Goal: Use online tool/utility: Use online tool/utility

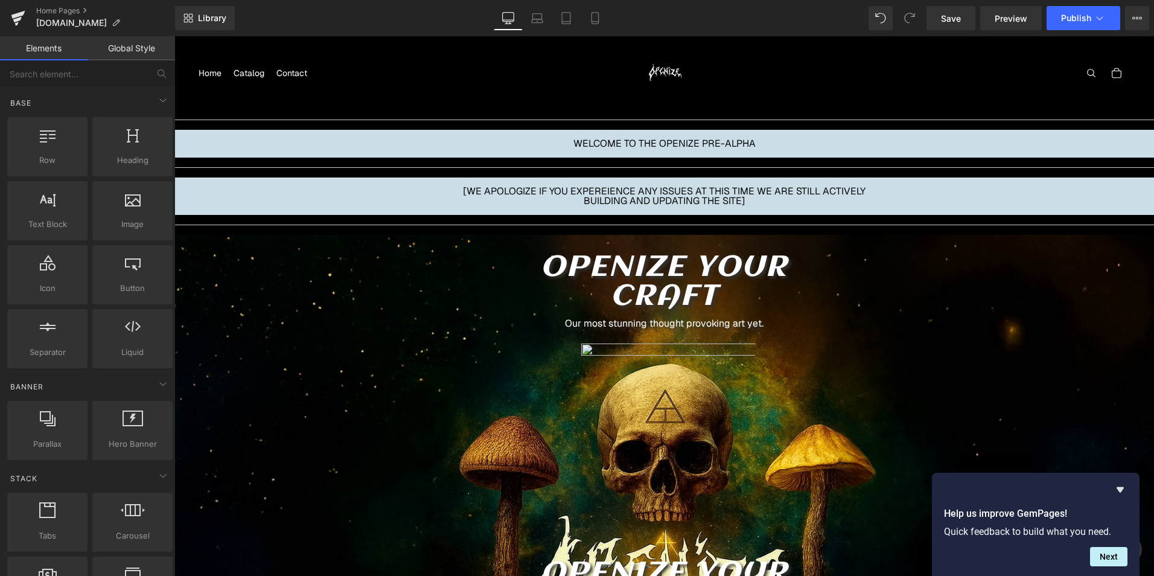
click at [1093, 95] on div "Total items in cart: 0 0 Your cart is empty Continue shopping" at bounding box center [919, 73] width 424 height 60
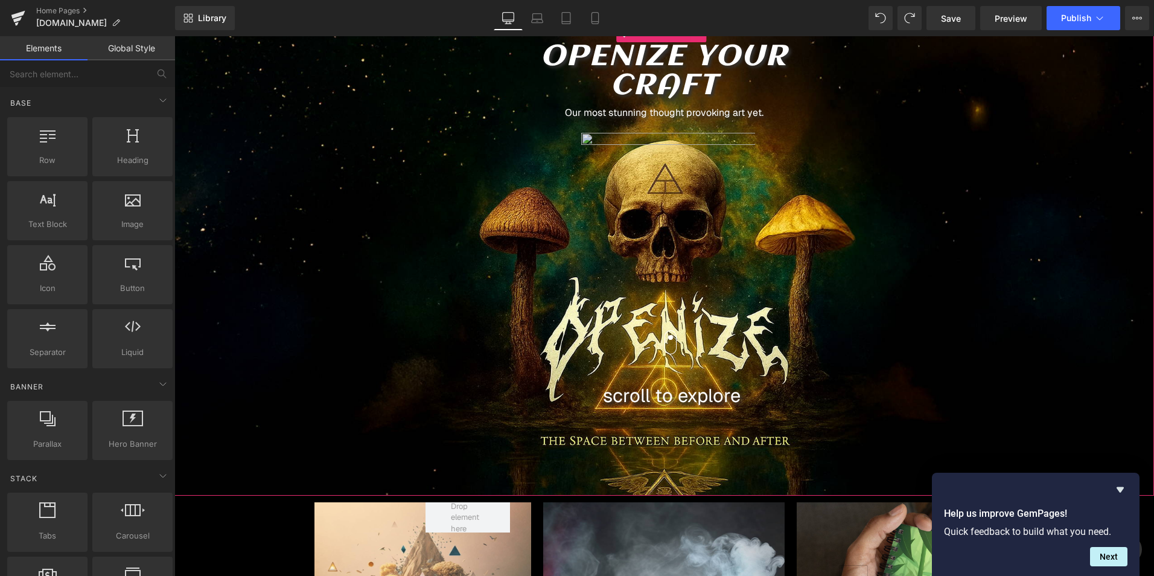
scroll to position [121, 0]
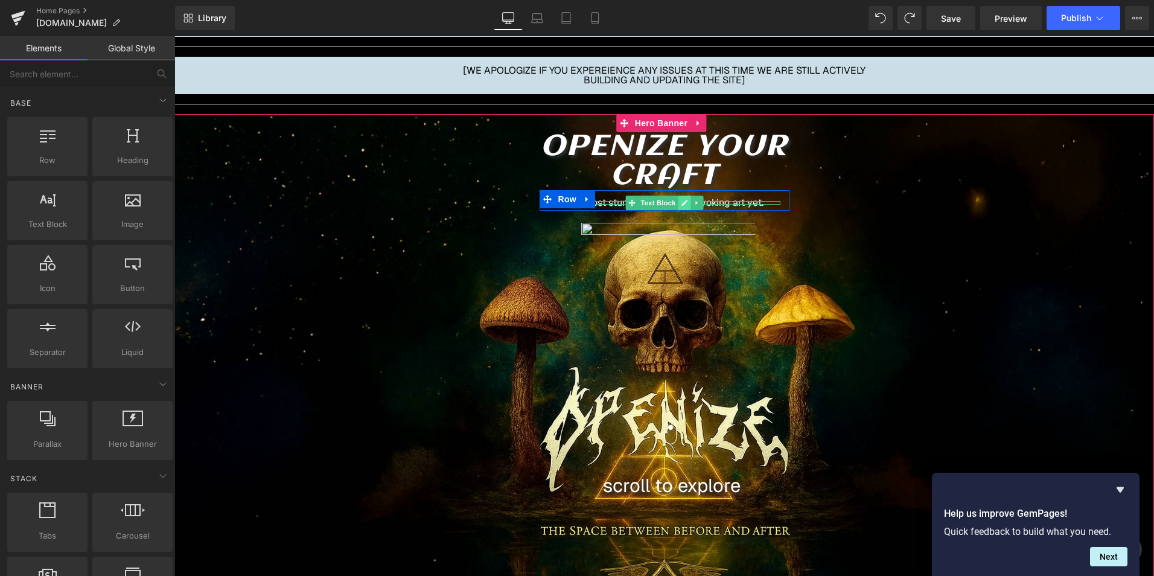
click at [681, 203] on icon at bounding box center [684, 202] width 7 height 7
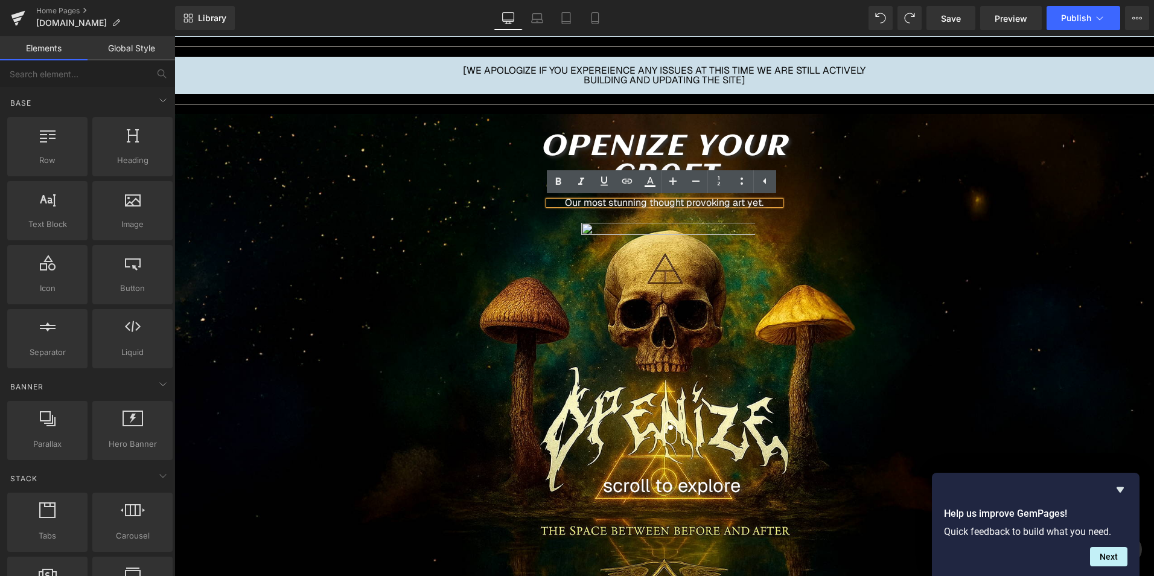
click at [738, 202] on p "Our most stunning thought provoking art yet." at bounding box center [665, 202] width 232 height 3
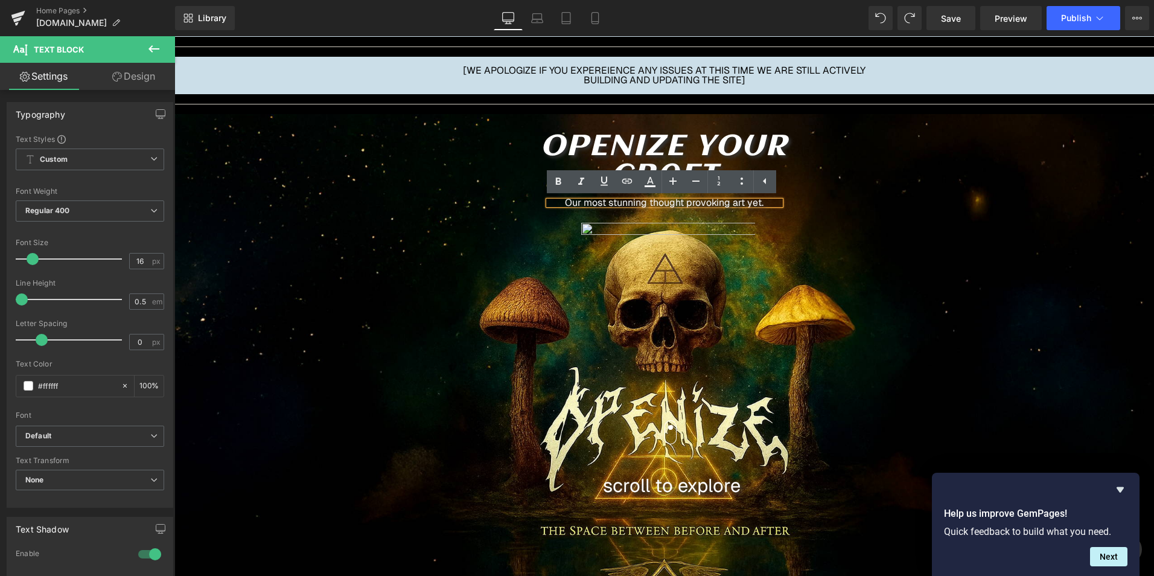
click at [758, 204] on div "Our most stunning thought provoking art yet." at bounding box center [665, 202] width 232 height 3
click at [752, 231] on div at bounding box center [665, 310] width 250 height 174
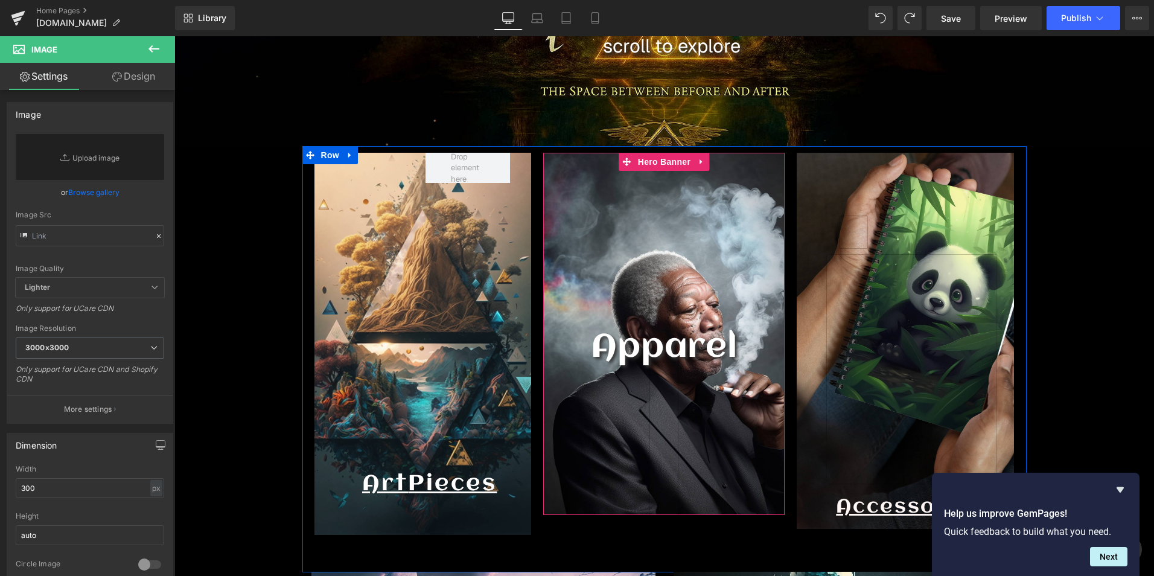
scroll to position [664, 0]
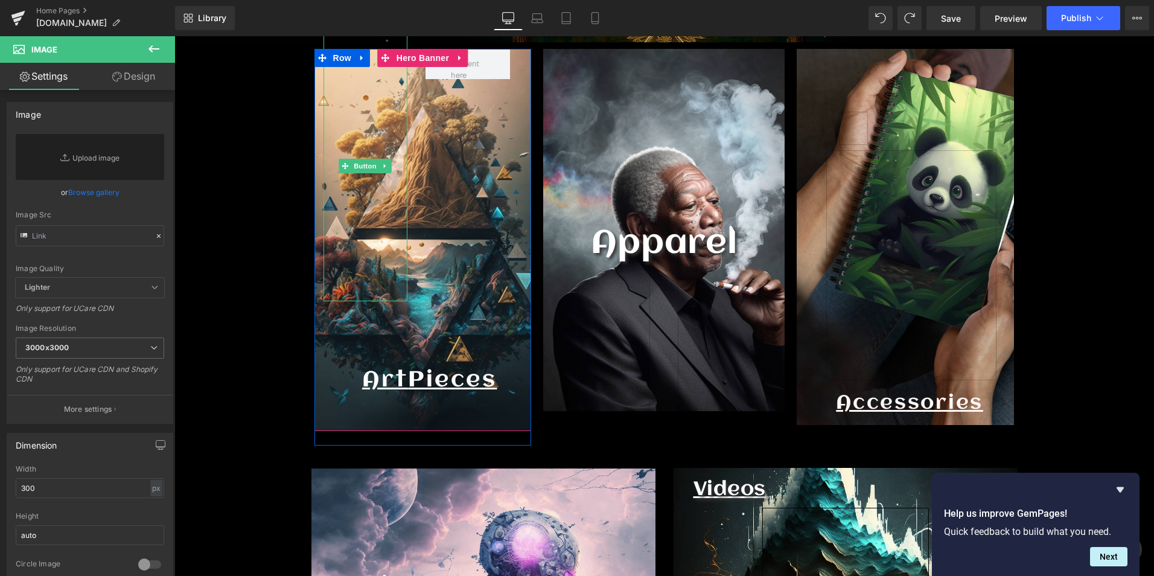
click at [392, 199] on div "Call To Action" at bounding box center [366, 165] width 85 height 271
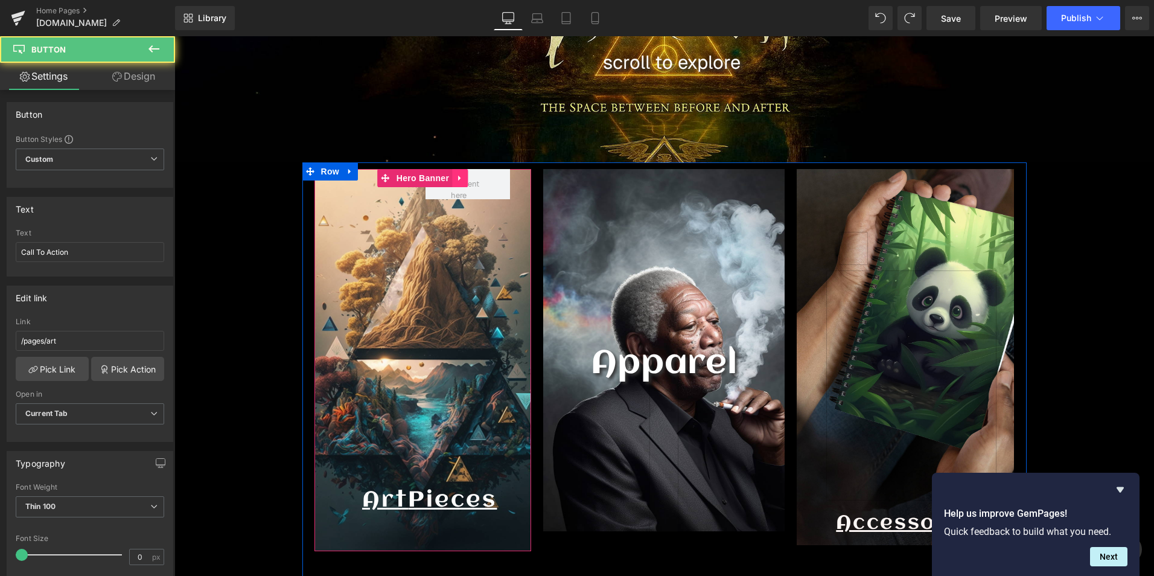
scroll to position [543, 0]
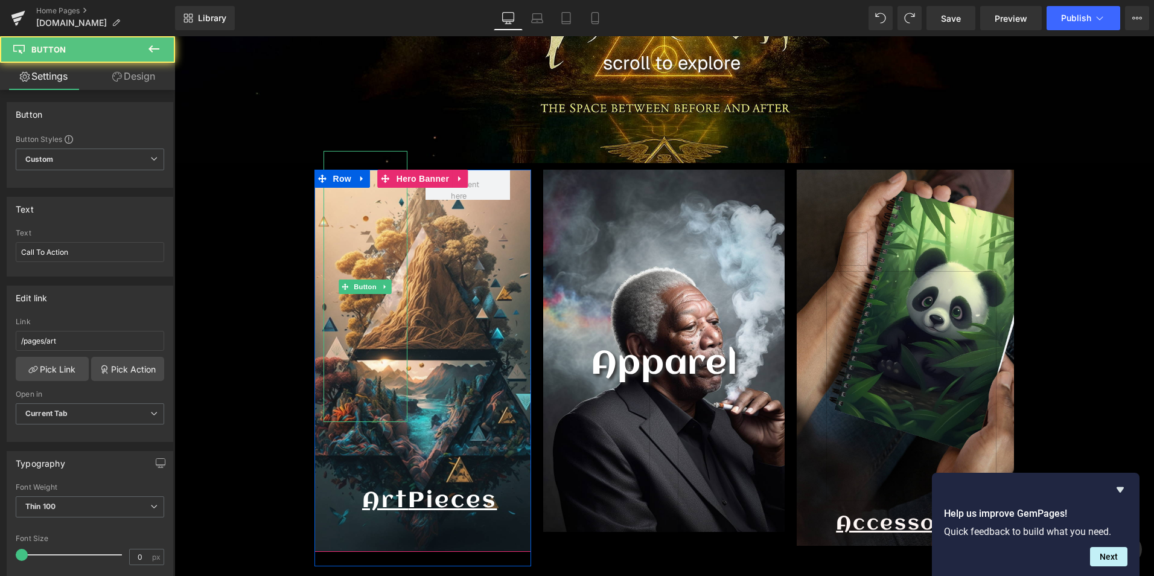
click at [386, 333] on div "Call To Action" at bounding box center [366, 286] width 85 height 271
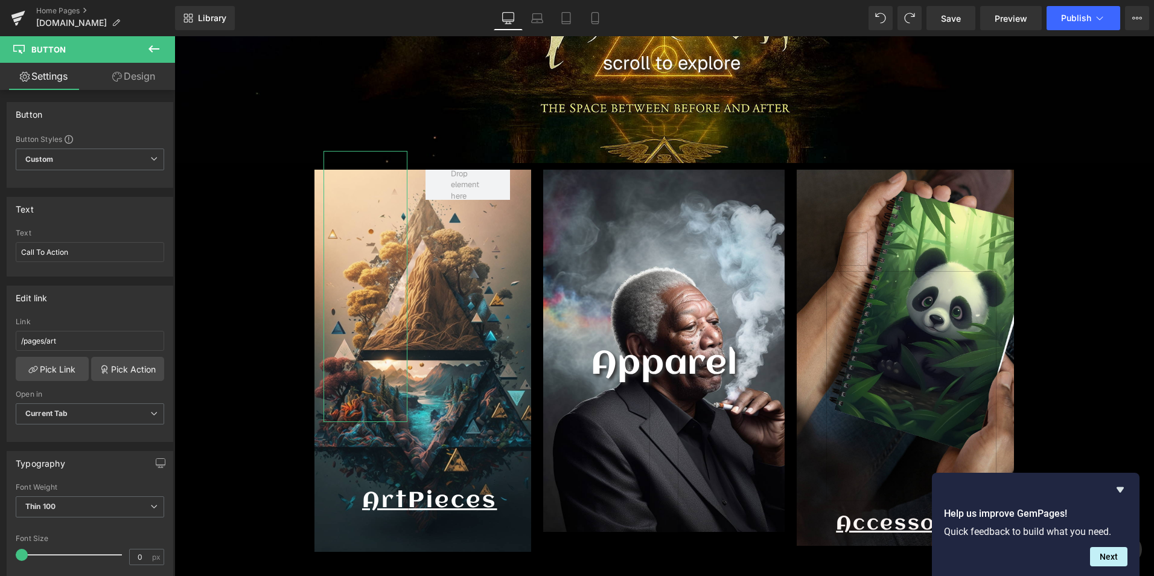
click at [139, 83] on link "Design" at bounding box center [134, 76] width 88 height 27
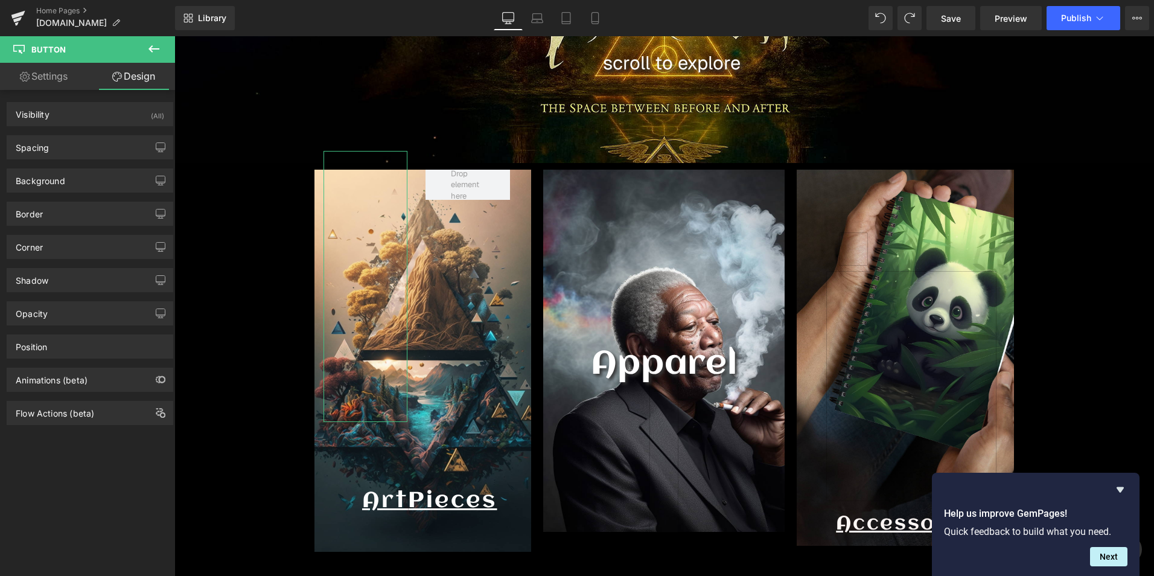
type input "-31"
type input "0"
type input "-109"
type input "0"
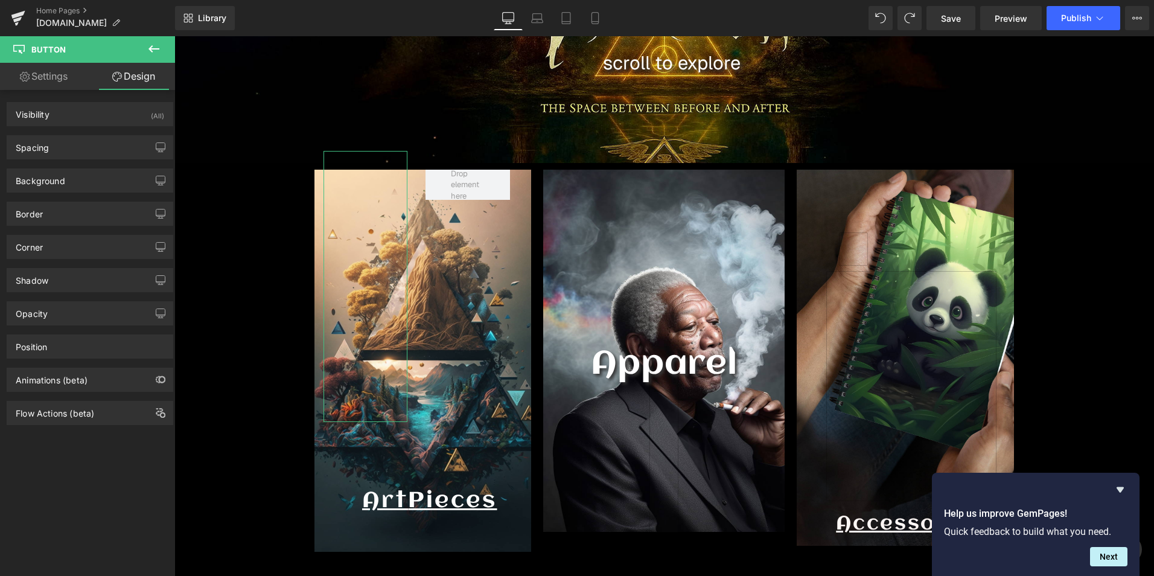
type input "0"
type input "435"
type input "0"
click at [70, 151] on div "Spacing" at bounding box center [89, 147] width 165 height 23
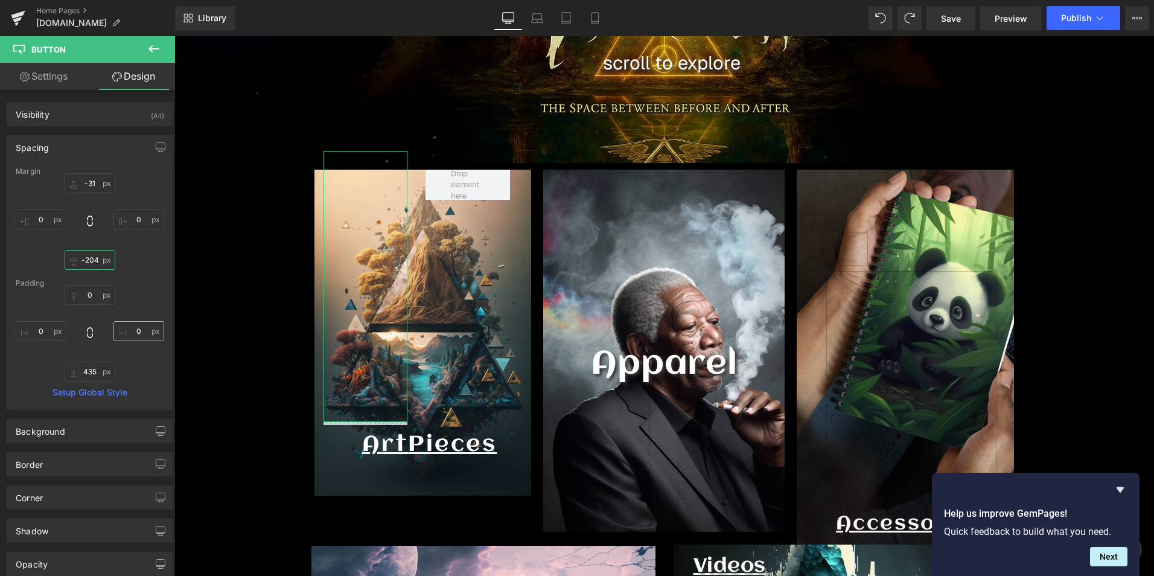
scroll to position [5056, 974]
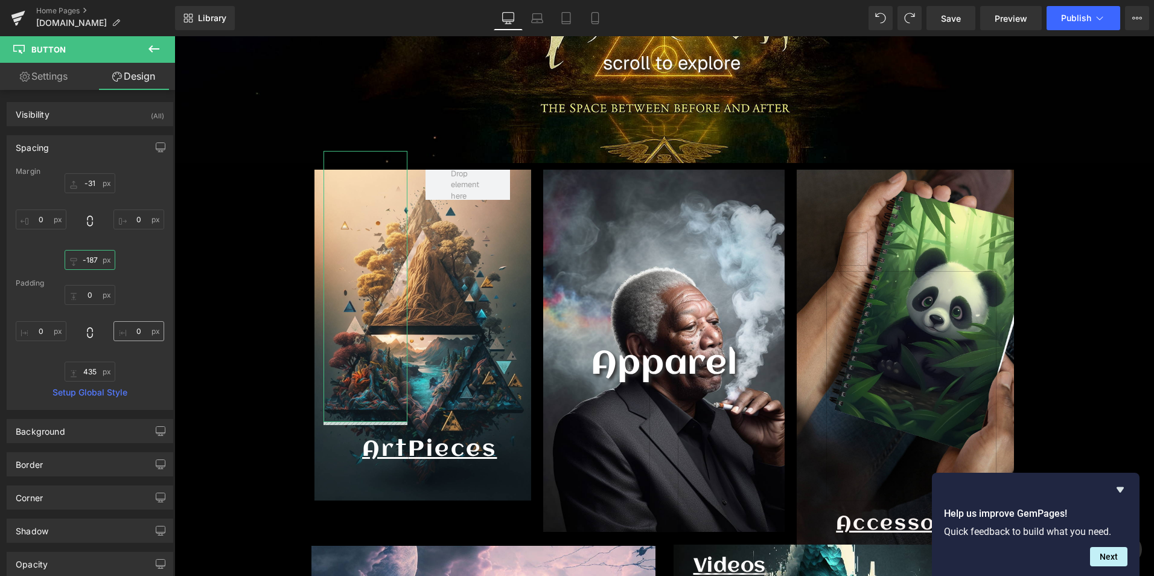
type input "-186"
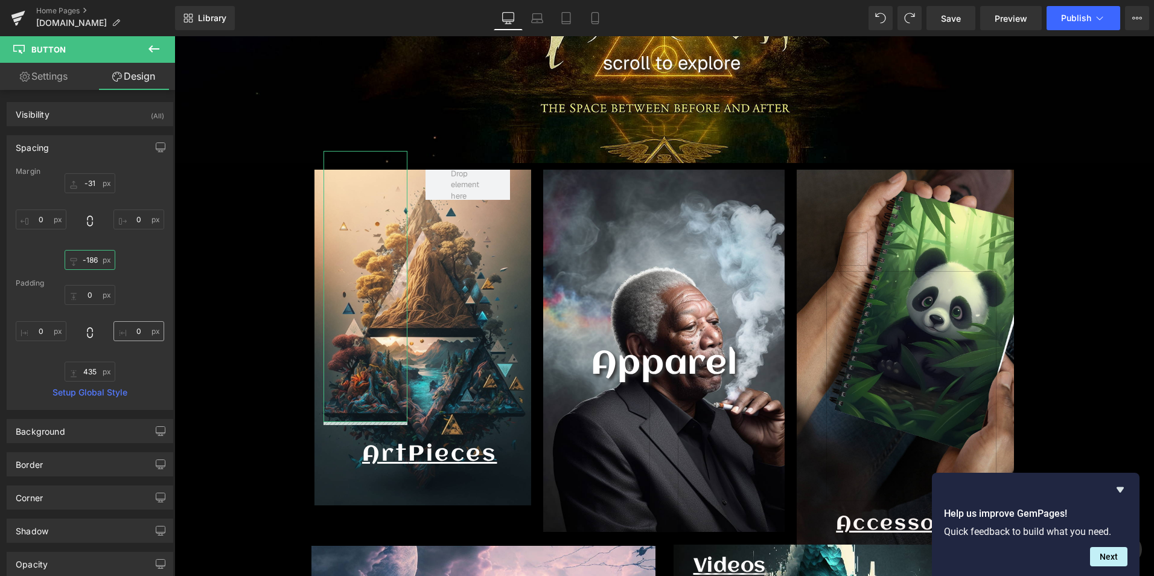
drag, startPoint x: 78, startPoint y: 260, endPoint x: 130, endPoint y: 327, distance: 85.1
click at [130, 327] on div "Margin -31px -31 0px 0 -186px -186 0px 0 [GEOGRAPHIC_DATA] 0px 0 0px 0 435px 43…" at bounding box center [89, 288] width 165 height 242
drag, startPoint x: 129, startPoint y: 335, endPoint x: 123, endPoint y: 395, distance: 60.6
click at [123, 395] on div "Margin -31px -31 0px 0 -186px -186 0px 0 [GEOGRAPHIC_DATA] 0px 0 0px 0 435px 43…" at bounding box center [89, 288] width 165 height 242
type input "0"
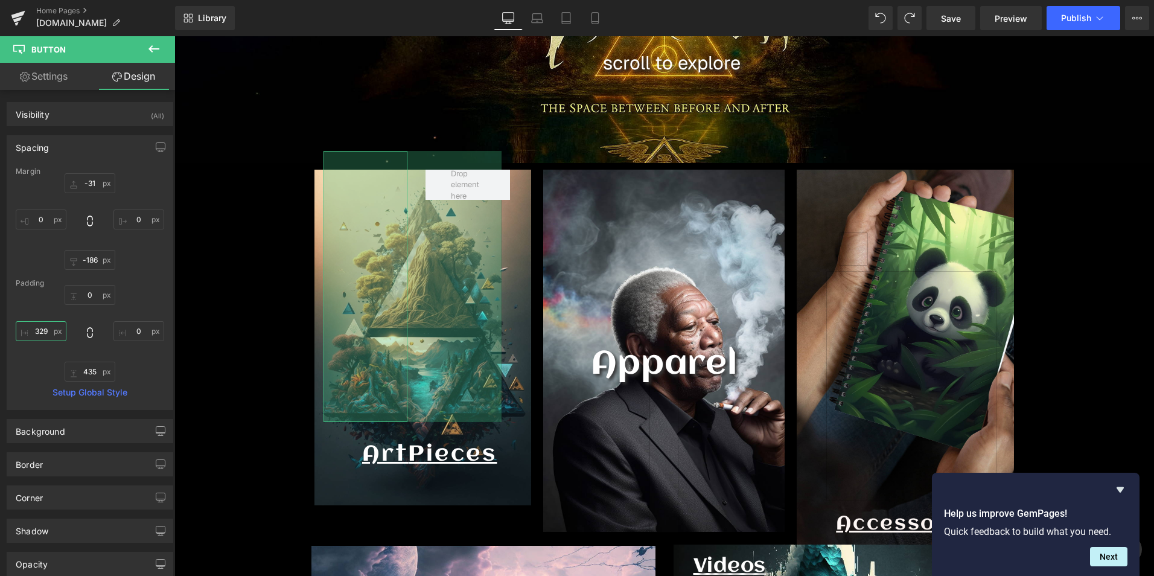
drag, startPoint x: 22, startPoint y: 341, endPoint x: 72, endPoint y: 141, distance: 205.6
click at [72, 141] on div "Spacing [GEOGRAPHIC_DATA] -31px -31 0px 0 -186px -186 0px 0 [GEOGRAPHIC_DATA] 0…" at bounding box center [90, 272] width 167 height 275
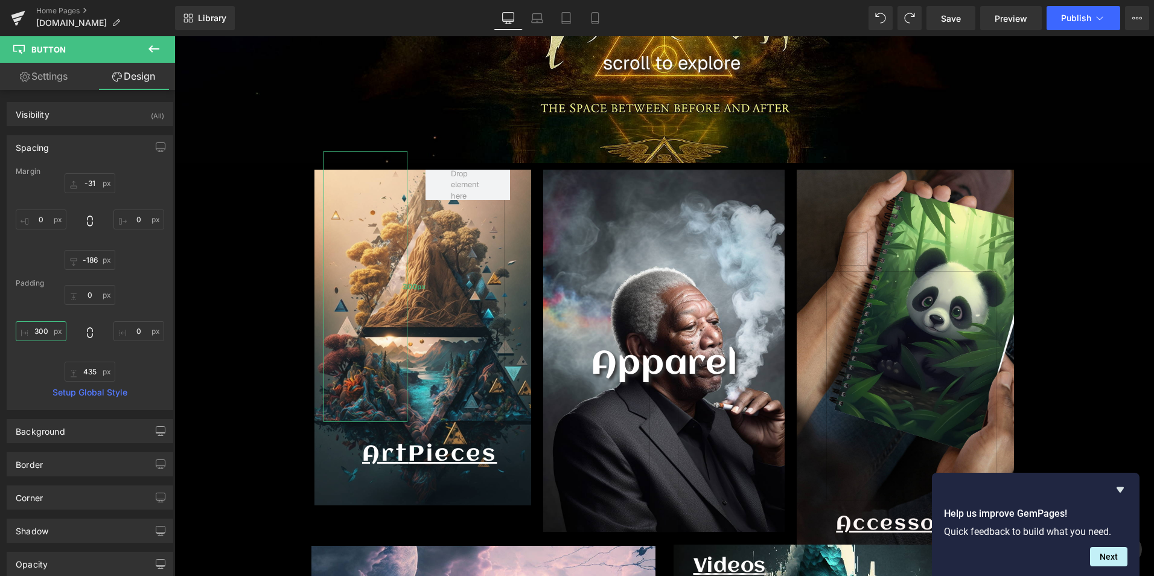
click at [448, 283] on div "300px" at bounding box center [414, 286] width 181 height 271
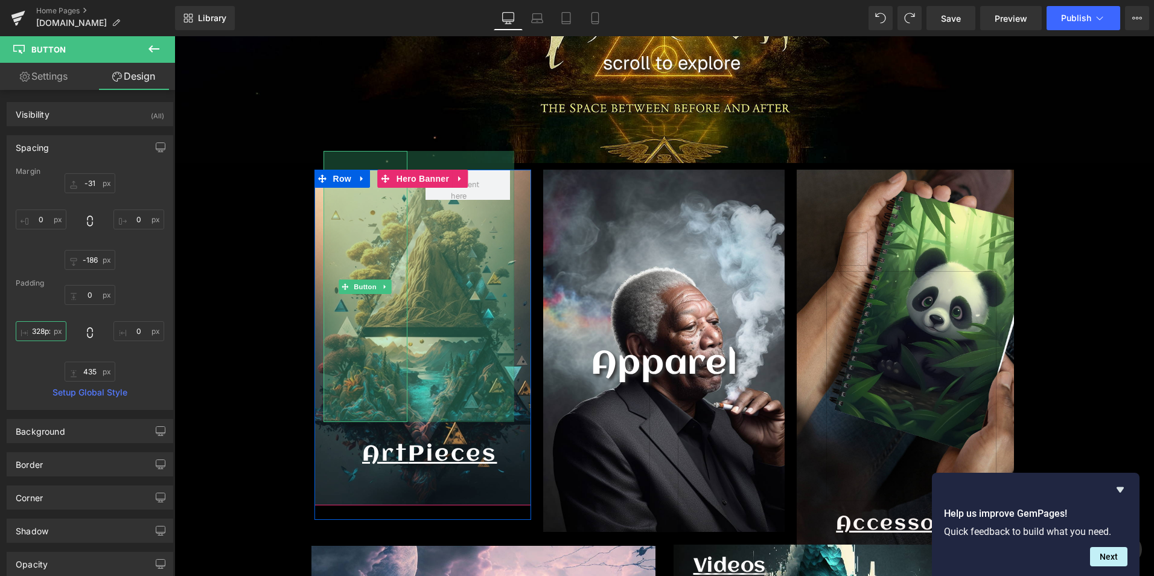
type input "329px"
drag, startPoint x: 439, startPoint y: 396, endPoint x: 456, endPoint y: 425, distance: 33.9
click at [456, 425] on div "Call To Action Button 329px Art Pieces Text Block Row" at bounding box center [423, 345] width 217 height 350
click at [432, 382] on div "329px" at bounding box center [423, 286] width 199 height 271
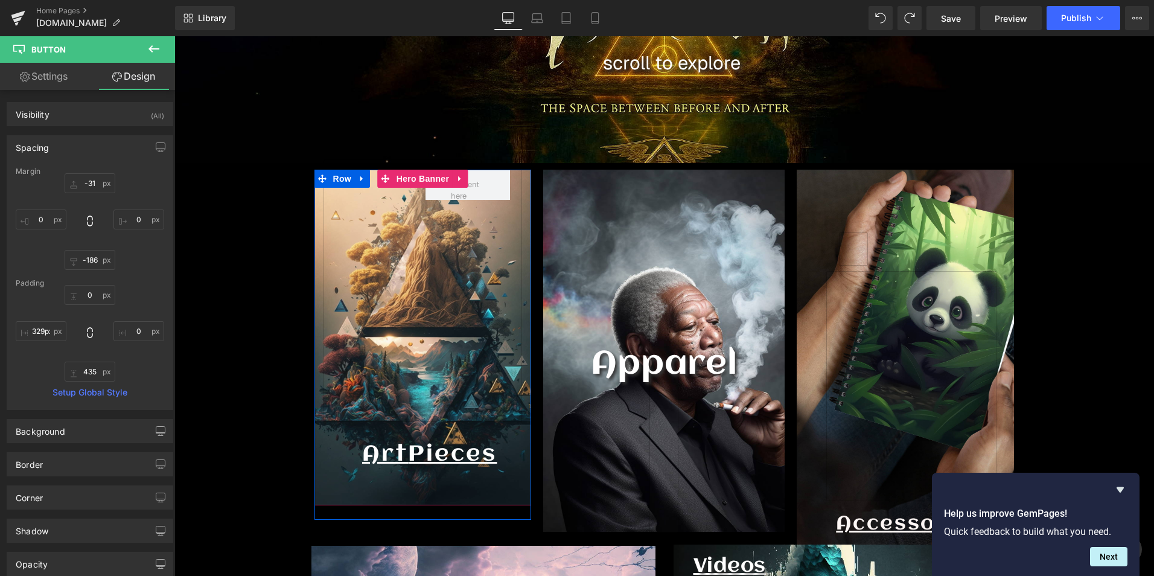
click at [432, 458] on span "Pieces" at bounding box center [452, 455] width 89 height 24
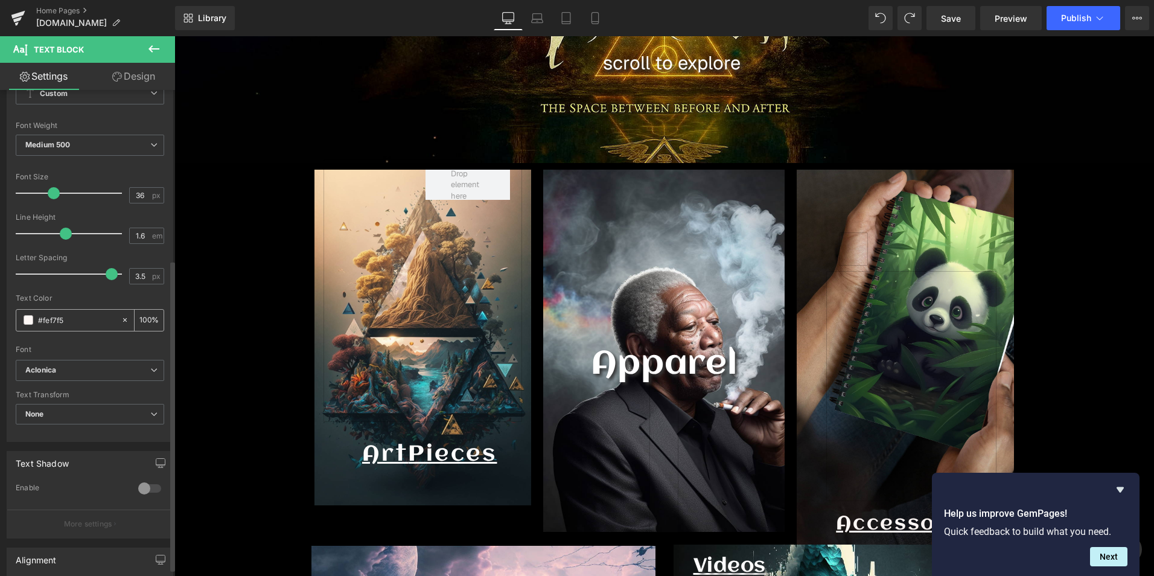
scroll to position [0, 0]
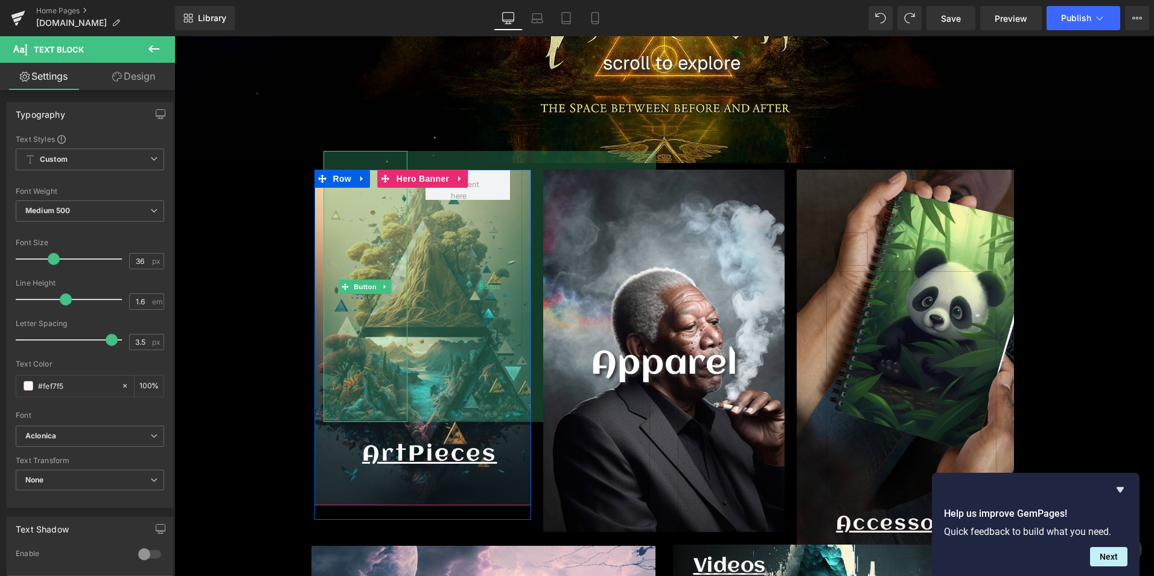
drag, startPoint x: 449, startPoint y: 263, endPoint x: 422, endPoint y: 250, distance: 29.7
click at [449, 263] on div "551px" at bounding box center [490, 286] width 333 height 271
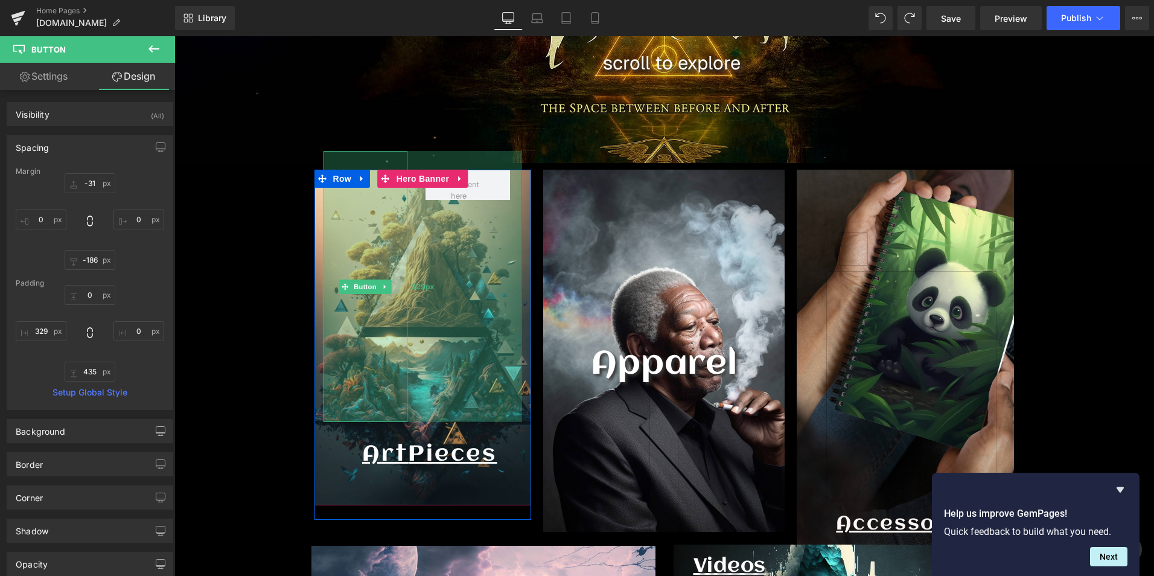
click at [366, 220] on div "329px" at bounding box center [423, 286] width 199 height 271
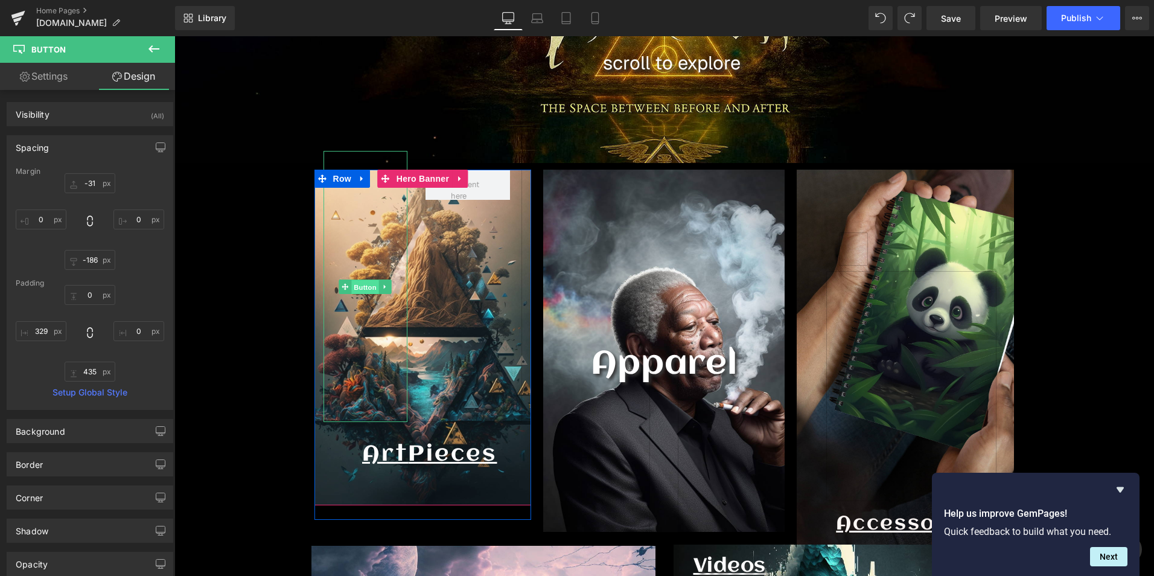
click at [356, 282] on span "Button" at bounding box center [366, 287] width 28 height 14
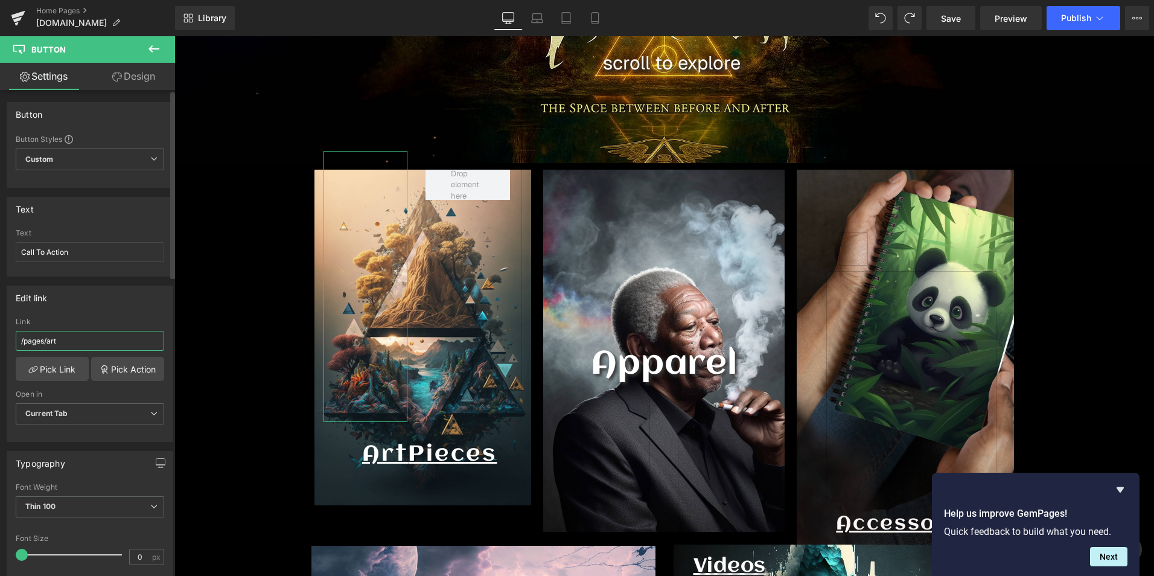
click at [79, 334] on input "/pages/art" at bounding box center [90, 341] width 149 height 20
click at [67, 363] on link "Pick Link" at bounding box center [52, 369] width 73 height 24
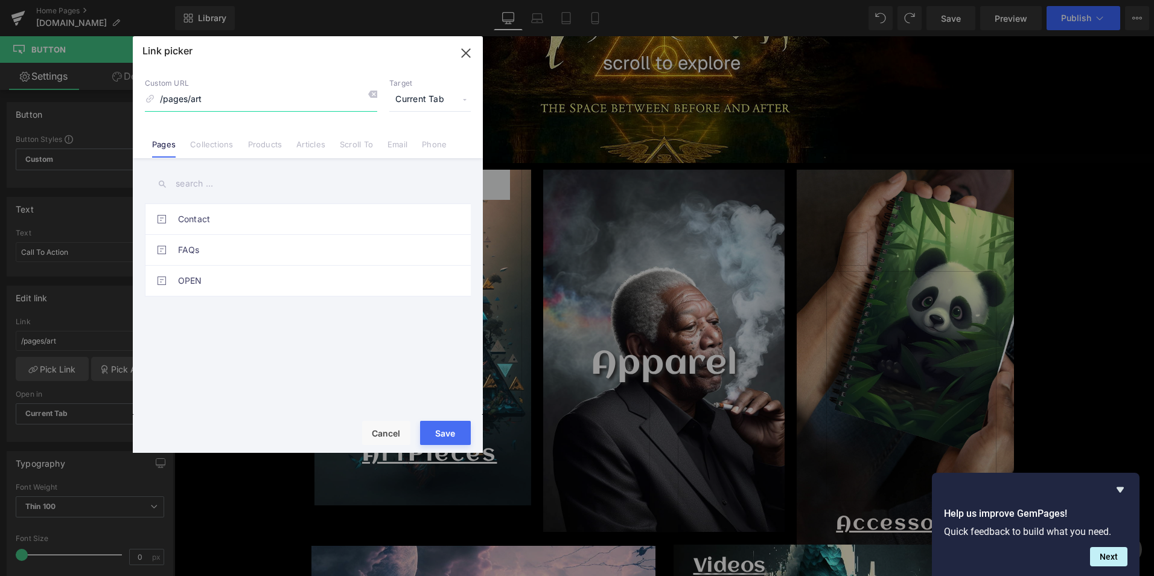
click at [456, 59] on icon "button" at bounding box center [465, 52] width 19 height 19
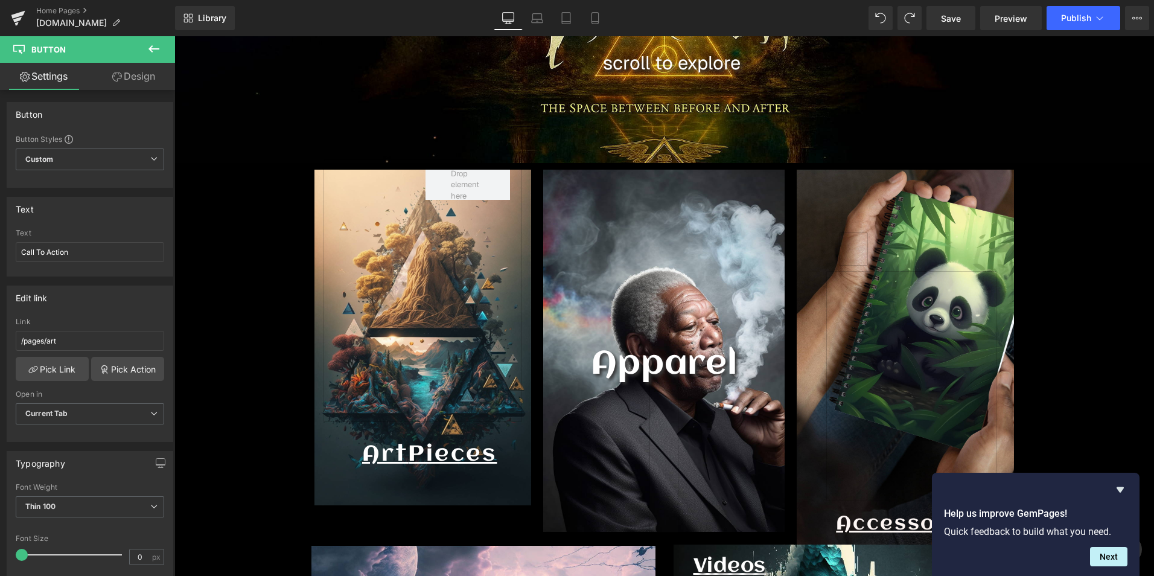
click at [461, 58] on div "scroll to explore Text Block Row" at bounding box center [665, 60] width 706 height 36
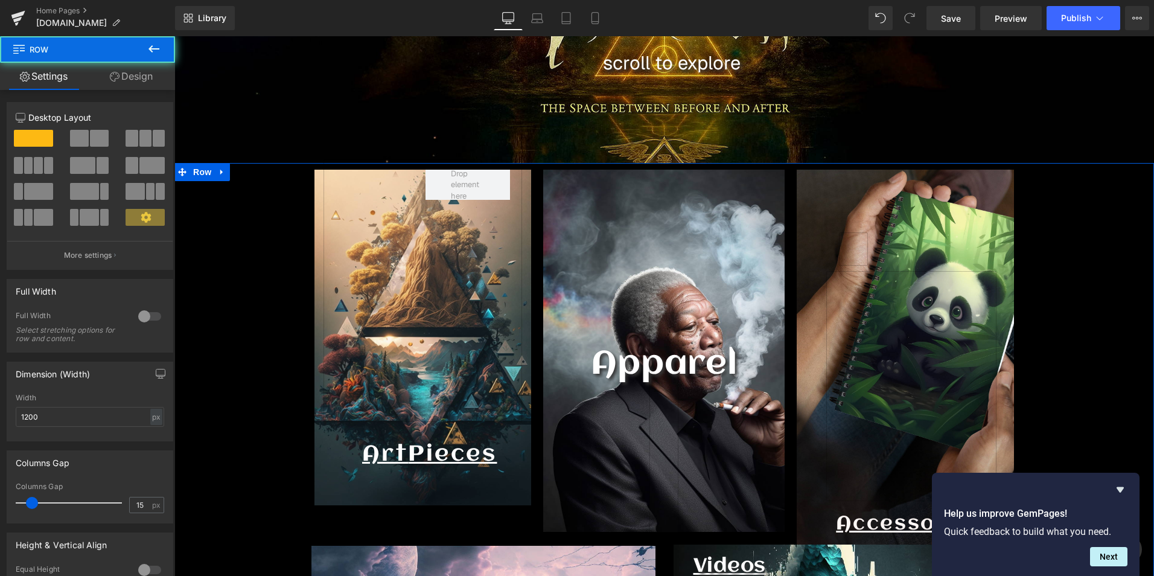
click at [174, 36] on span "354px" at bounding box center [174, 36] width 0 height 0
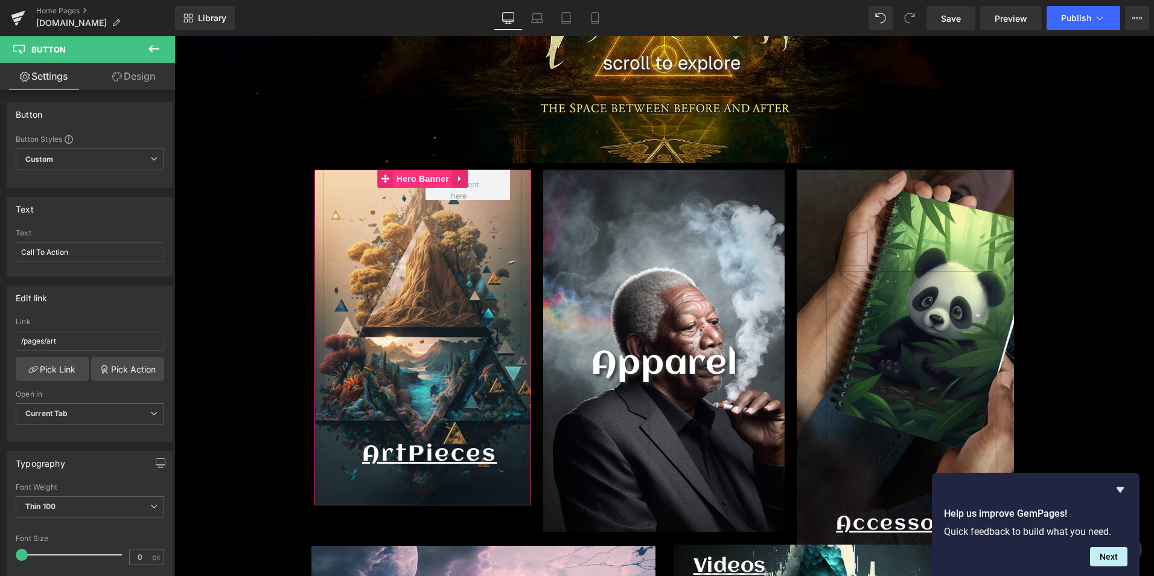
click at [402, 173] on span "Hero Banner" at bounding box center [423, 179] width 59 height 18
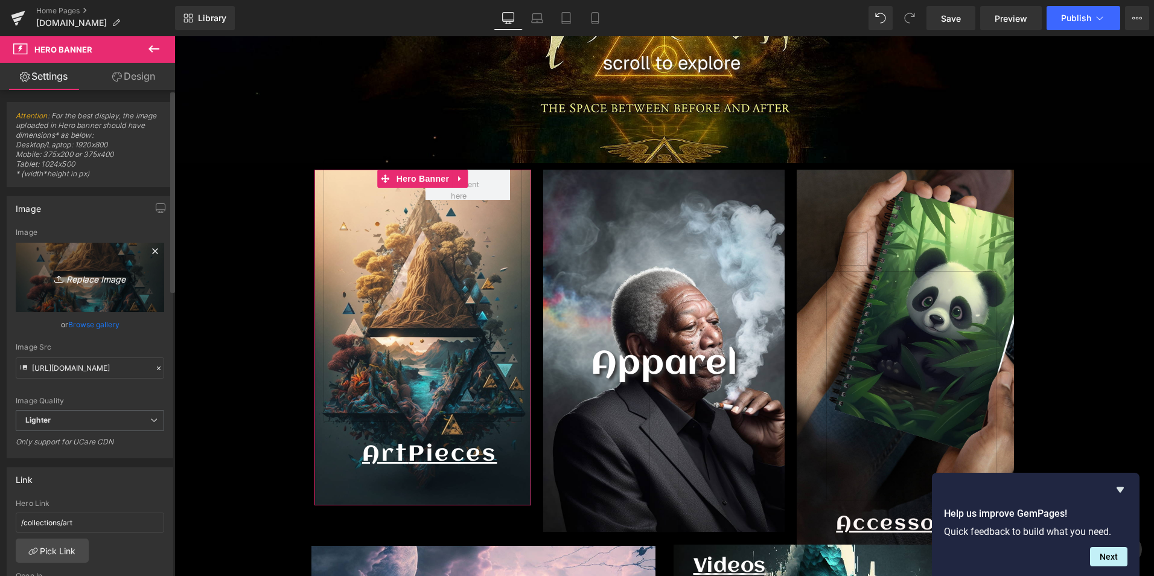
click at [116, 269] on link "Replace Image" at bounding box center [90, 277] width 149 height 69
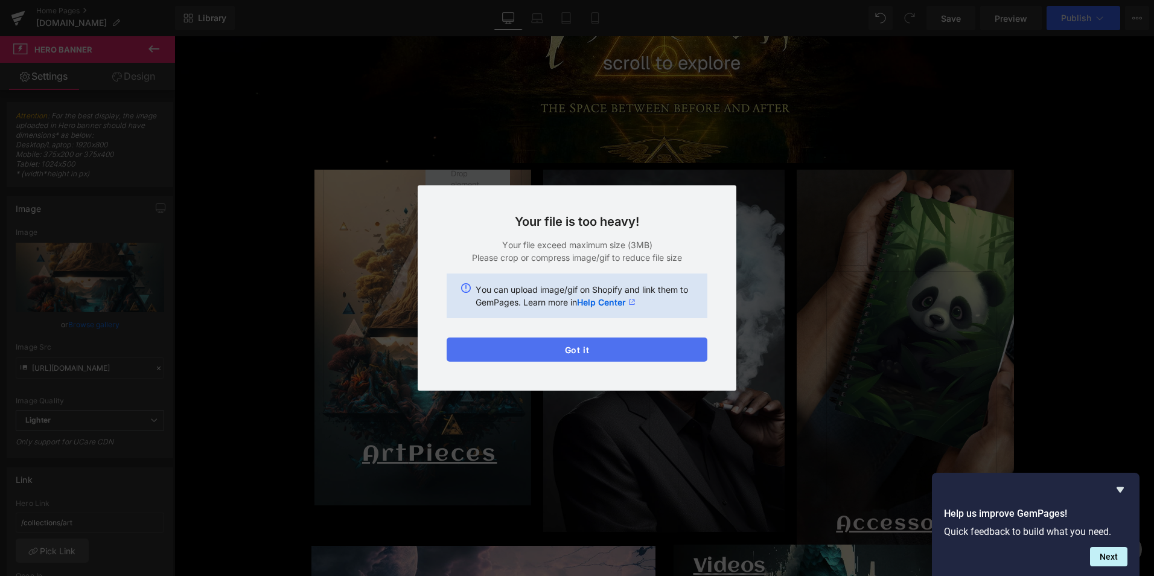
click at [590, 348] on button "Got it" at bounding box center [577, 349] width 261 height 24
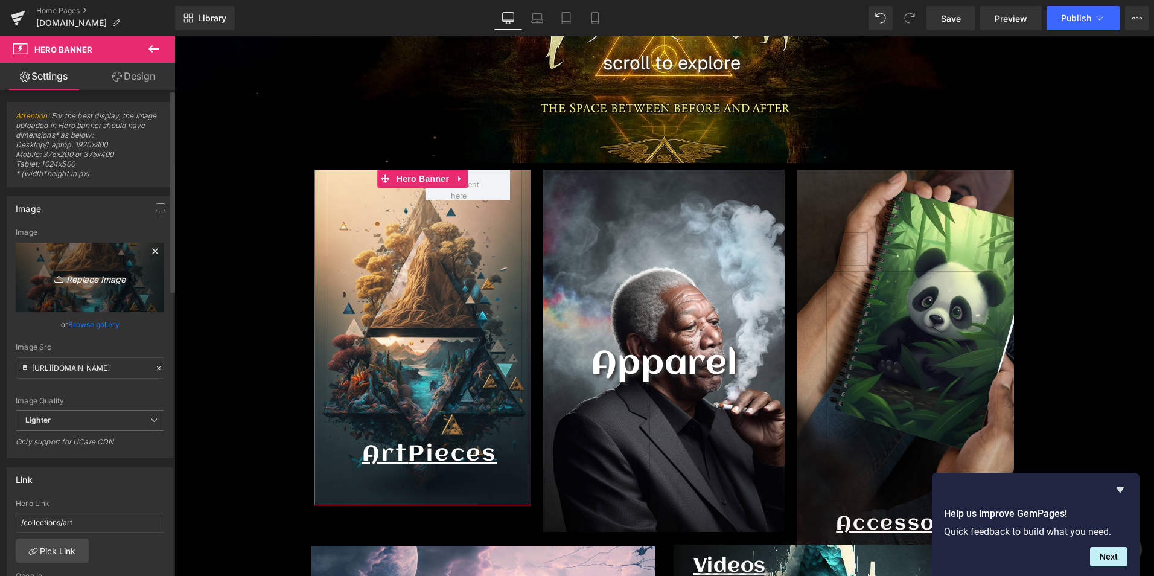
click at [121, 269] on link "Replace Image" at bounding box center [90, 277] width 149 height 69
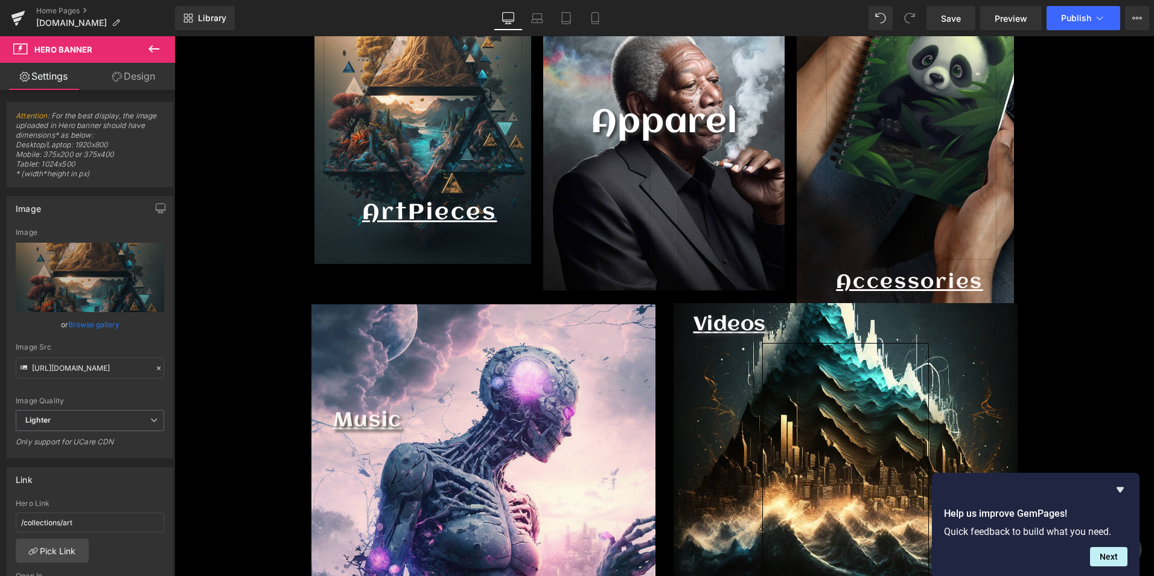
scroll to position [483, 0]
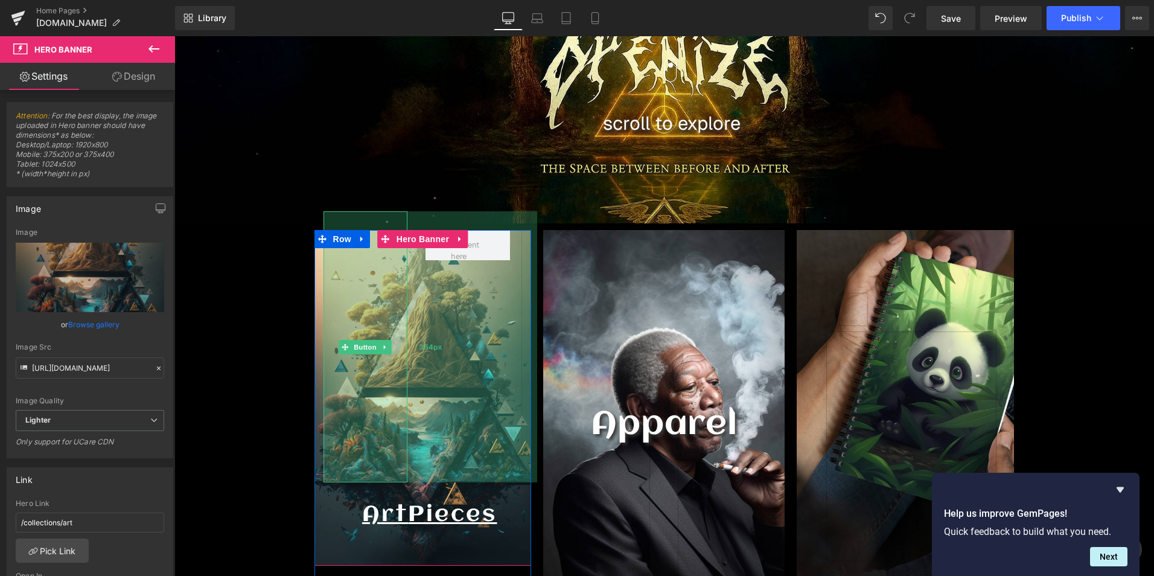
click at [409, 403] on div "354px" at bounding box center [431, 346] width 214 height 271
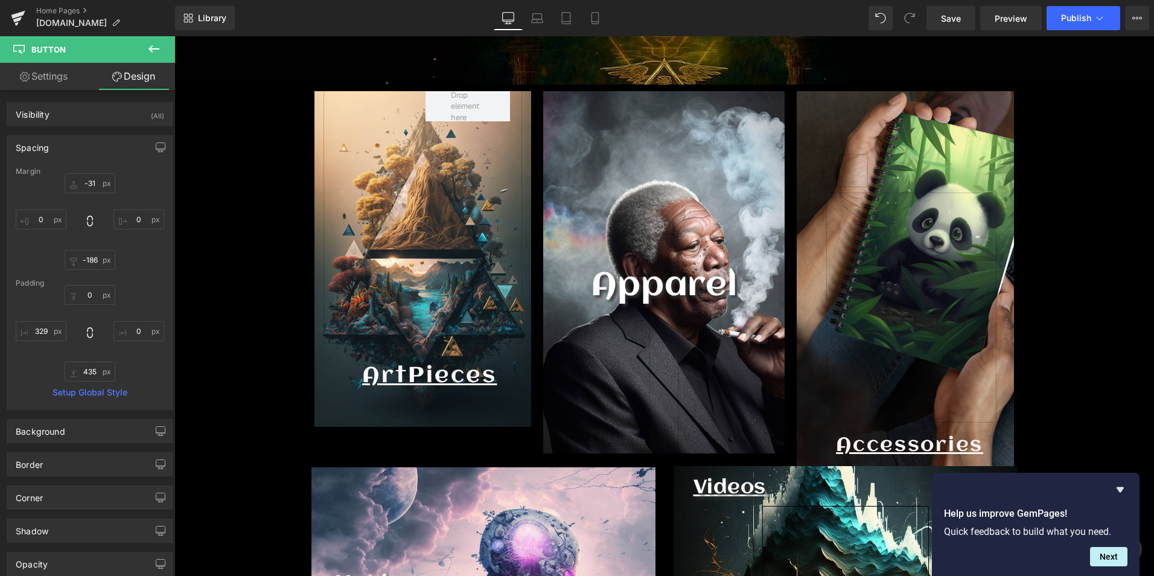
scroll to position [604, 0]
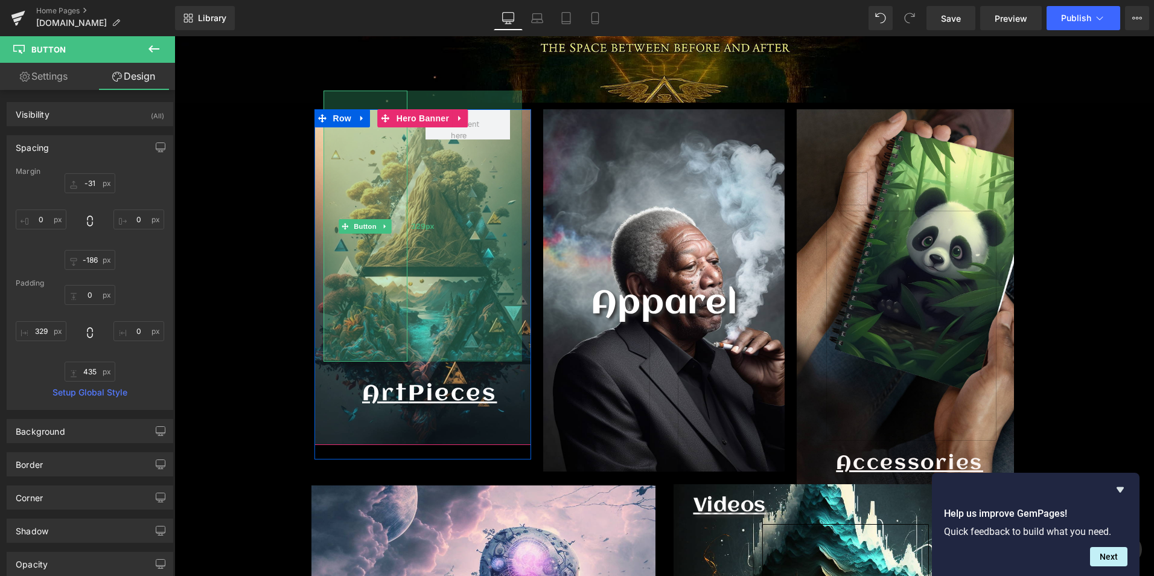
click at [441, 336] on div "329px" at bounding box center [423, 226] width 199 height 271
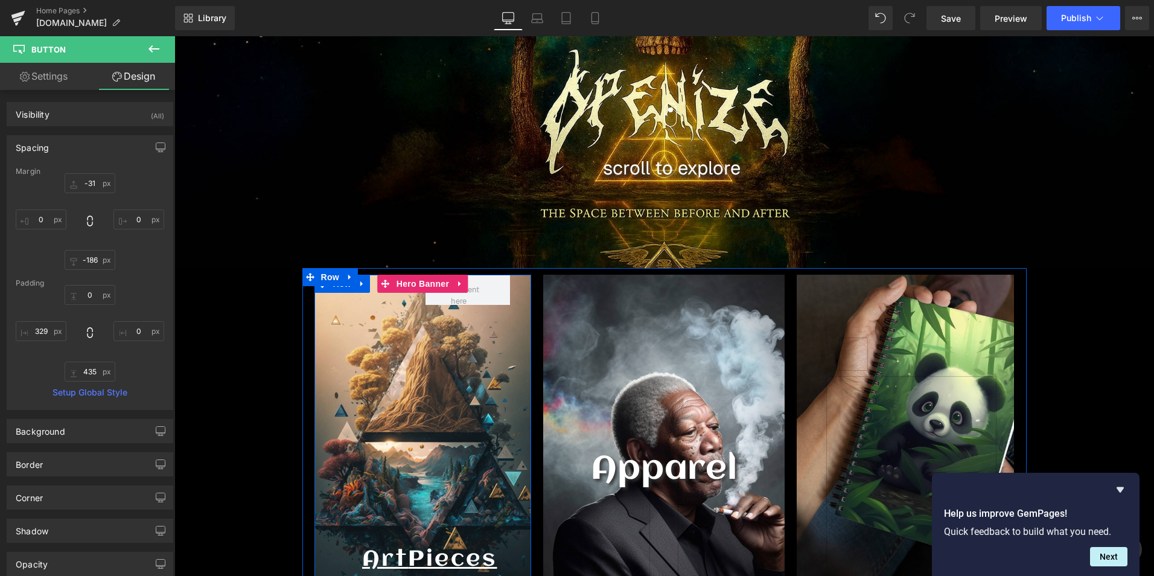
scroll to position [423, 0]
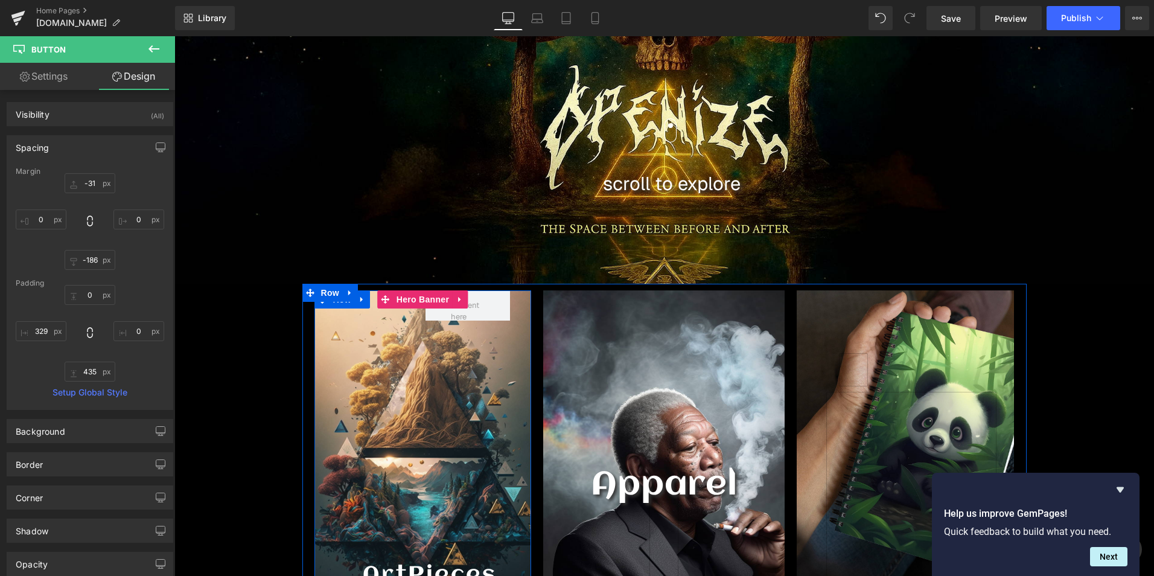
click at [387, 417] on div "Call To Action Button 329px" at bounding box center [366, 407] width 85 height 271
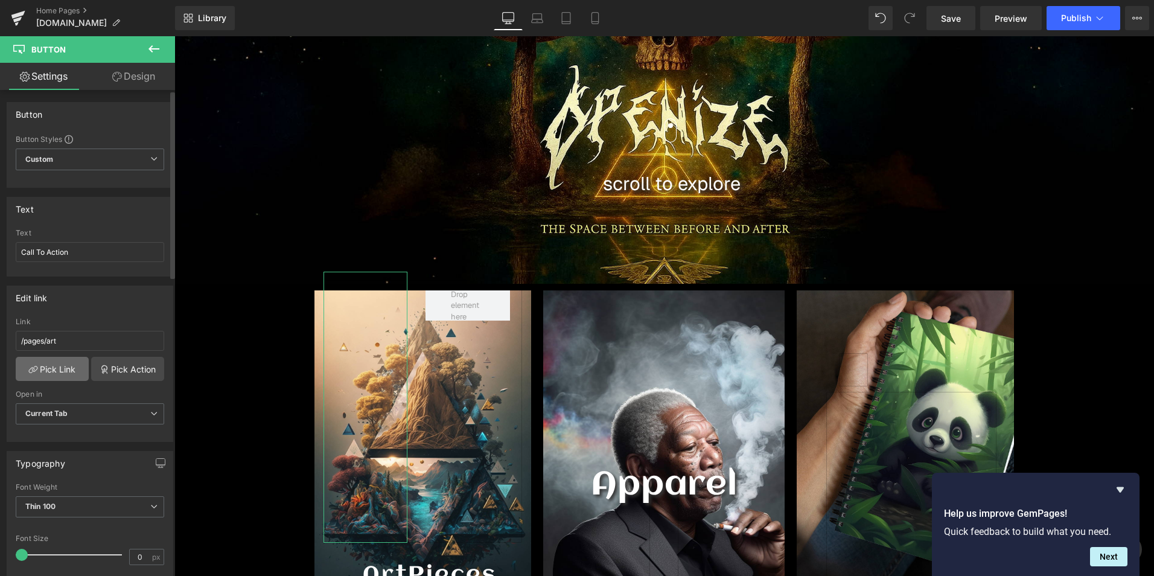
click at [55, 363] on link "Pick Link" at bounding box center [52, 369] width 73 height 24
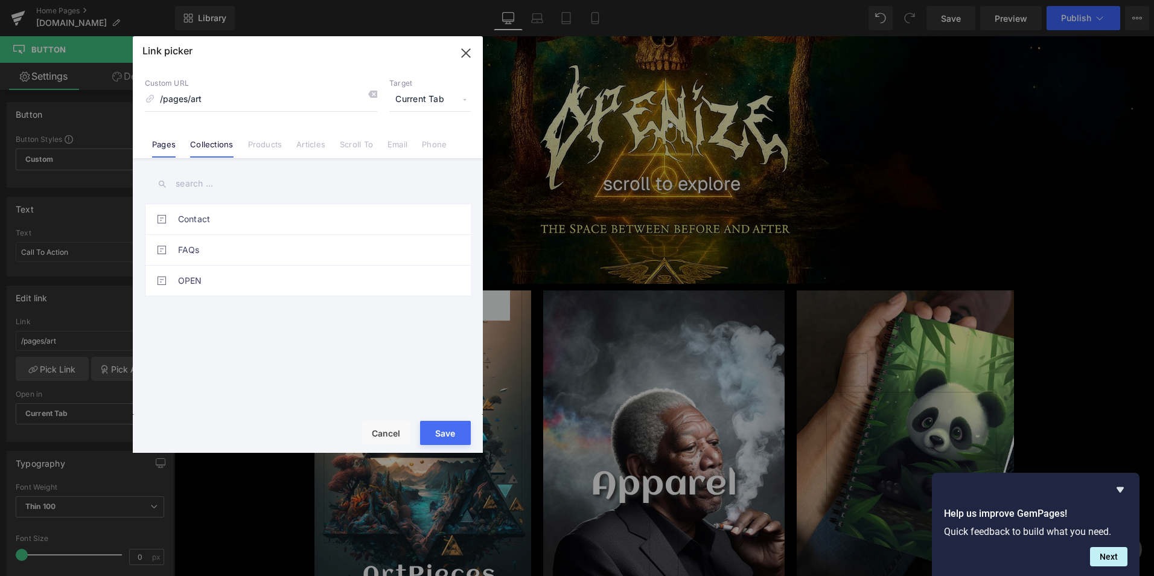
click at [223, 151] on link "Collections" at bounding box center [211, 148] width 43 height 18
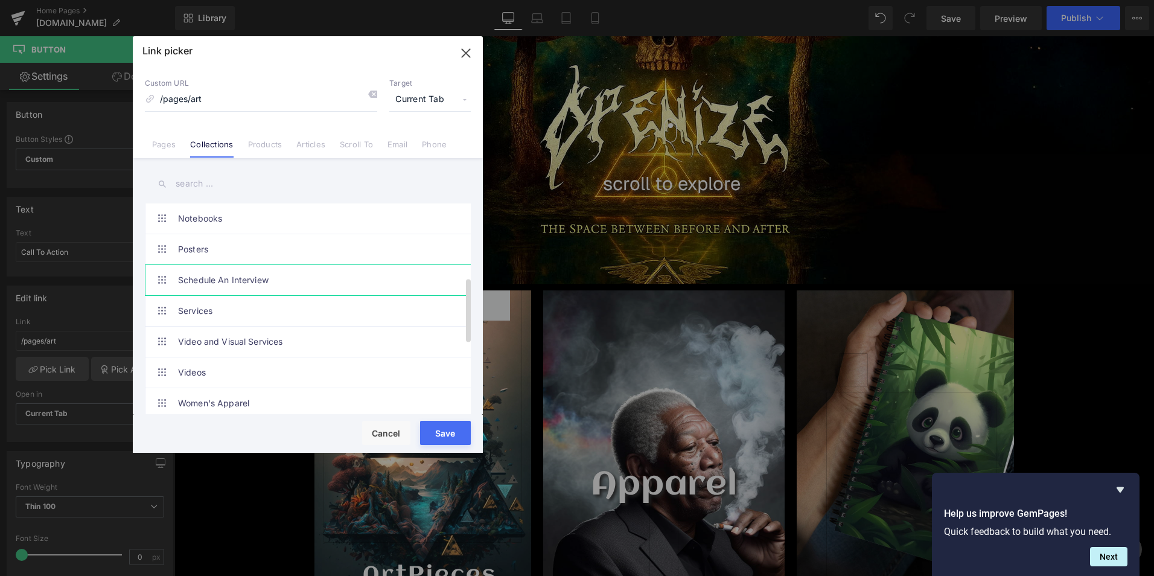
scroll to position [472, 0]
click at [164, 309] on li "Services" at bounding box center [310, 310] width 331 height 31
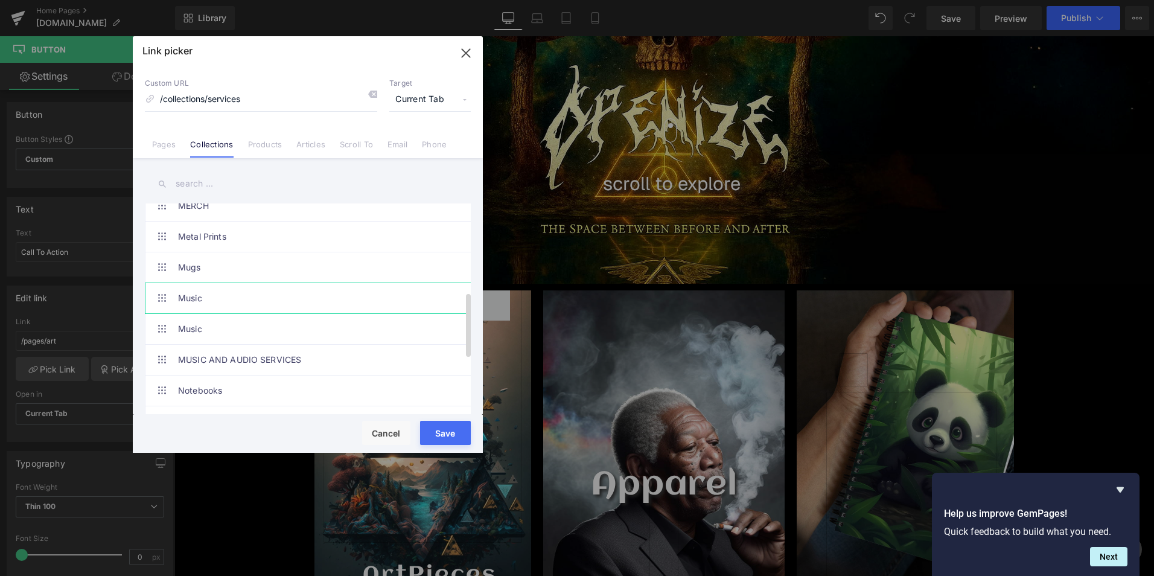
click at [218, 291] on link "Music" at bounding box center [311, 298] width 266 height 30
type input "/collections/music"
click at [218, 291] on link "Music" at bounding box center [311, 298] width 266 height 30
drag, startPoint x: 452, startPoint y: 424, endPoint x: 274, endPoint y: 388, distance: 181.0
click at [452, 424] on button "Save" at bounding box center [445, 433] width 51 height 24
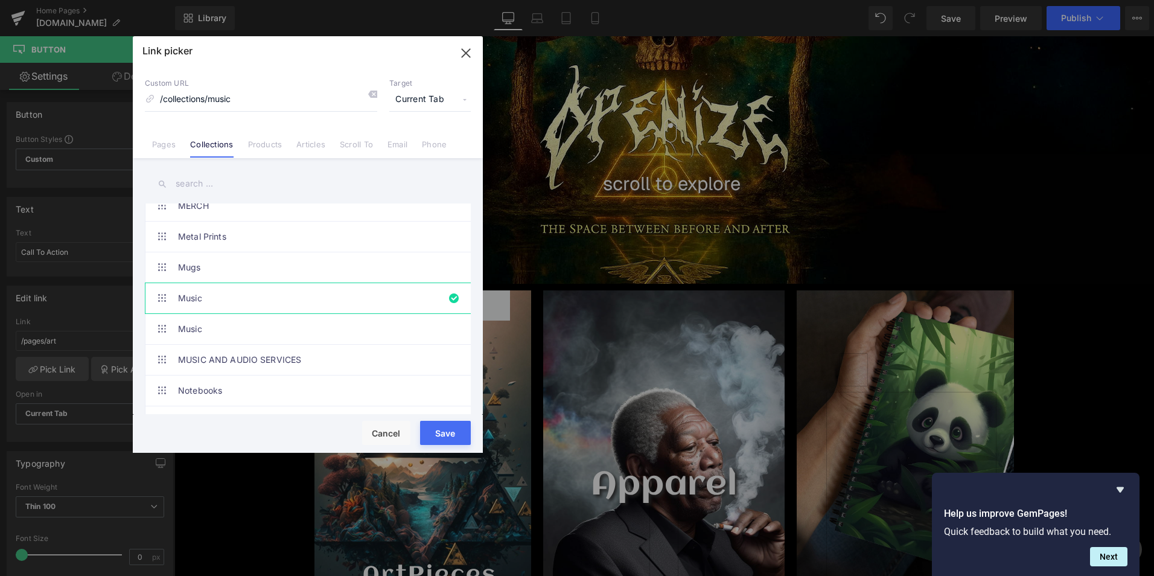
type input "/collections/music"
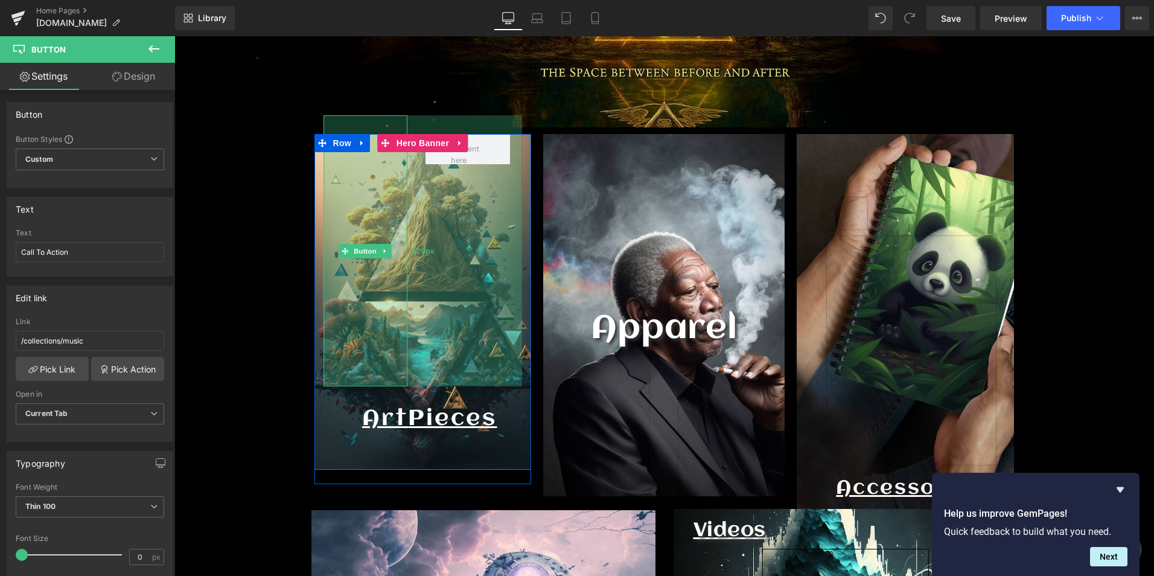
scroll to position [664, 0]
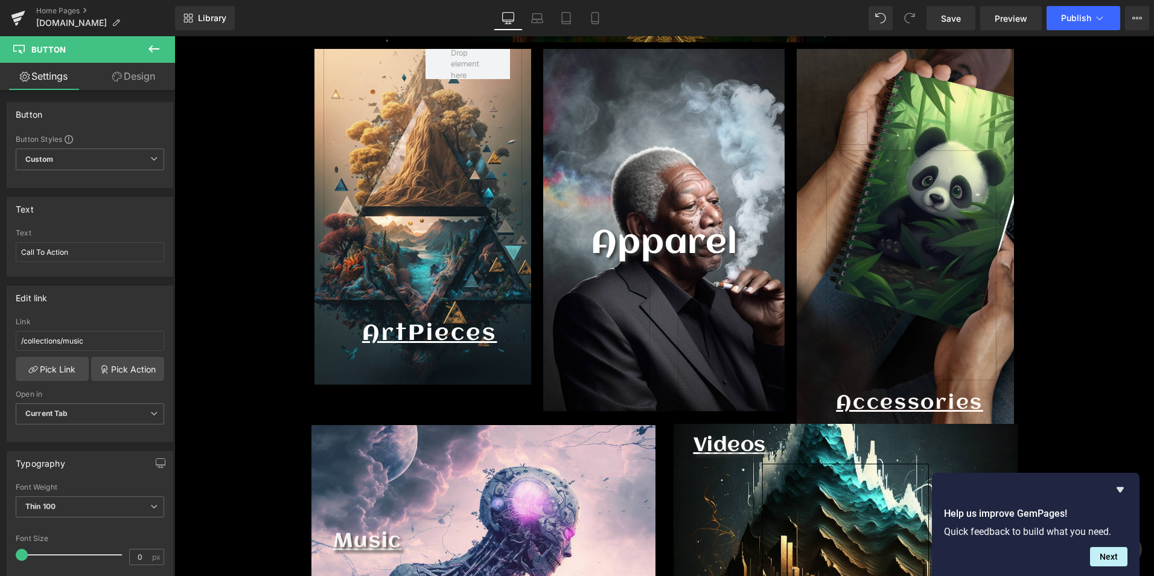
click at [467, 336] on span "Pieces" at bounding box center [452, 334] width 89 height 24
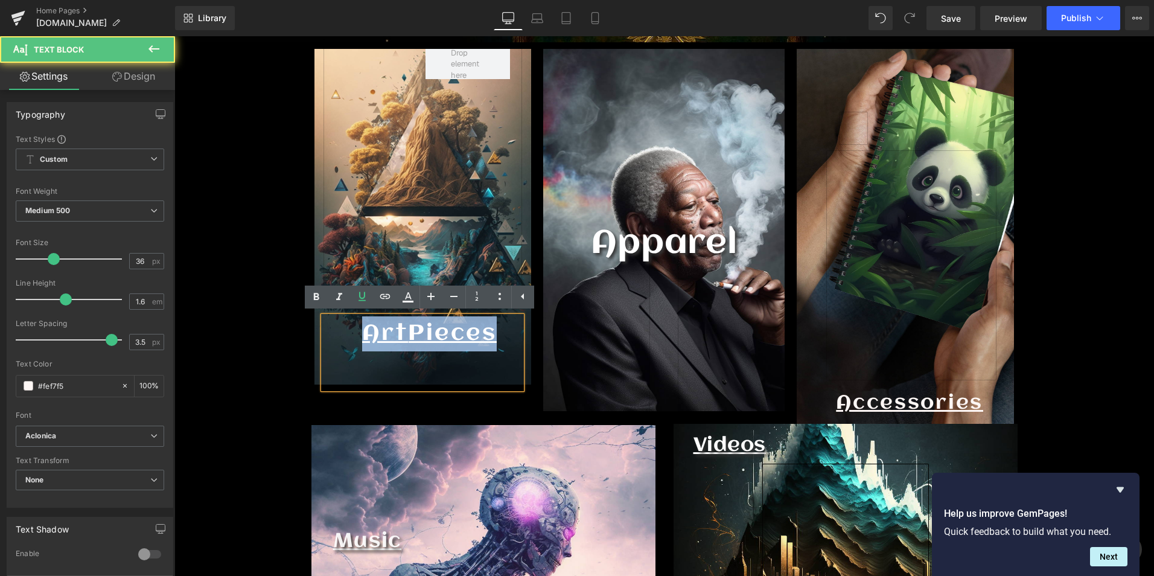
drag, startPoint x: 500, startPoint y: 331, endPoint x: 337, endPoint y: 321, distance: 163.3
click at [337, 321] on div "Art Pieces" at bounding box center [423, 352] width 199 height 72
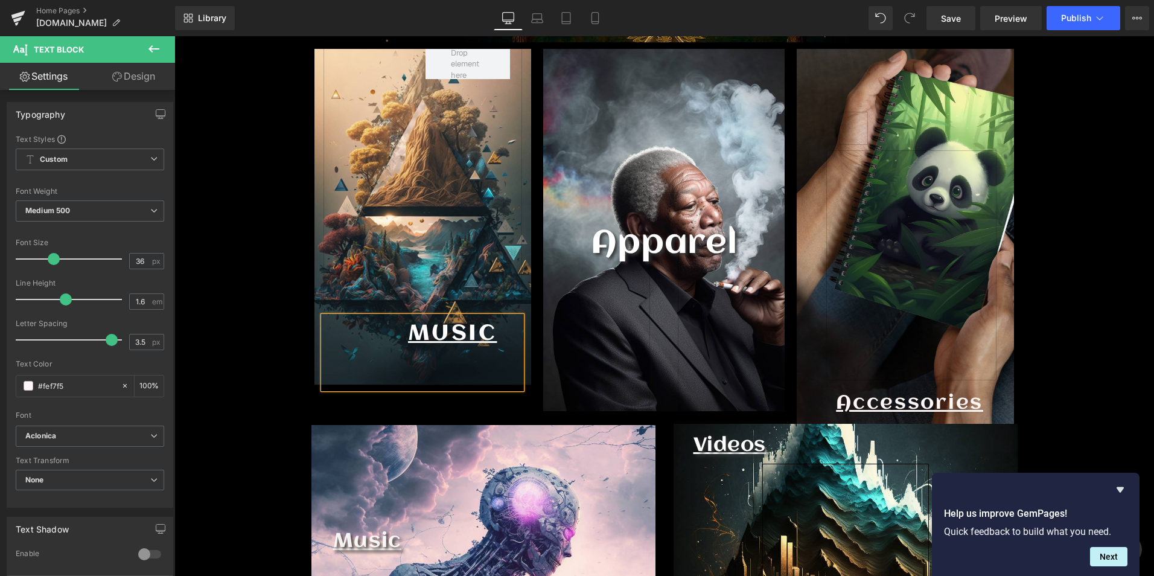
click at [438, 399] on div "Call To Action Button 329px MUSIC Text Block Row" at bounding box center [423, 224] width 217 height 350
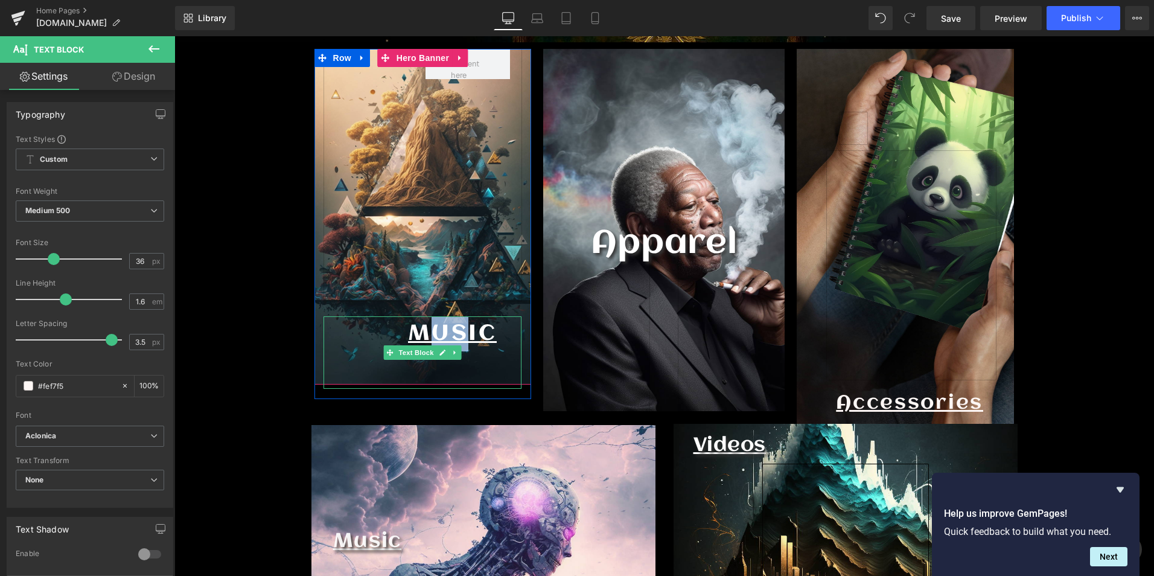
drag, startPoint x: 462, startPoint y: 342, endPoint x: 432, endPoint y: 341, distance: 30.2
click at [432, 341] on u "MUSIC" at bounding box center [452, 334] width 89 height 24
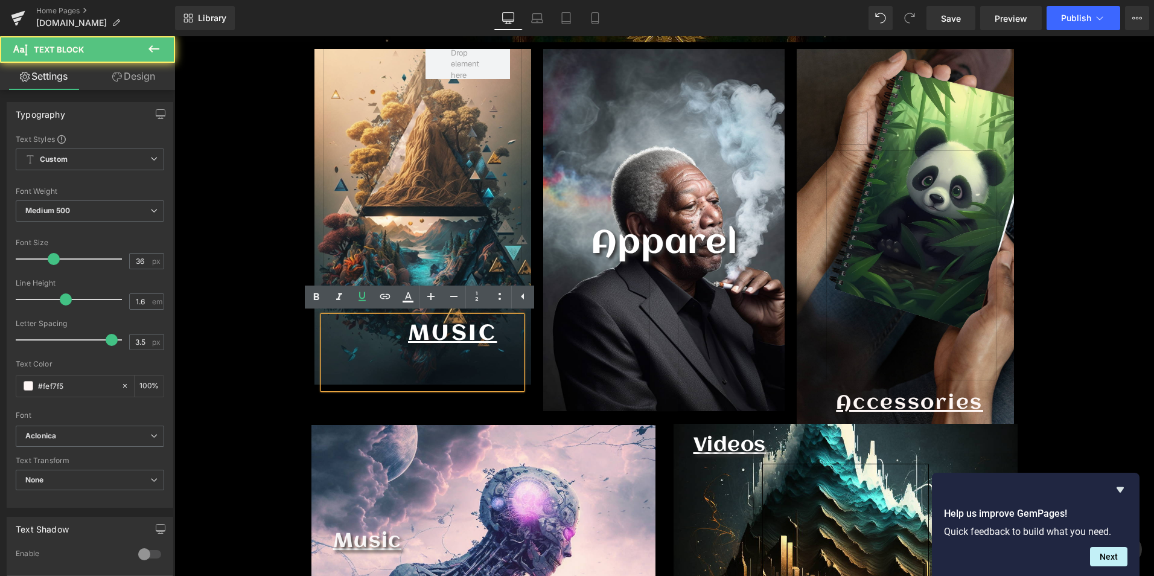
click at [368, 334] on p "MUSIC" at bounding box center [424, 333] width 145 height 35
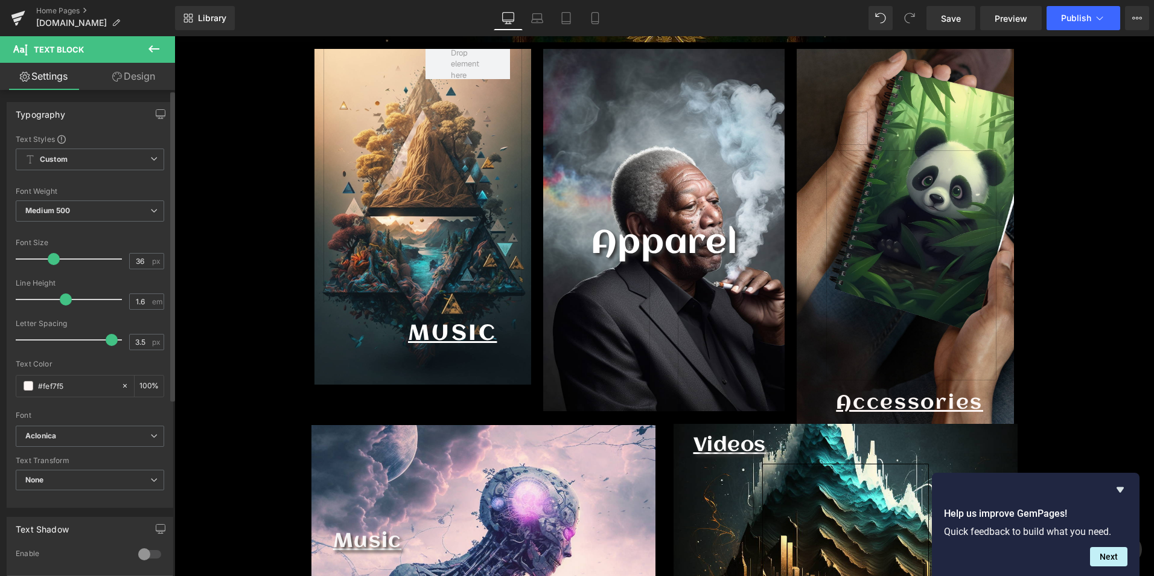
type input "3.6"
click at [108, 342] on span at bounding box center [114, 340] width 12 height 12
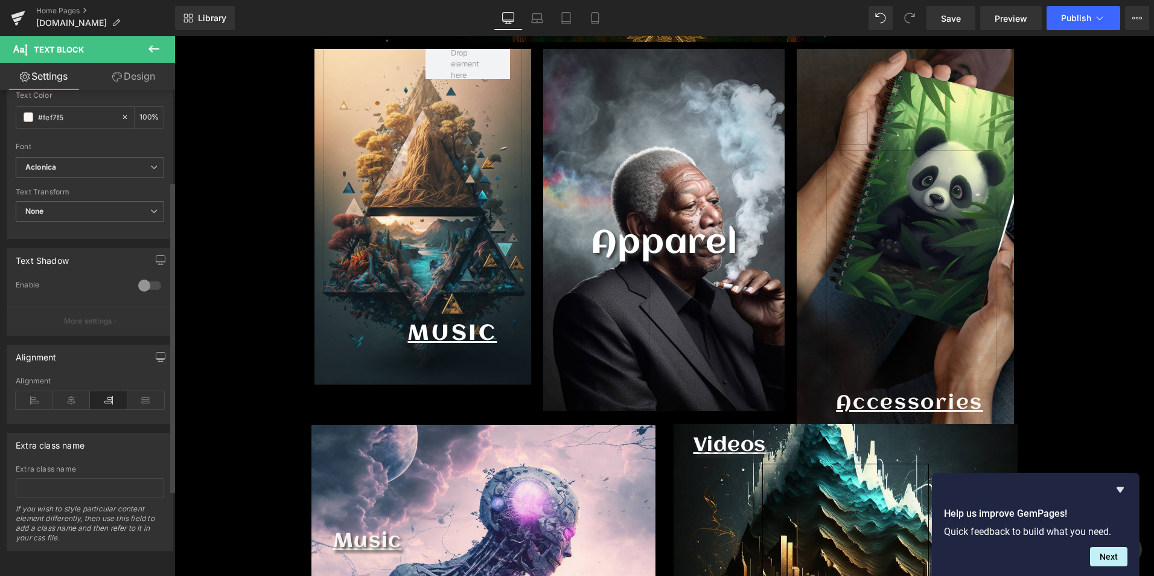
scroll to position [278, 0]
click at [40, 396] on icon at bounding box center [34, 400] width 37 height 18
click at [65, 391] on icon at bounding box center [71, 400] width 37 height 18
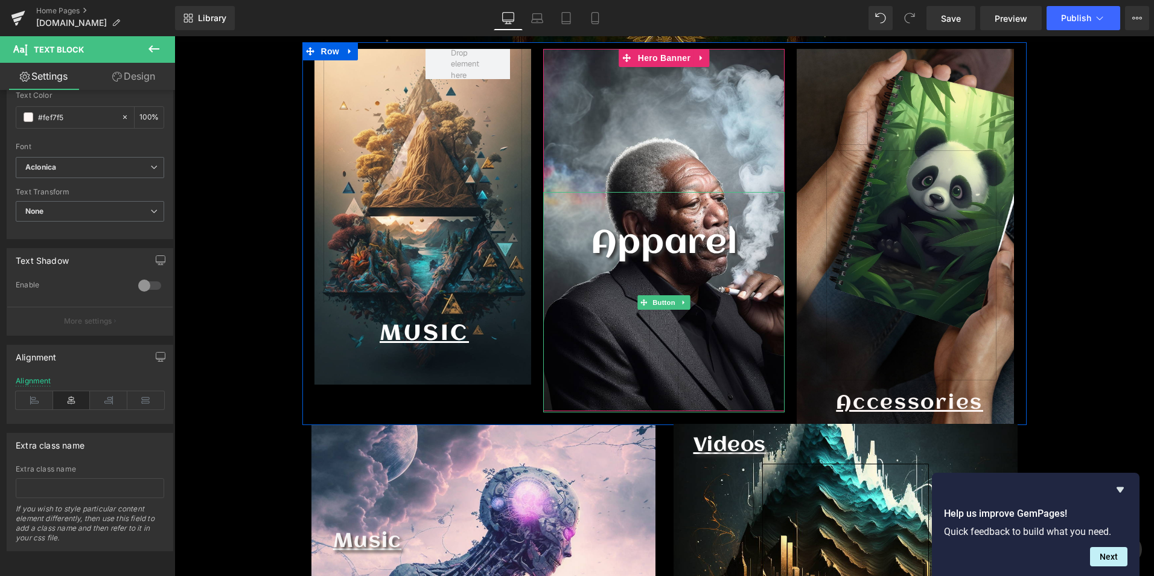
click at [694, 246] on div at bounding box center [663, 302] width 241 height 220
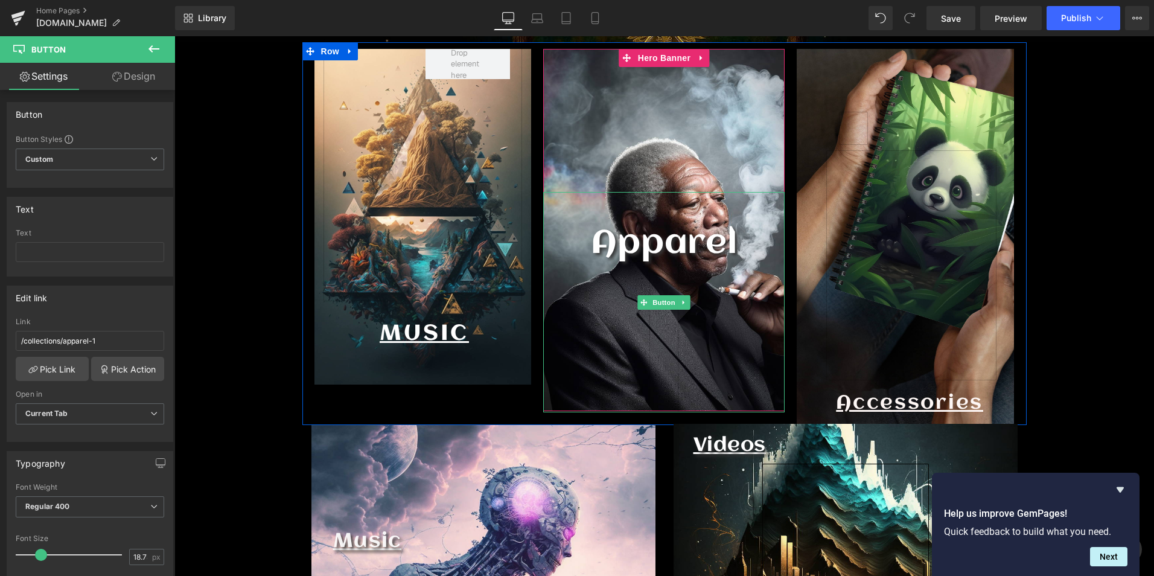
click at [633, 235] on div at bounding box center [663, 302] width 241 height 220
click at [634, 235] on div at bounding box center [663, 302] width 241 height 220
drag, startPoint x: 634, startPoint y: 235, endPoint x: 641, endPoint y: 247, distance: 13.8
click at [641, 247] on div at bounding box center [663, 302] width 241 height 220
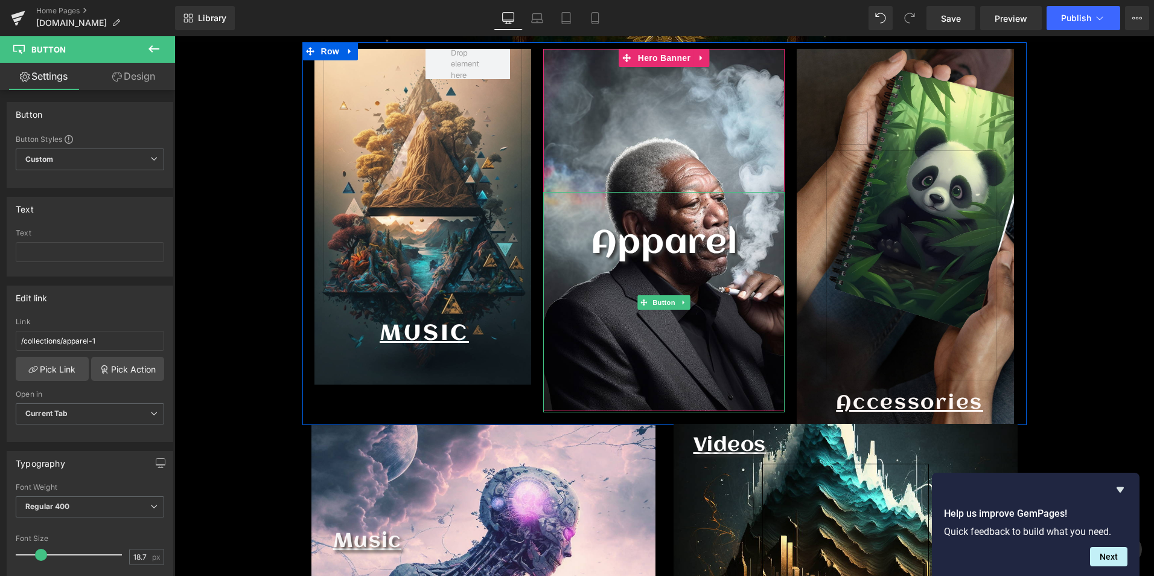
drag, startPoint x: 641, startPoint y: 247, endPoint x: 653, endPoint y: 251, distance: 12.6
click at [653, 250] on link at bounding box center [664, 302] width 29 height 220
click at [709, 260] on div at bounding box center [663, 302] width 241 height 220
click at [709, 257] on div at bounding box center [663, 302] width 241 height 220
click at [574, 134] on div at bounding box center [663, 230] width 241 height 362
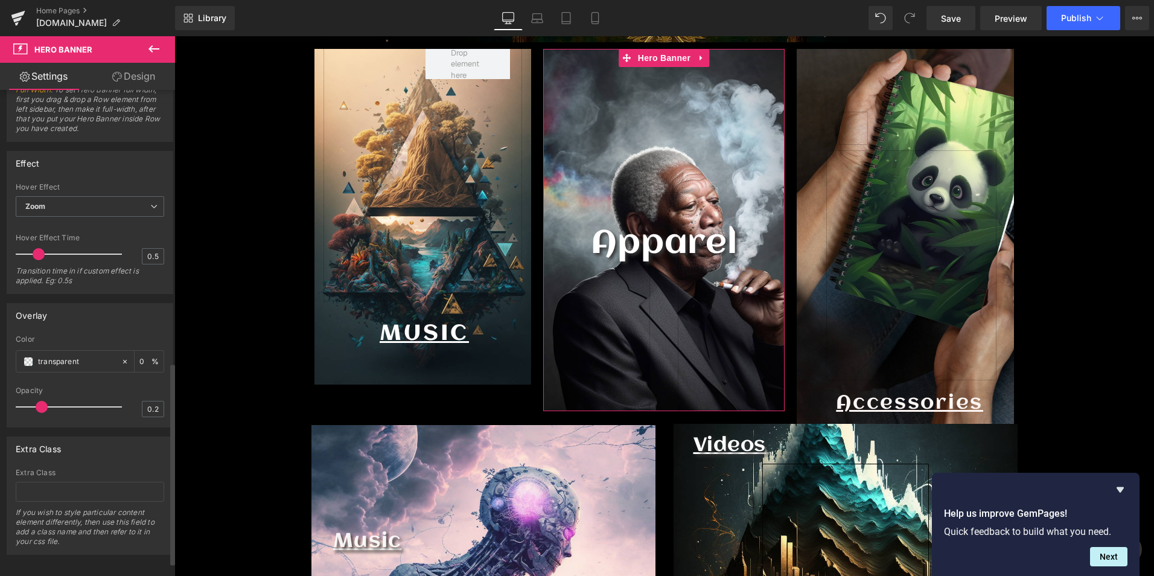
scroll to position [689, 0]
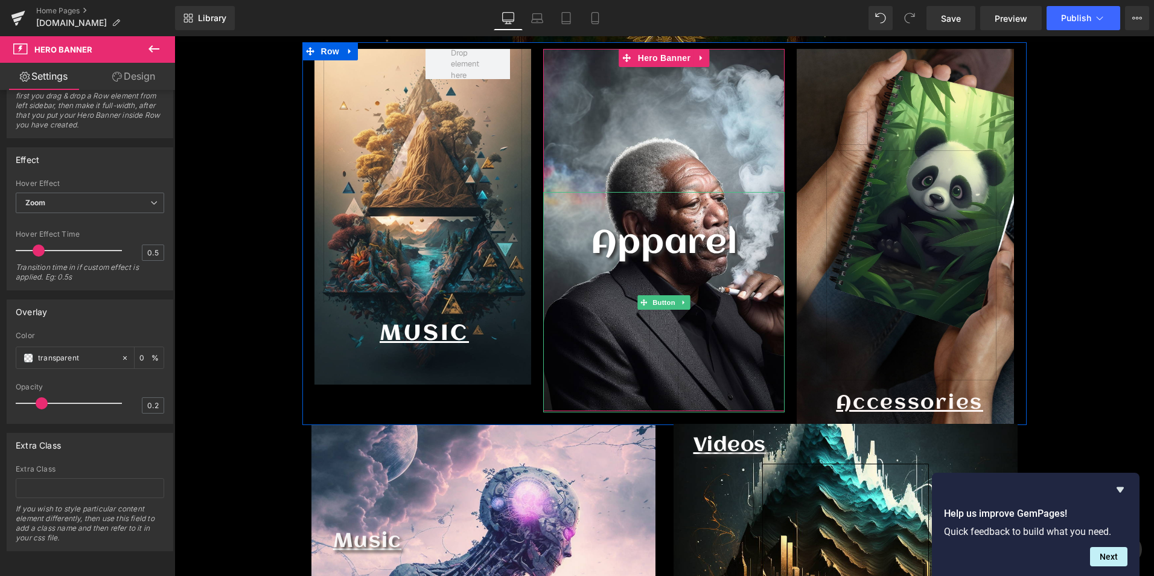
click at [688, 242] on div at bounding box center [663, 302] width 241 height 220
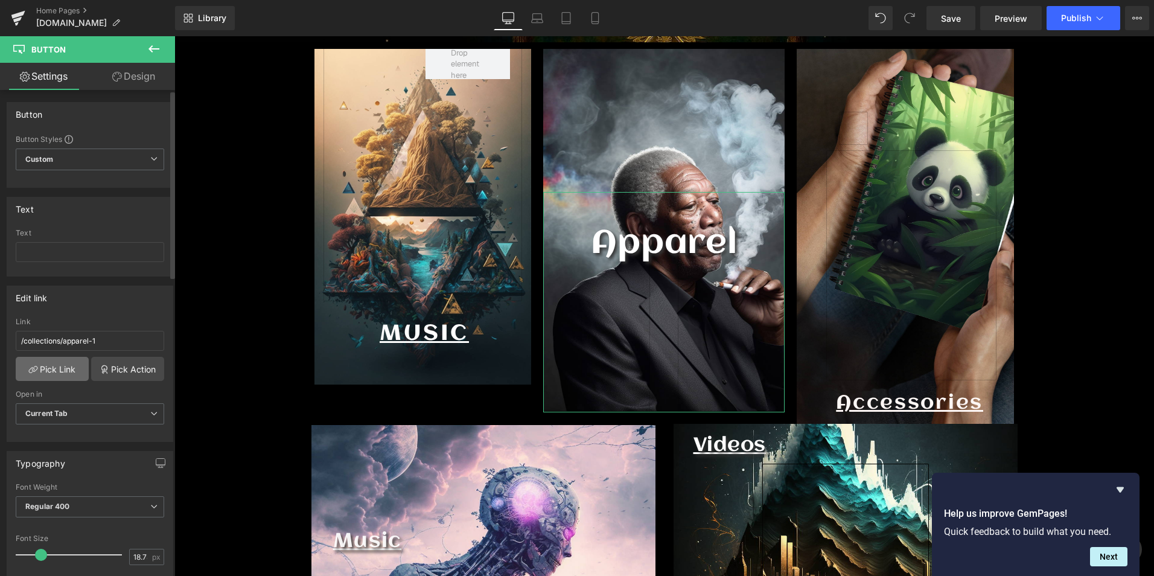
click at [56, 369] on link "Pick Link" at bounding box center [52, 369] width 73 height 24
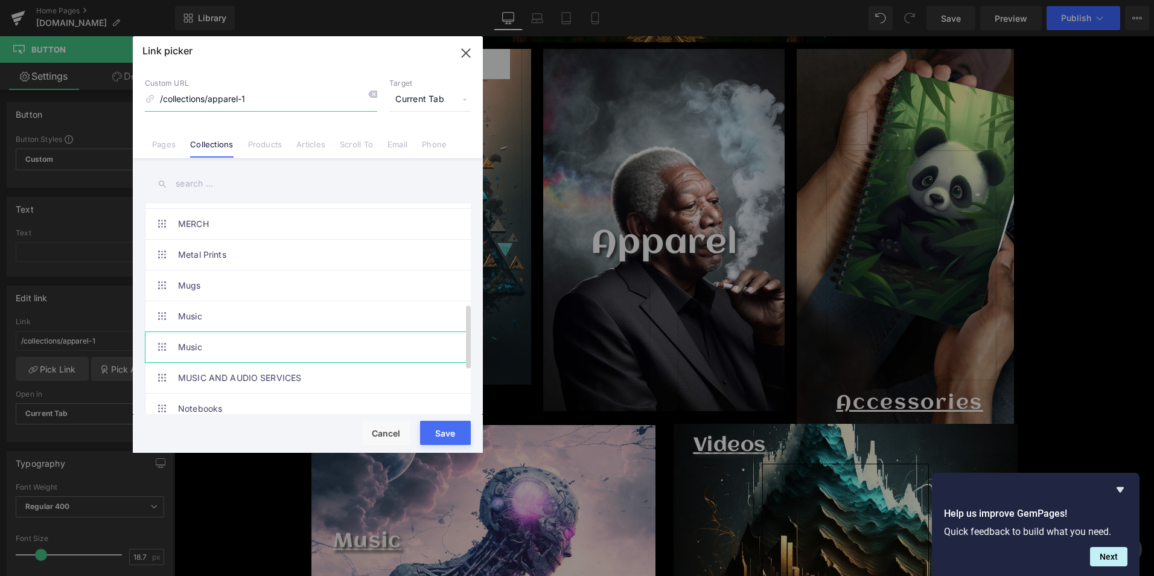
scroll to position [241, 0]
click at [210, 261] on link "MERCH" at bounding box center [311, 255] width 266 height 30
type input "/collections/merch"
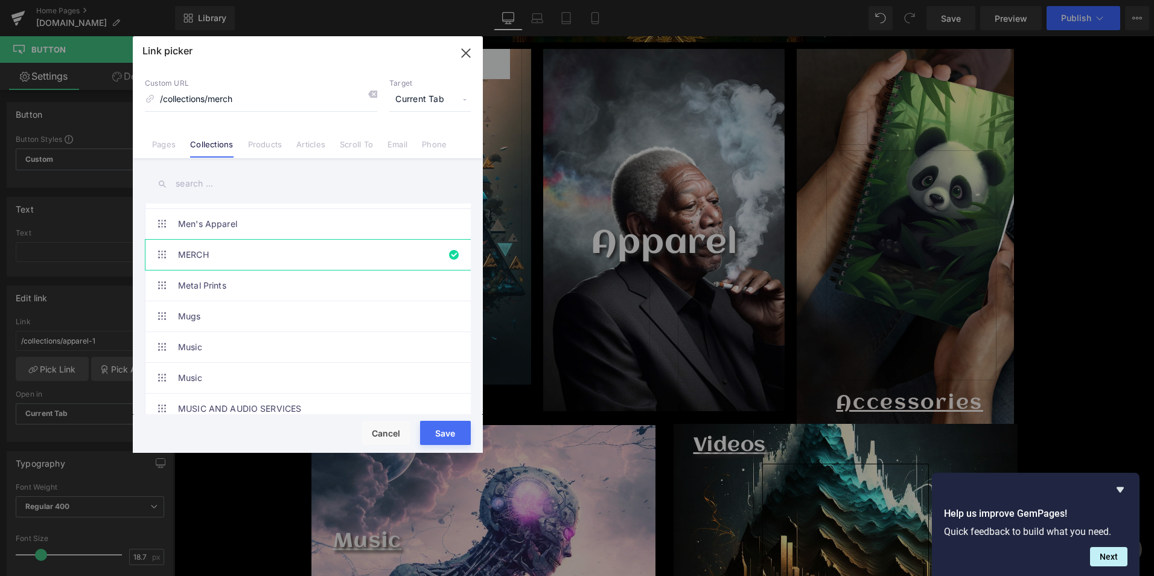
click at [461, 432] on button "Save" at bounding box center [445, 433] width 51 height 24
type input "/collections/merch"
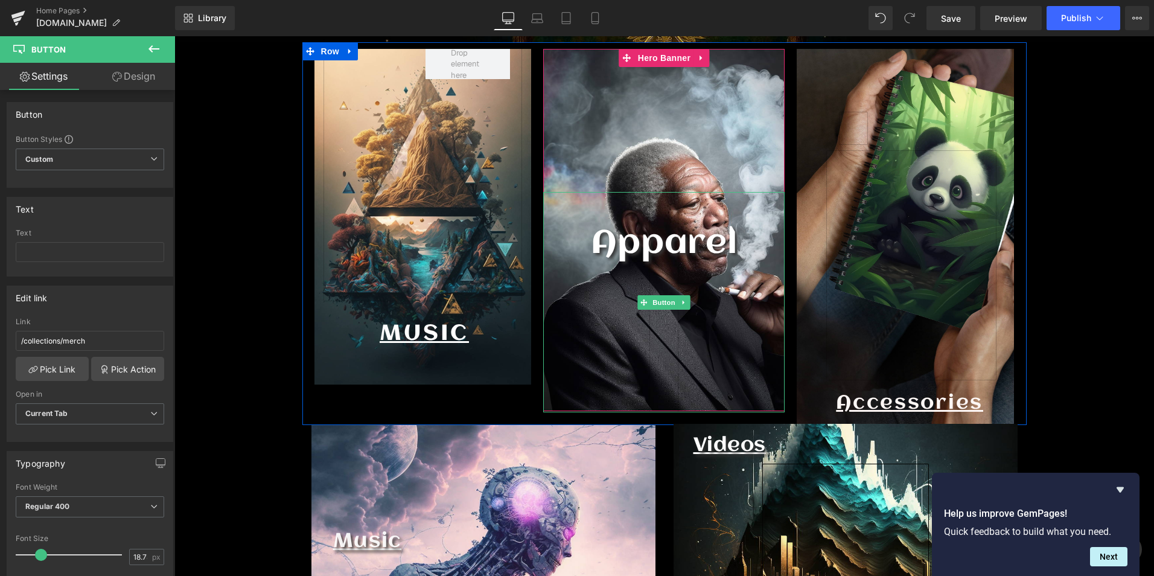
click at [706, 246] on div at bounding box center [663, 302] width 241 height 220
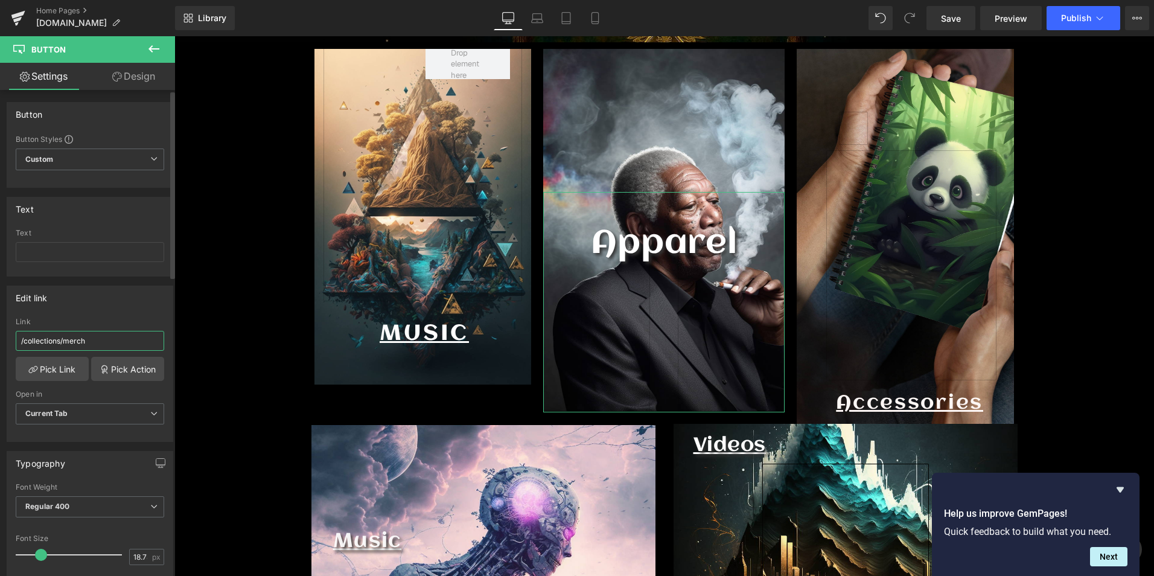
click at [123, 337] on input "/collections/merch" at bounding box center [90, 341] width 149 height 20
click at [60, 254] on input "text" at bounding box center [90, 252] width 149 height 20
type input "X"
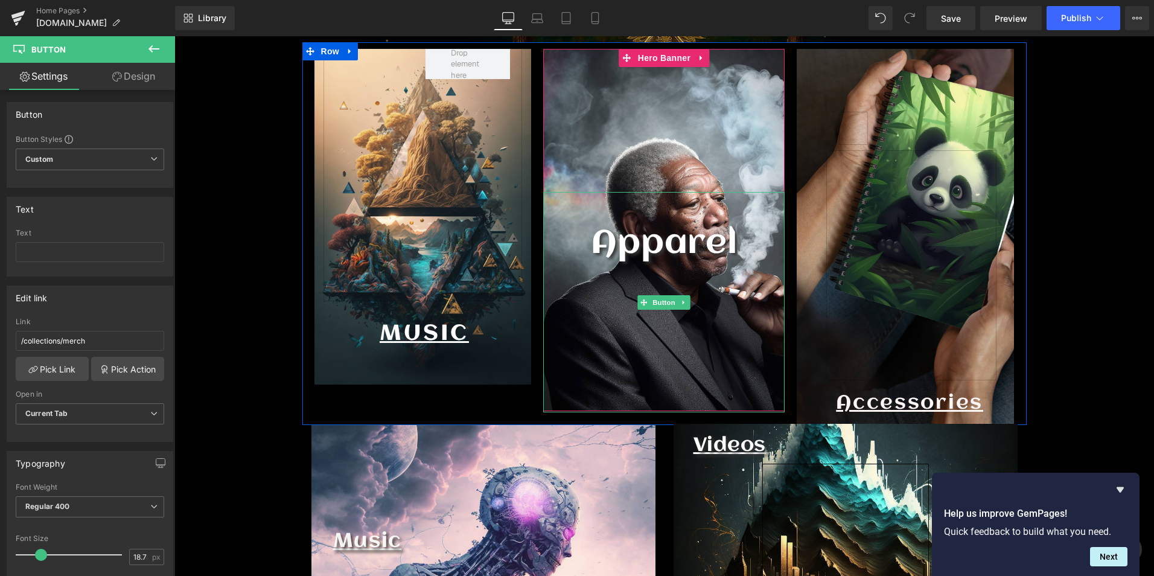
click at [668, 252] on link at bounding box center [664, 302] width 29 height 220
click at [667, 248] on link at bounding box center [664, 302] width 29 height 220
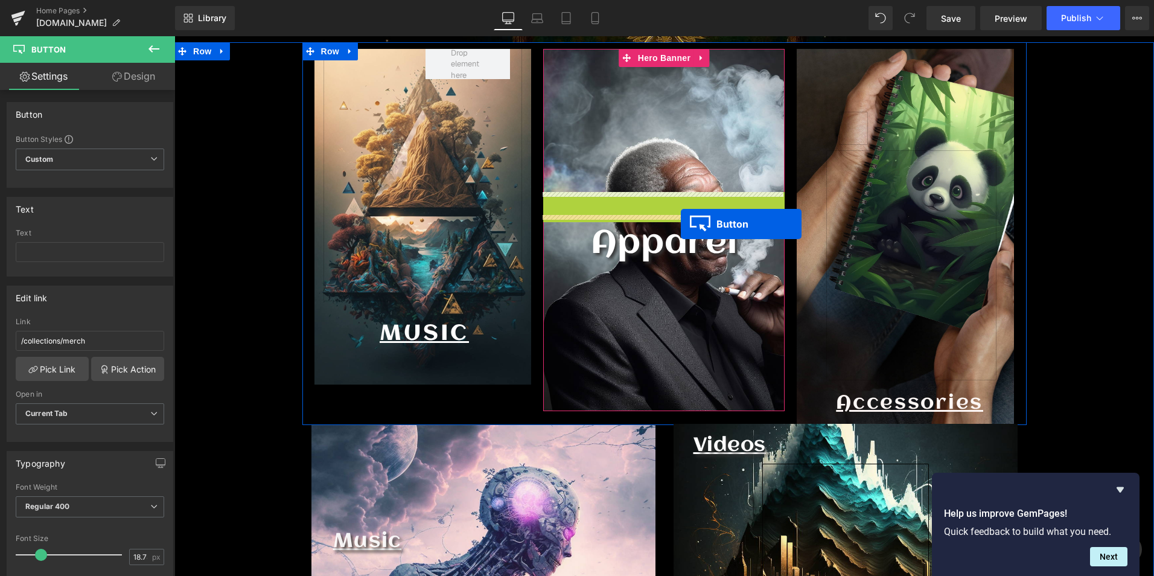
drag, startPoint x: 664, startPoint y: 299, endPoint x: 681, endPoint y: 224, distance: 77.3
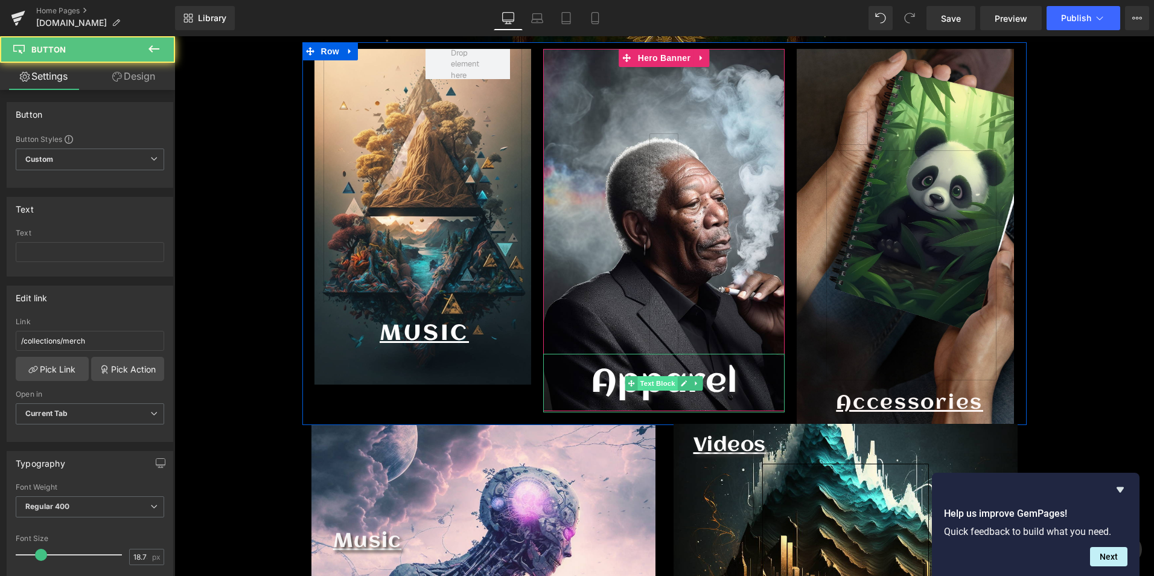
click at [659, 376] on span "Text Block" at bounding box center [658, 383] width 40 height 14
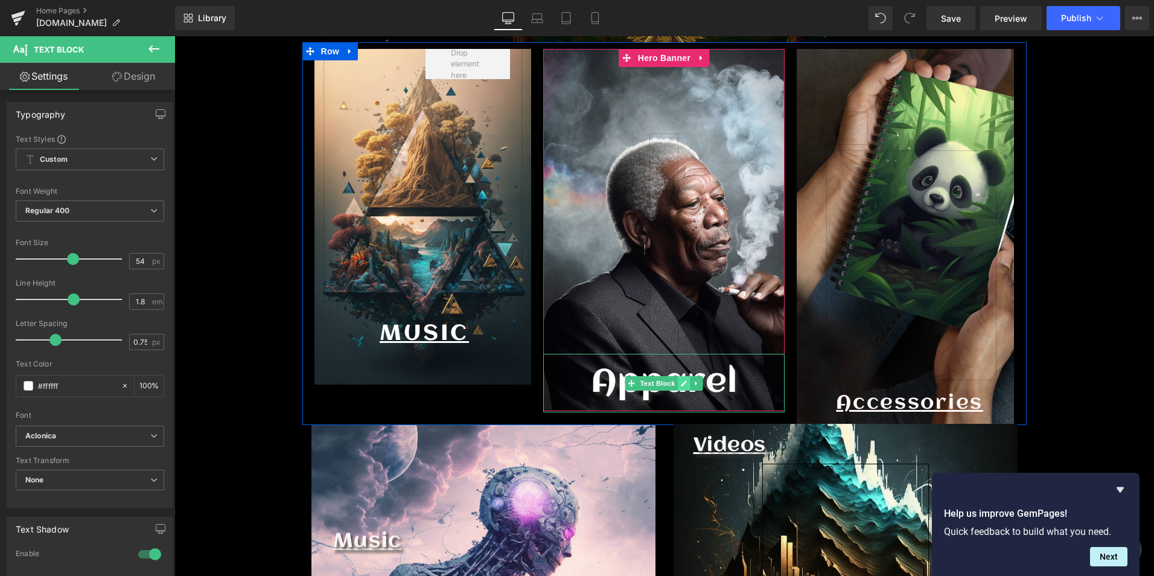
click at [681, 386] on icon at bounding box center [684, 383] width 7 height 7
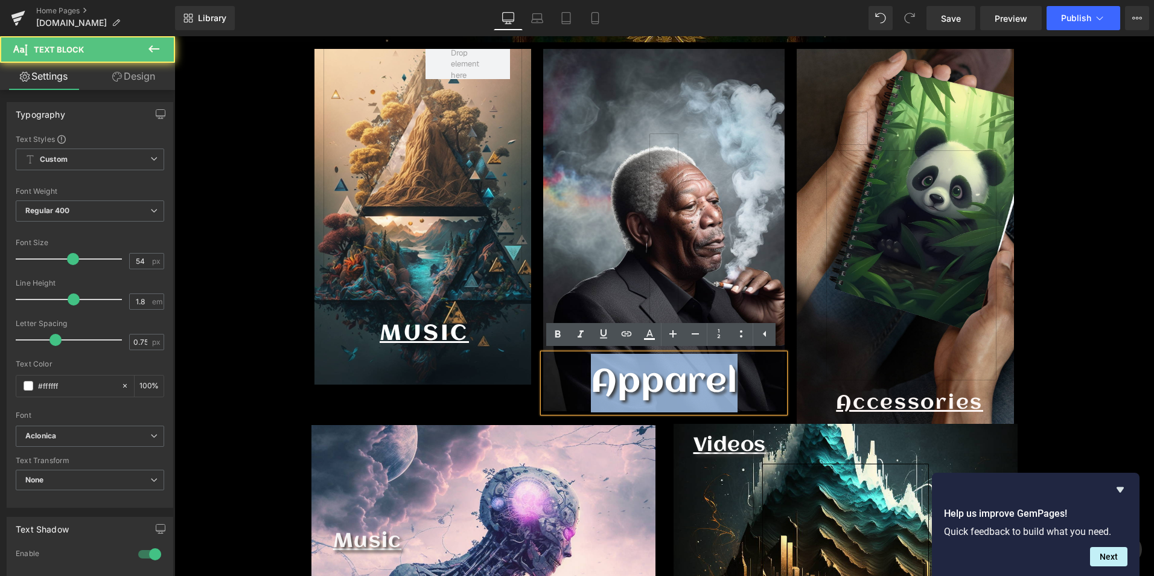
drag, startPoint x: 731, startPoint y: 382, endPoint x: 512, endPoint y: 376, distance: 219.2
click at [512, 376] on div "Call To Action Button 329px MUSIC Text Block Row Hero Banner Button Apparel Tex…" at bounding box center [664, 233] width 724 height 382
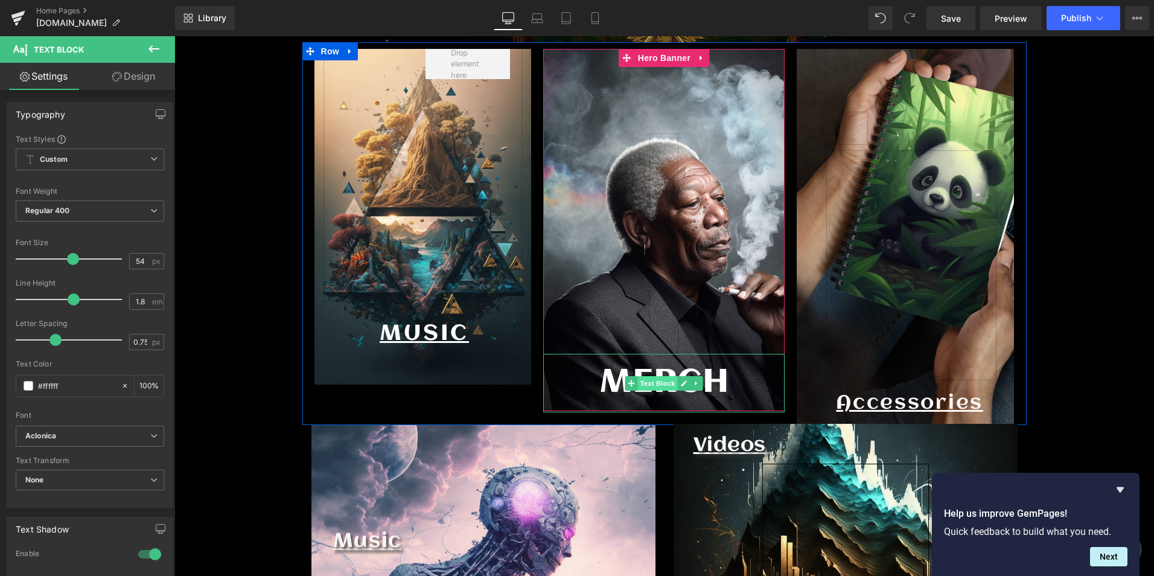
click at [673, 384] on span "Text Block" at bounding box center [658, 383] width 40 height 14
click at [679, 388] on link at bounding box center [684, 383] width 13 height 14
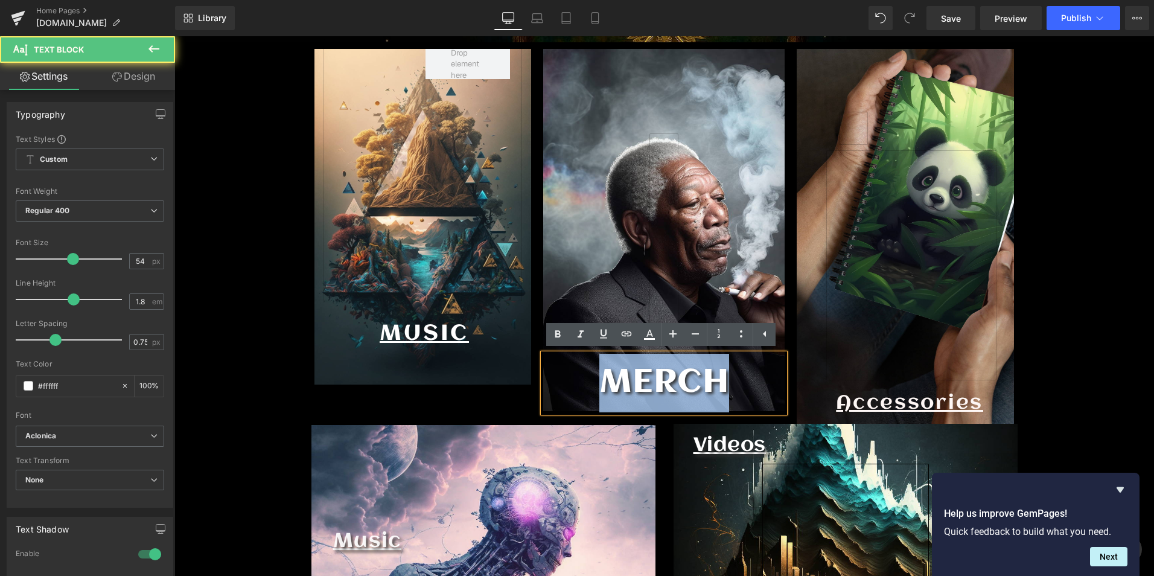
drag, startPoint x: 745, startPoint y: 383, endPoint x: 555, endPoint y: 394, distance: 190.5
click at [555, 394] on p "MERCH" at bounding box center [663, 383] width 241 height 59
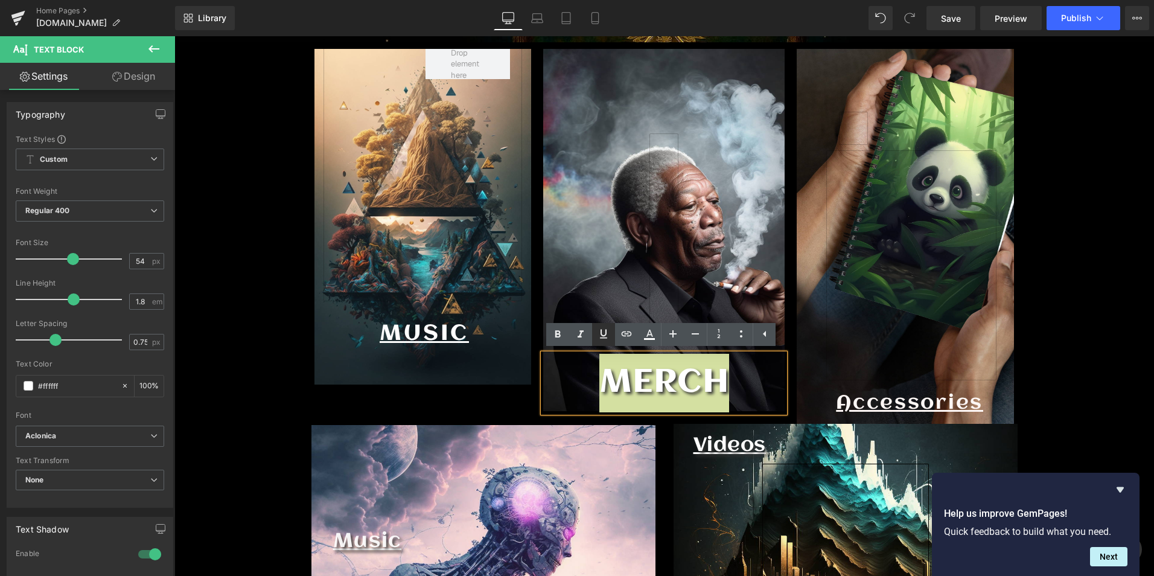
drag, startPoint x: 599, startPoint y: 331, endPoint x: 460, endPoint y: 314, distance: 139.9
click at [599, 331] on icon at bounding box center [603, 334] width 14 height 14
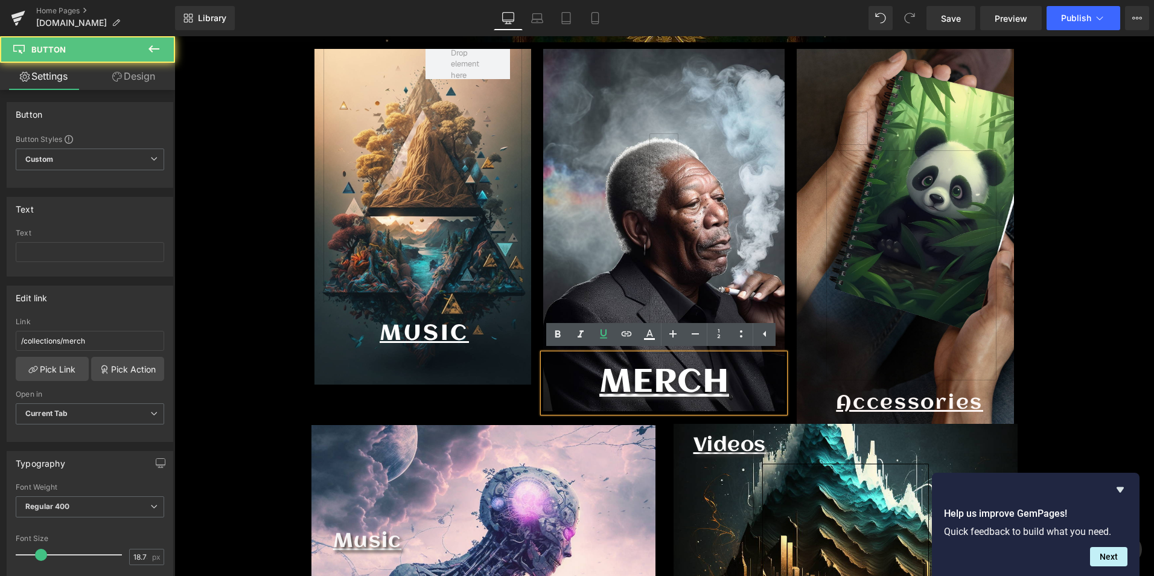
click at [674, 275] on link at bounding box center [664, 243] width 29 height 220
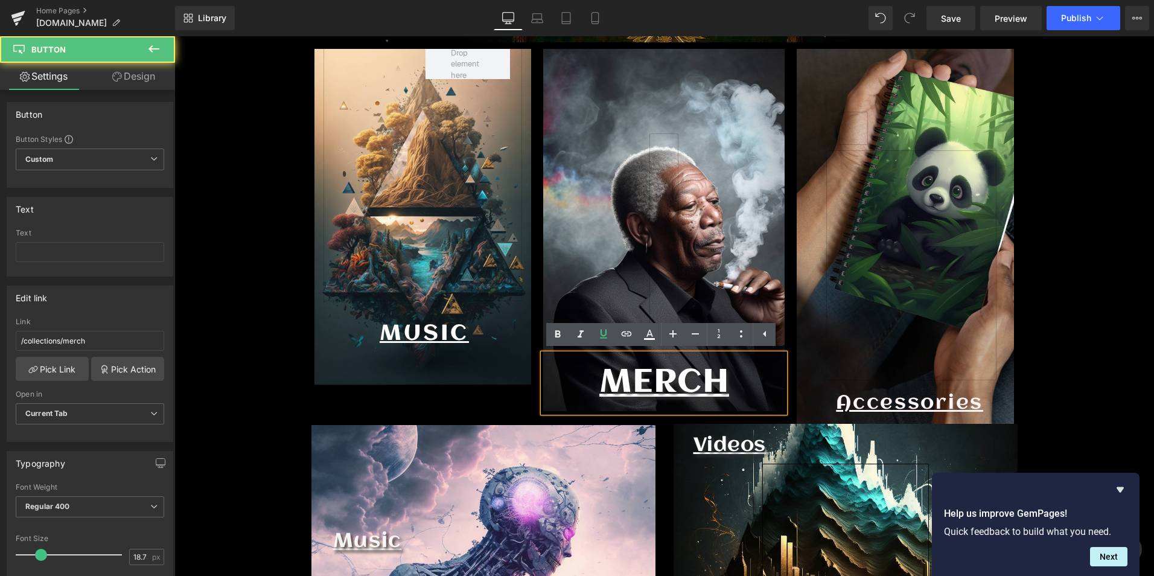
click at [284, 417] on div "Call To Action Button 329px MUSIC Text Block Row Hero Banner Button MERCH Text …" at bounding box center [664, 377] width 980 height 670
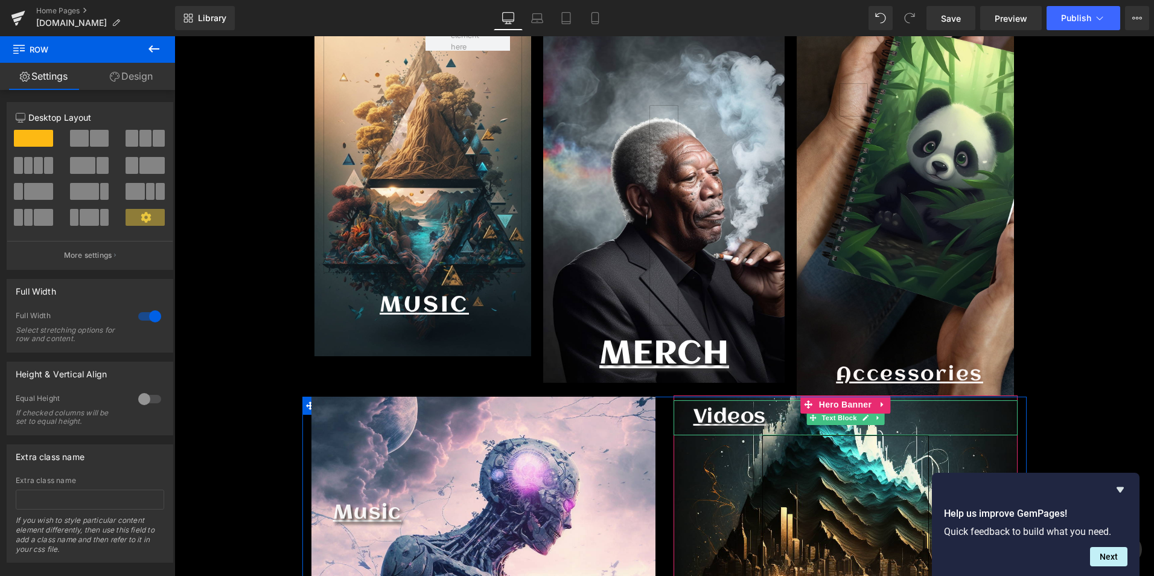
scroll to position [664, 0]
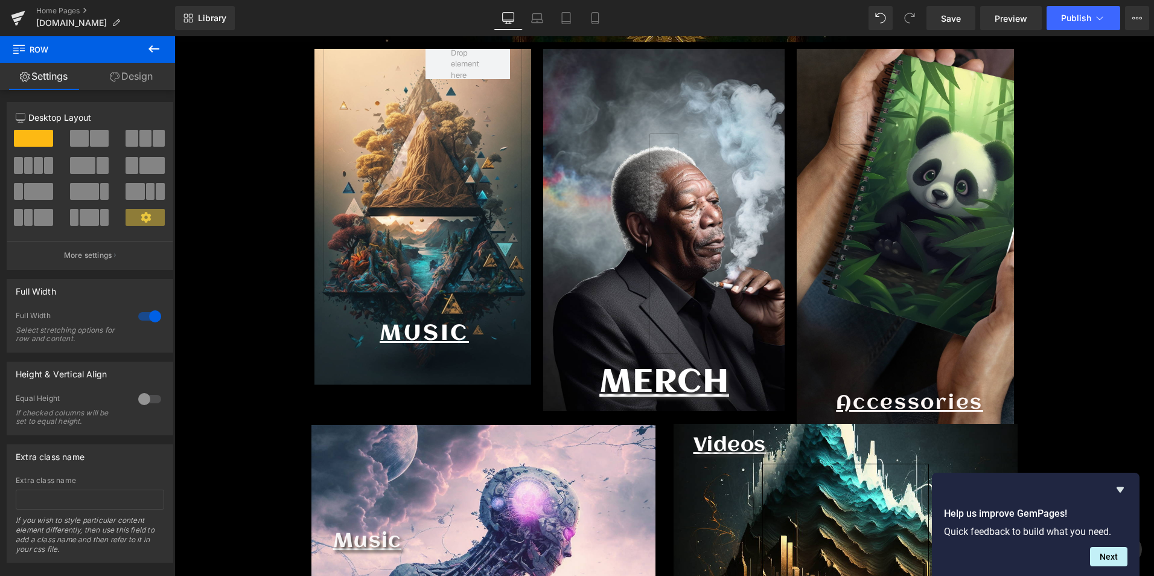
click at [922, 319] on link at bounding box center [912, 265] width 170 height 230
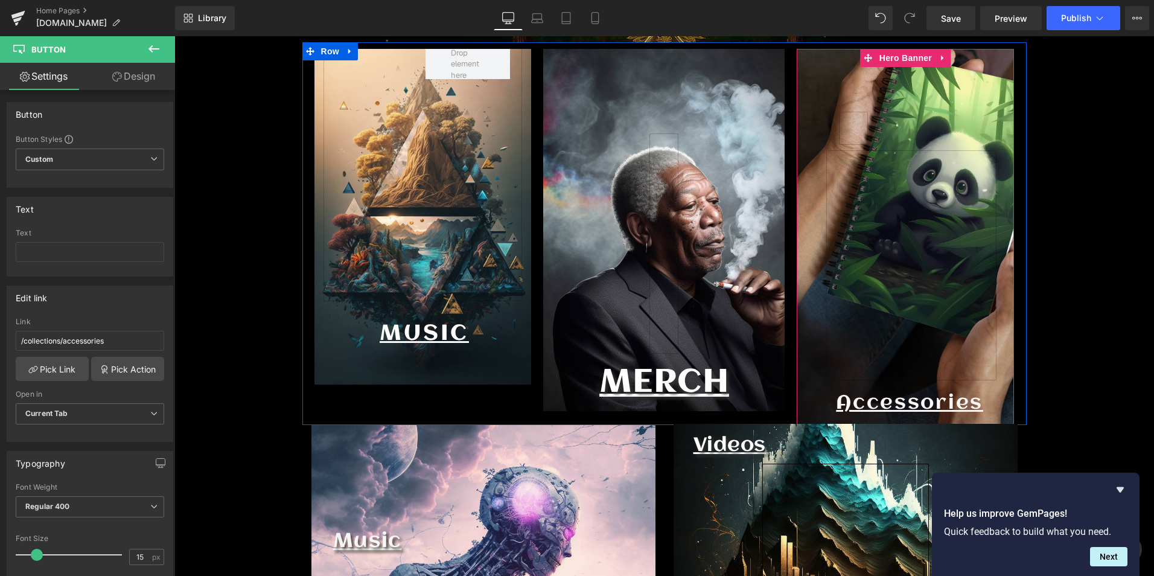
click at [901, 59] on span "Hero Banner" at bounding box center [906, 58] width 59 height 18
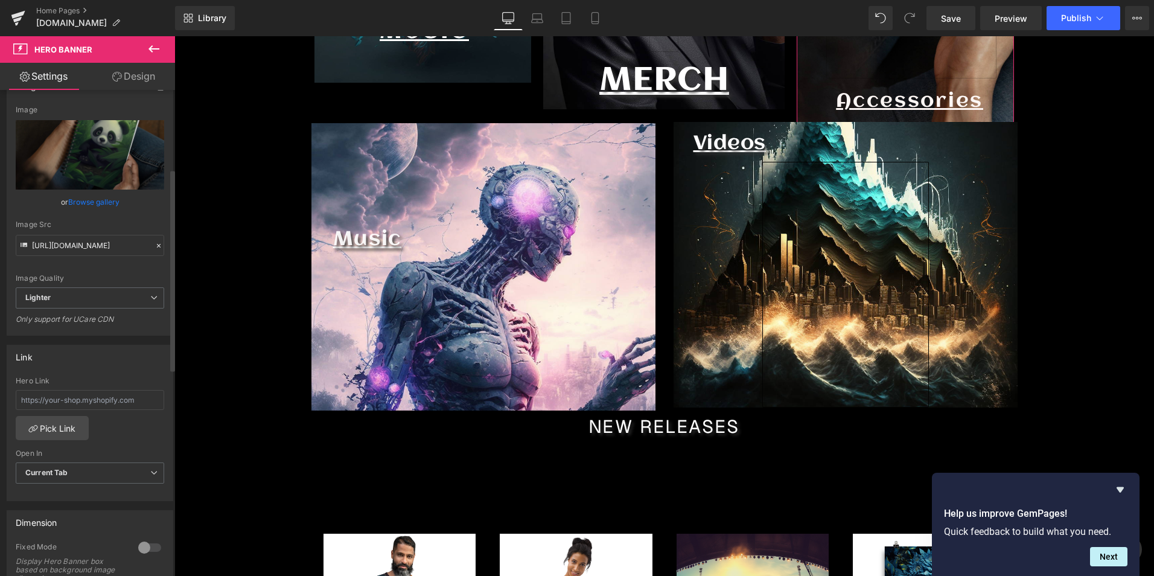
scroll to position [362, 0]
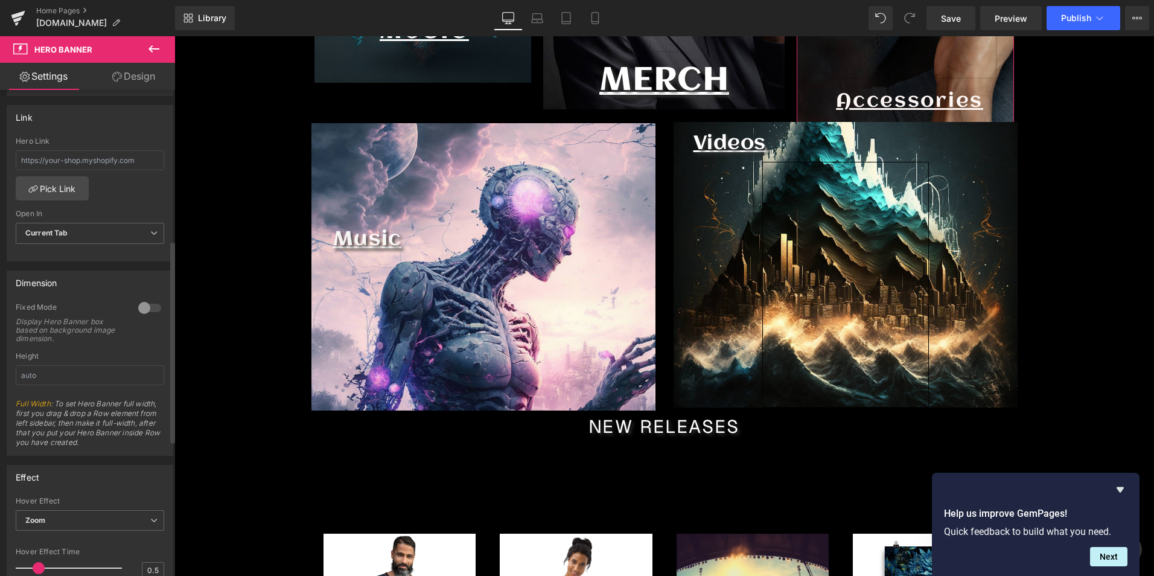
click at [136, 307] on div at bounding box center [149, 307] width 29 height 19
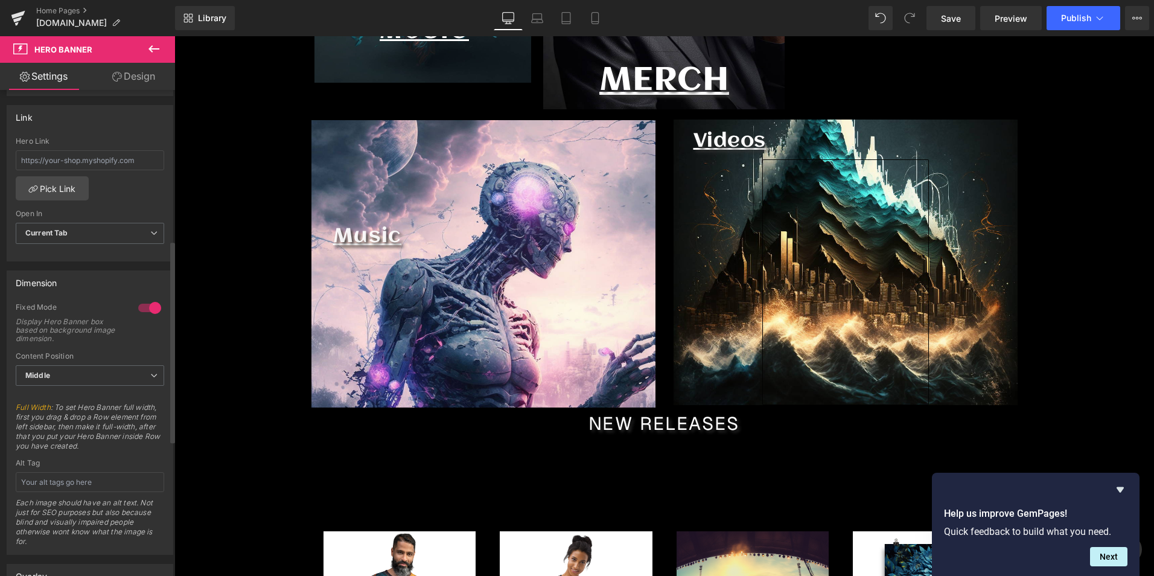
scroll to position [5054, 974]
click at [144, 307] on div at bounding box center [149, 307] width 29 height 19
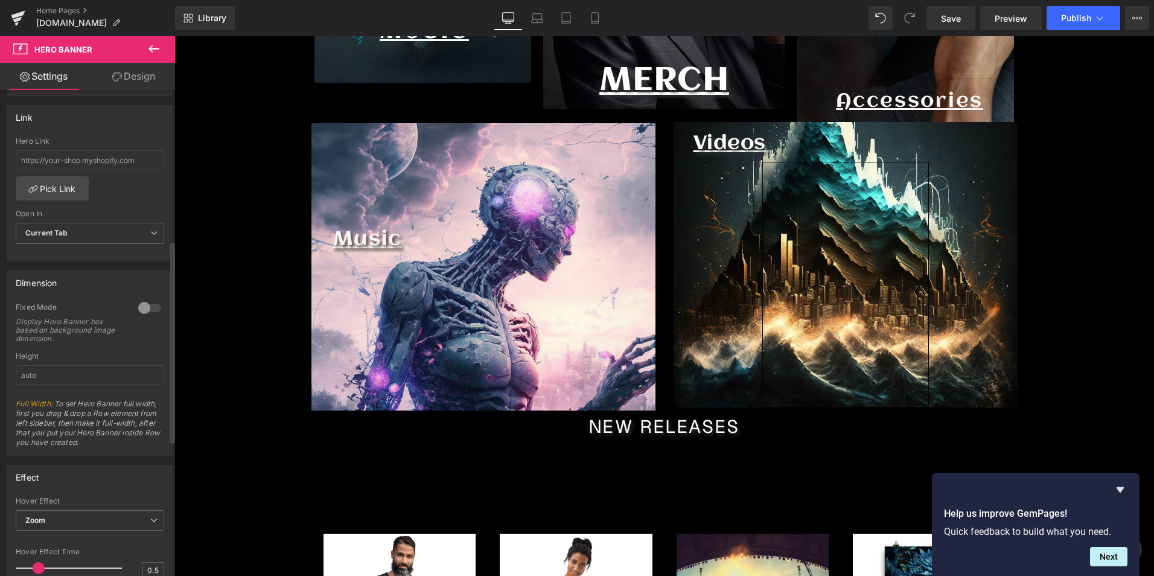
scroll to position [6, 6]
click at [144, 307] on div at bounding box center [149, 307] width 29 height 19
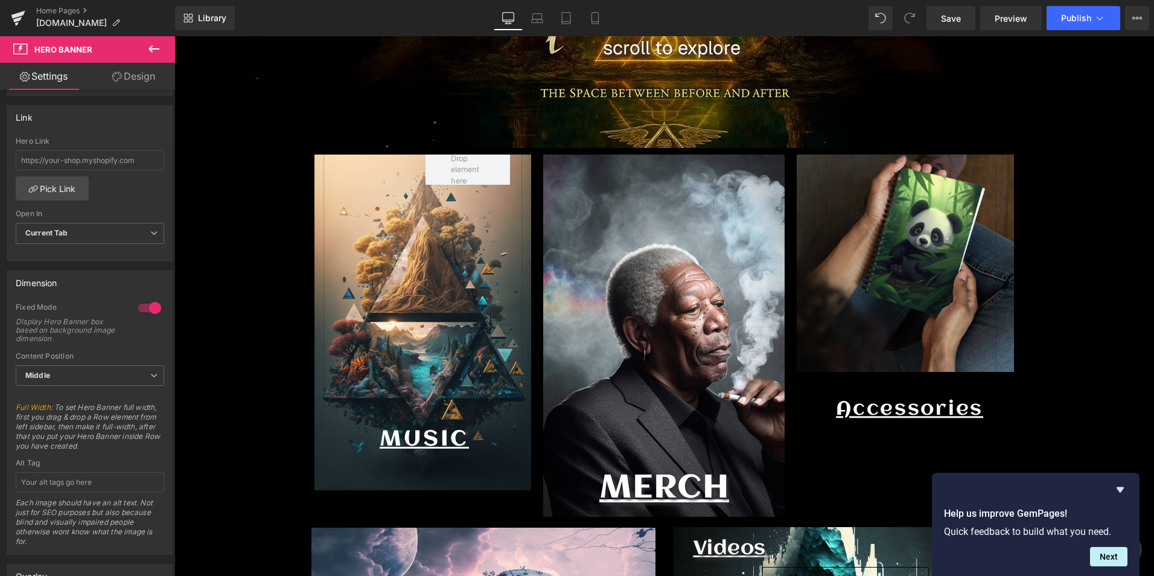
scroll to position [543, 0]
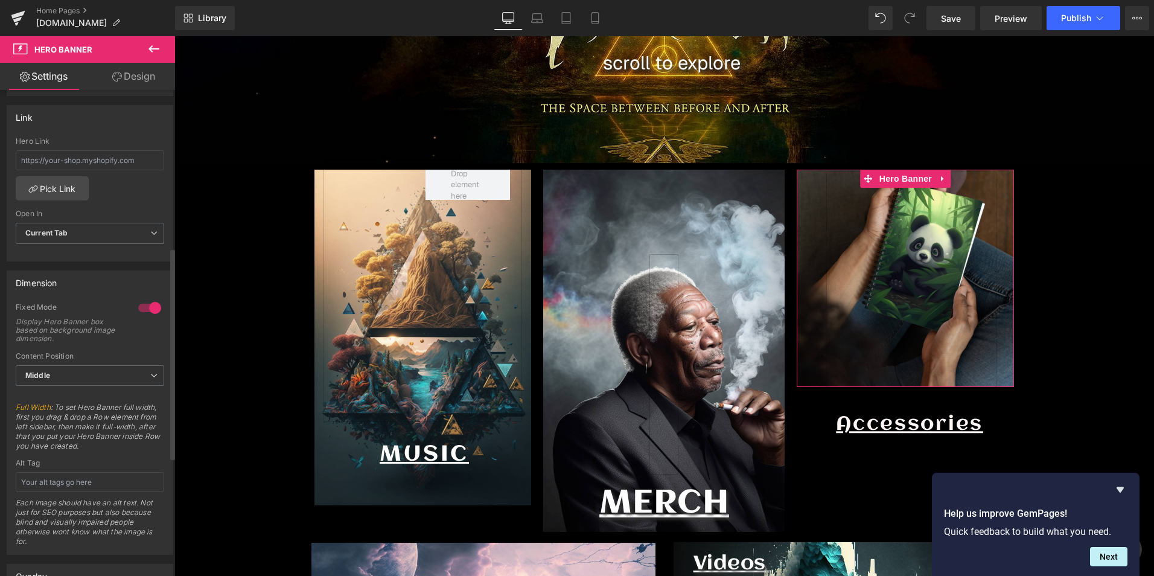
click at [144, 305] on div at bounding box center [149, 307] width 29 height 19
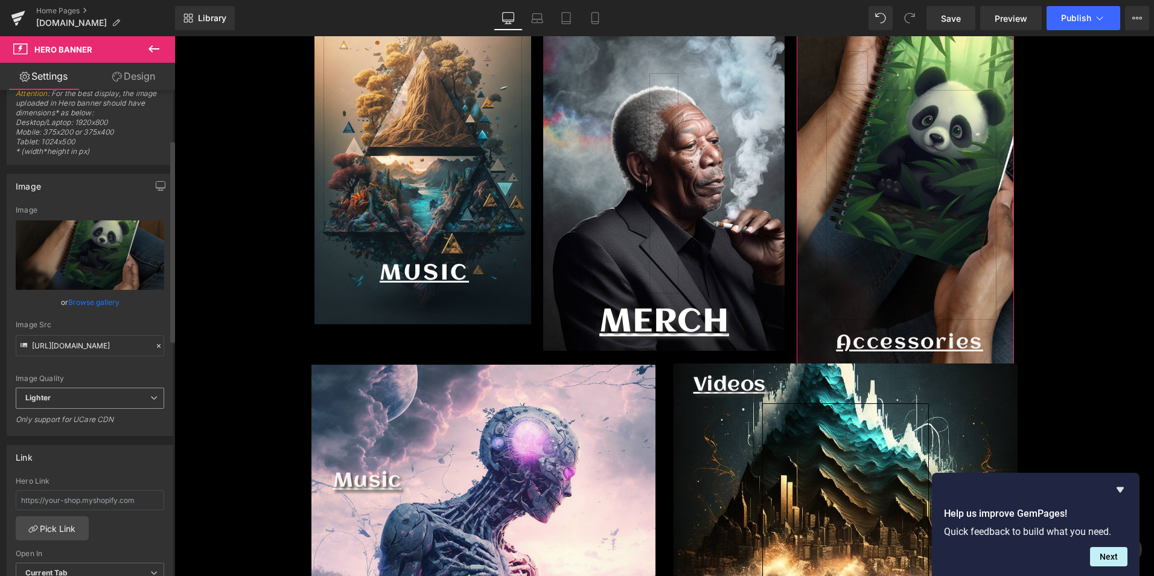
scroll to position [0, 0]
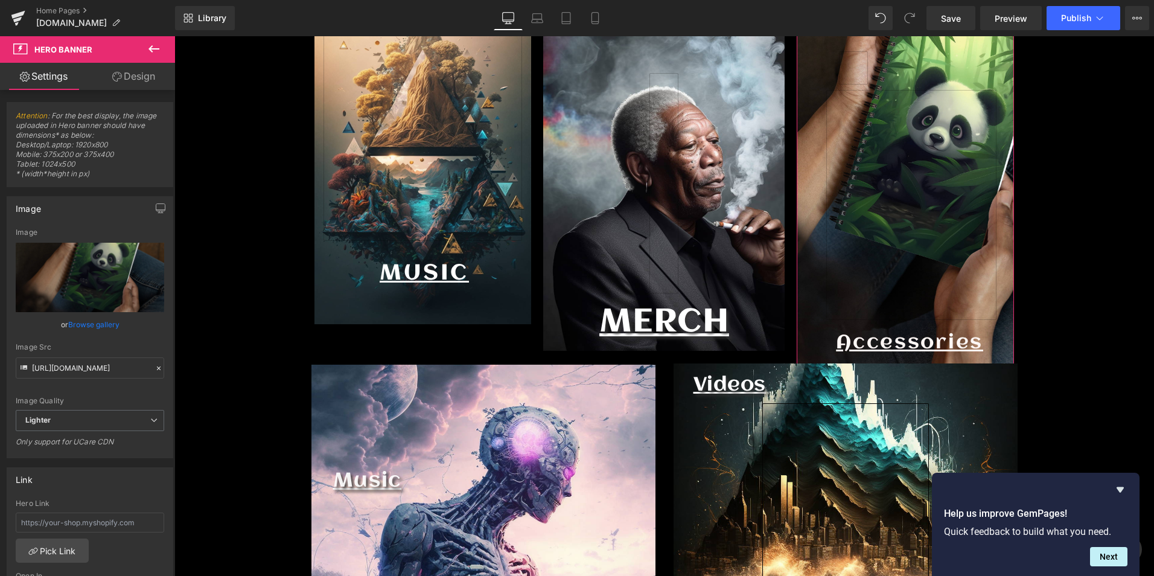
click at [114, 87] on link "Design" at bounding box center [134, 76] width 88 height 27
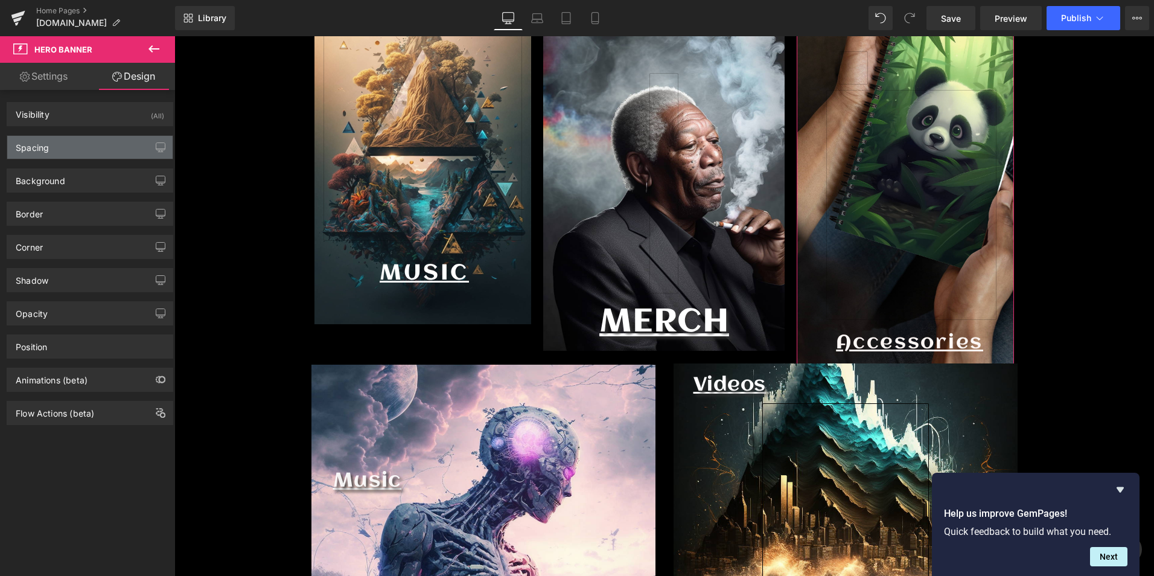
click at [90, 149] on div "Spacing" at bounding box center [89, 147] width 165 height 23
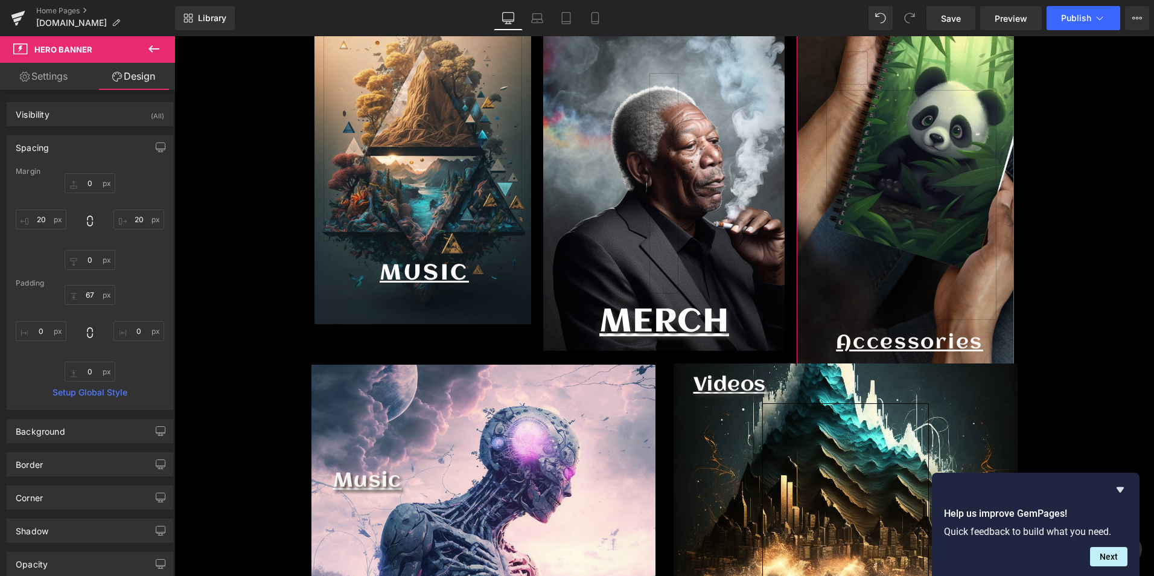
type input "0"
type input "20"
type input "0"
type input "20"
type input "67"
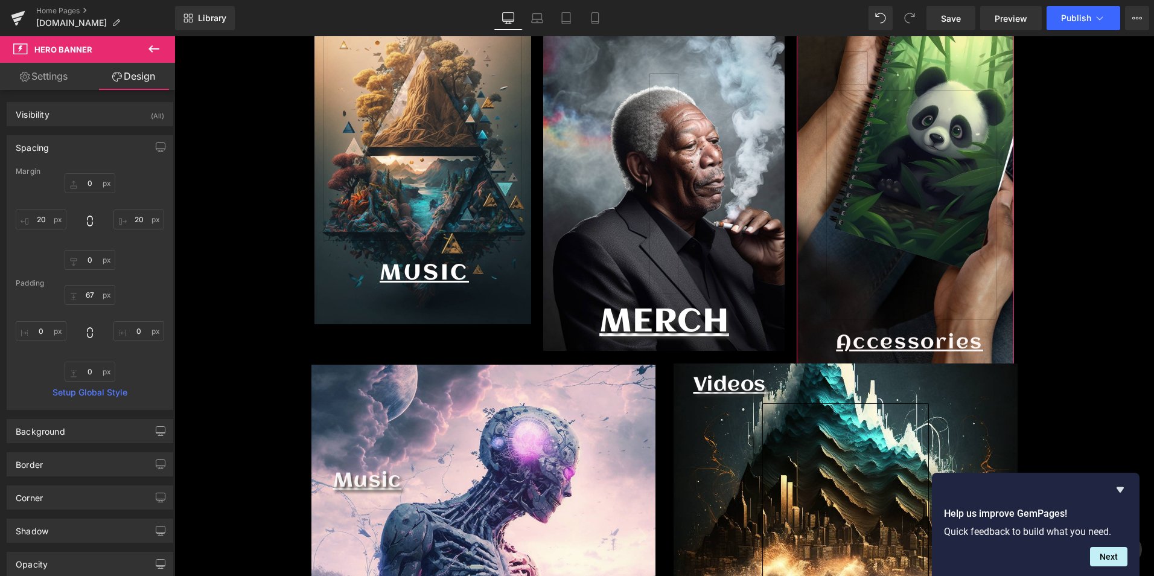
type input "0"
type input "67"
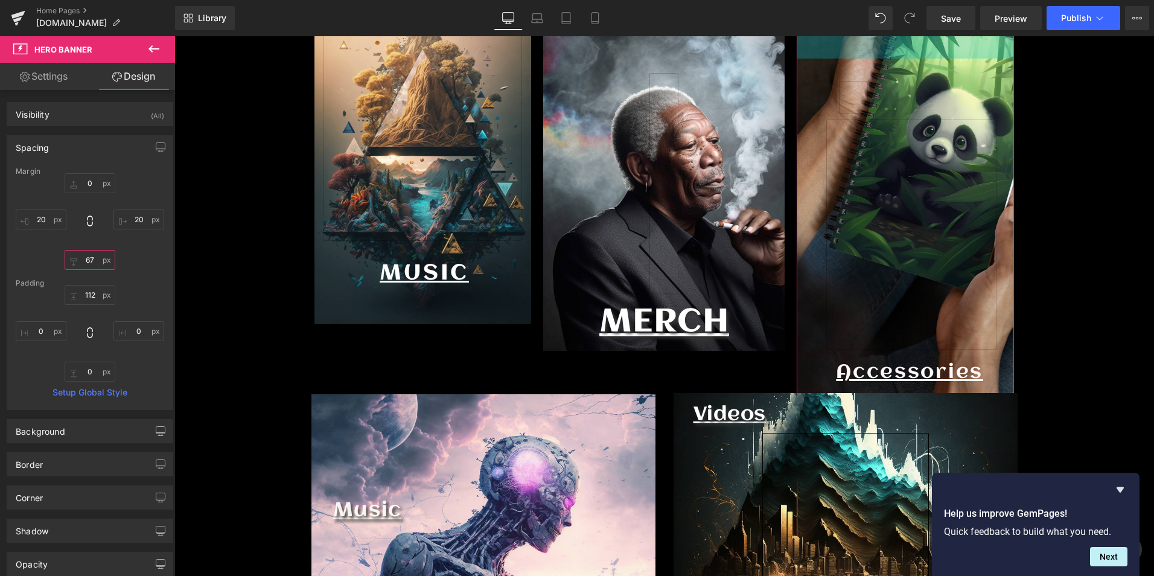
type input "109"
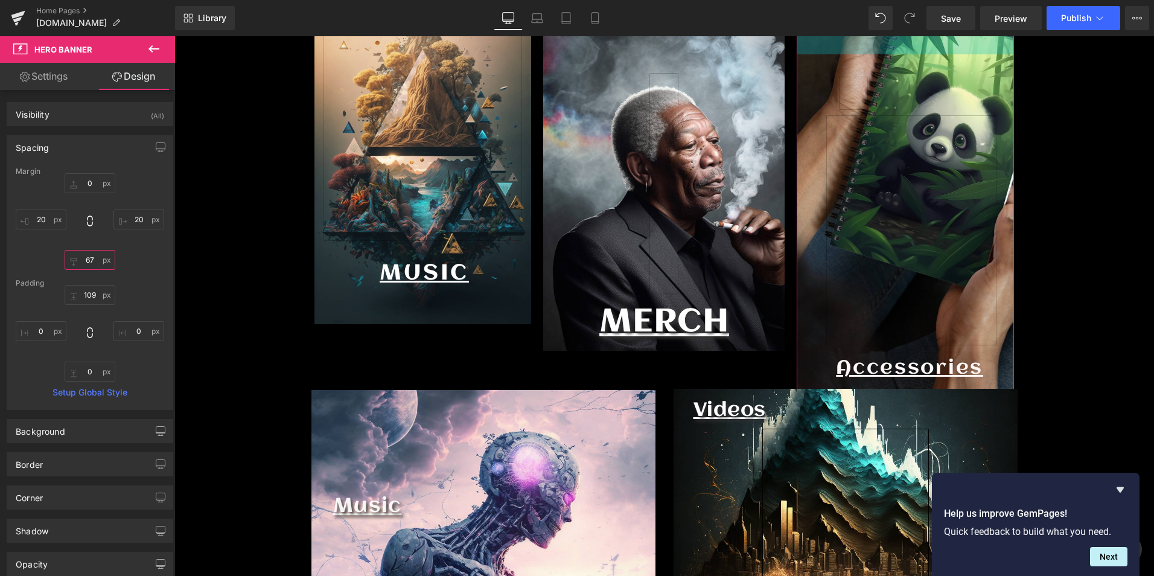
type input "-15"
type input "31"
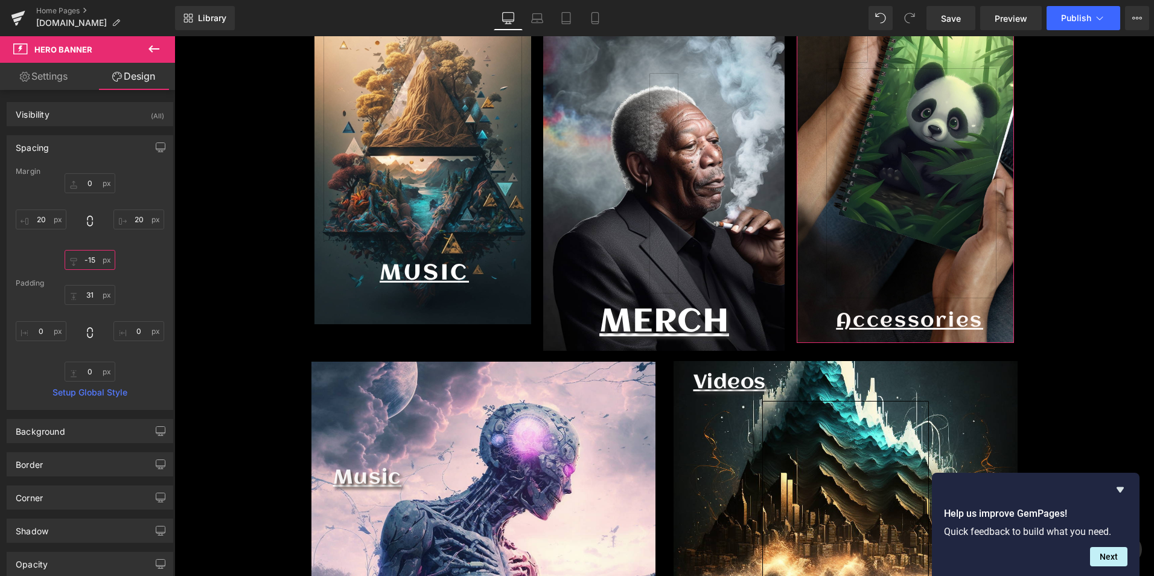
scroll to position [5054, 974]
type input "-13"
type input "33"
type input "45"
type input "93"
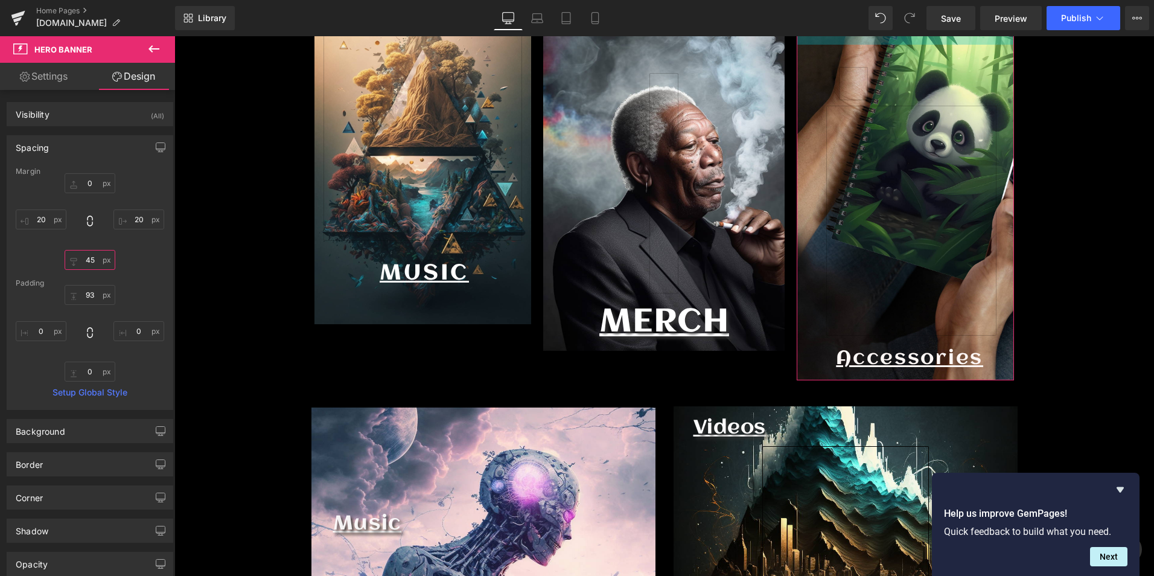
scroll to position [6, 6]
type input "46"
type input "92"
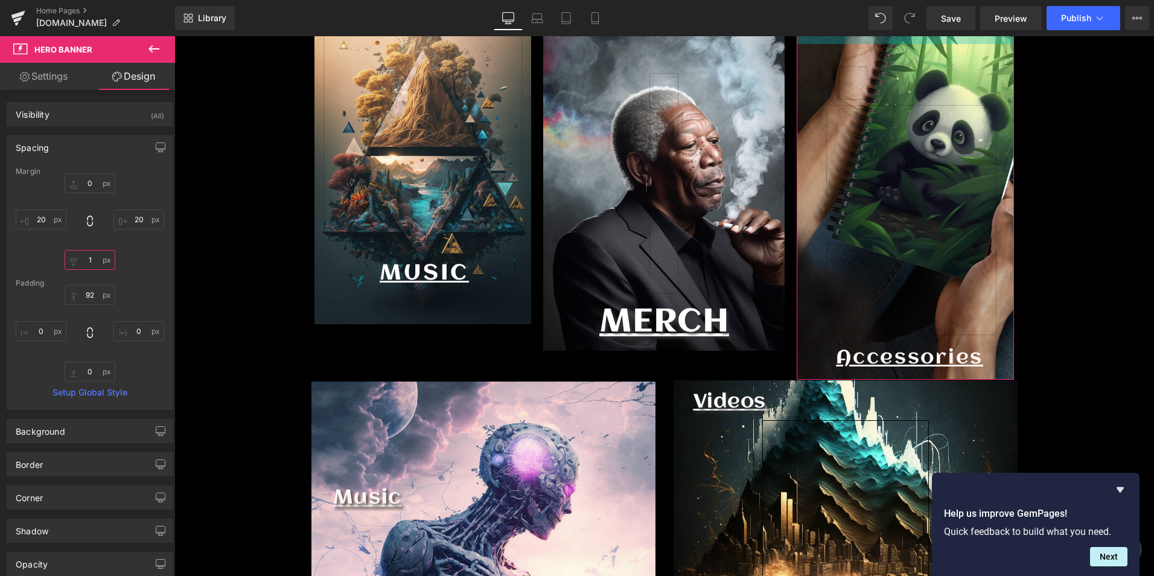
type input "-3"
type input "43"
type input "-11"
type input "35"
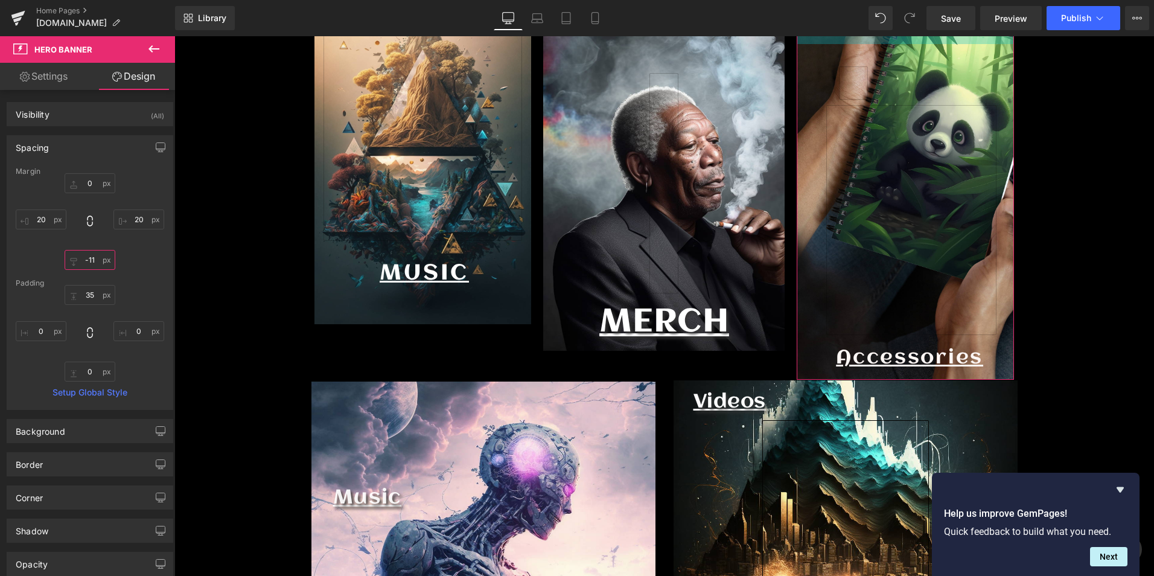
type input "-13"
type input "33"
type input "-15"
type input "31"
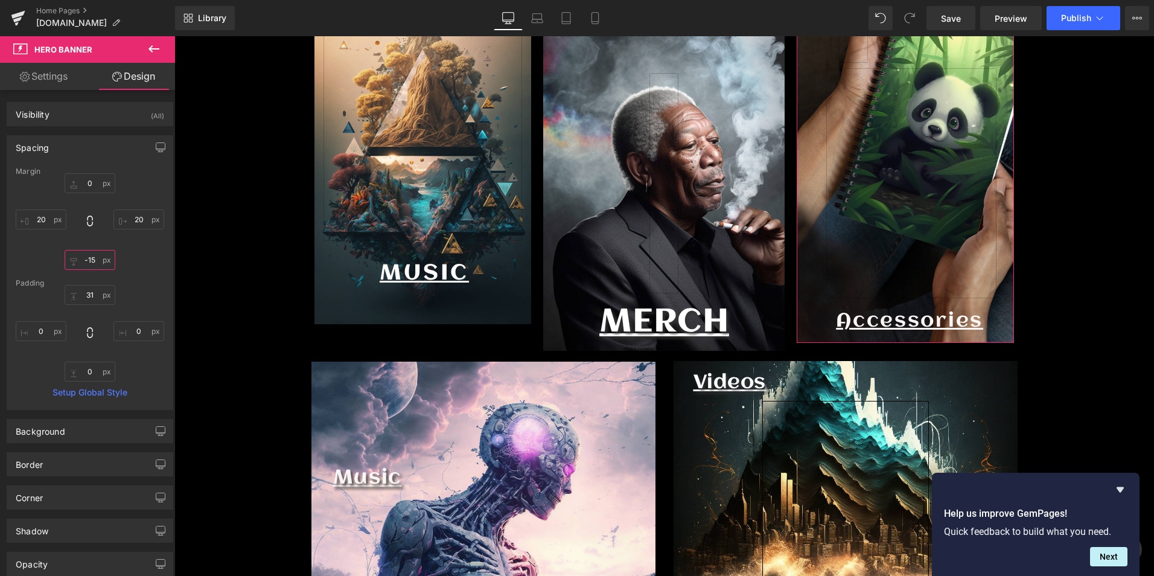
type input "-16"
type input "30"
type input "-18"
type input "28"
type input "-21"
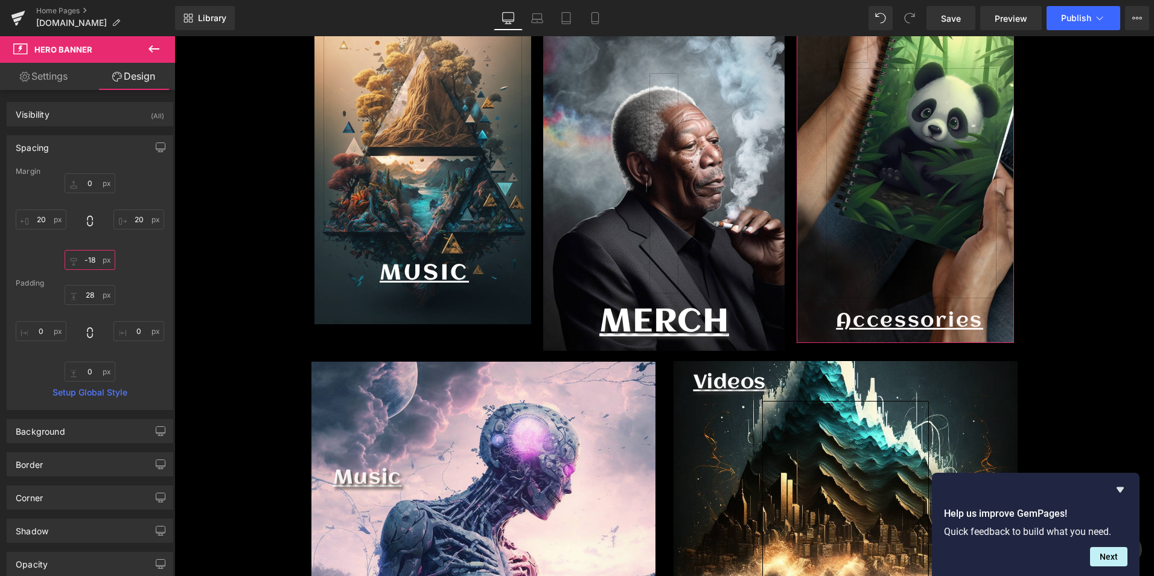
type input "25"
type input "-25"
type input "21"
type input "-29"
type input "17"
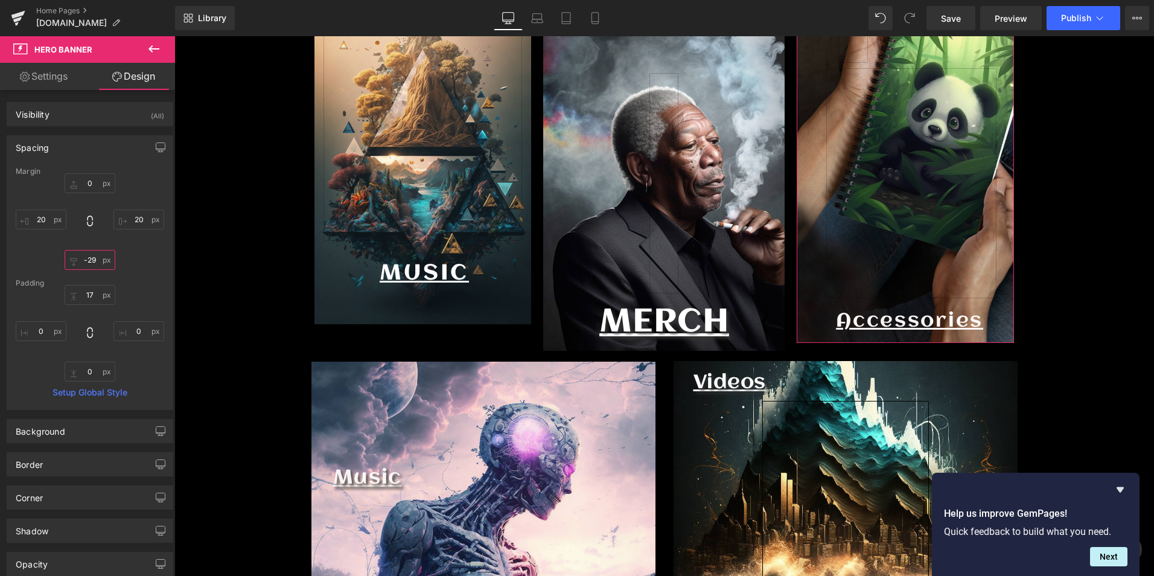
type input "-31"
type input "15"
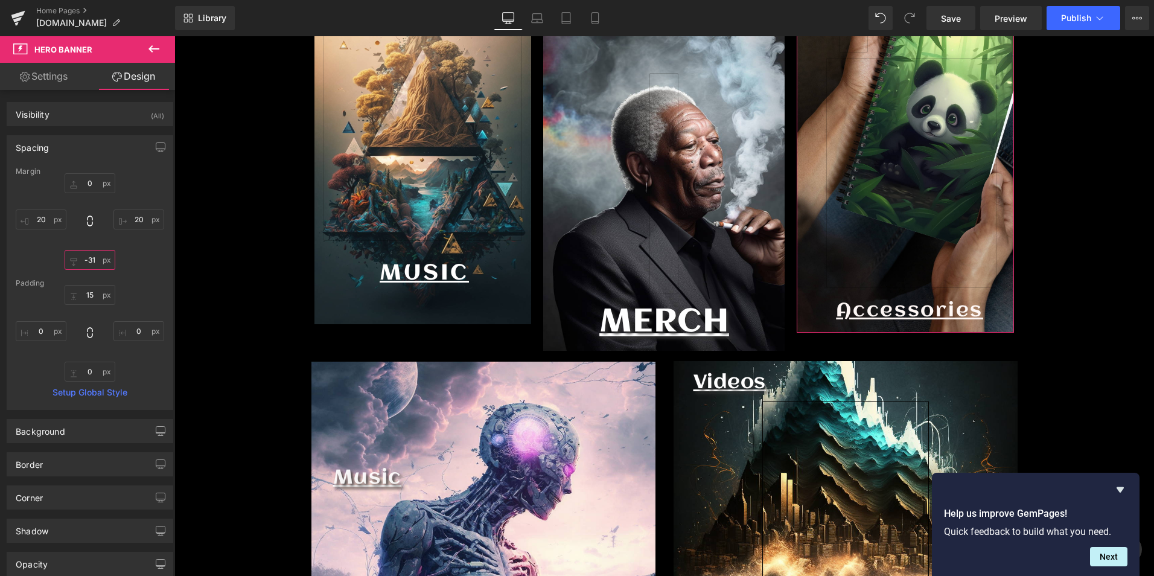
type input "-32"
type input "14"
type input "-33"
type input "13"
type input "-32"
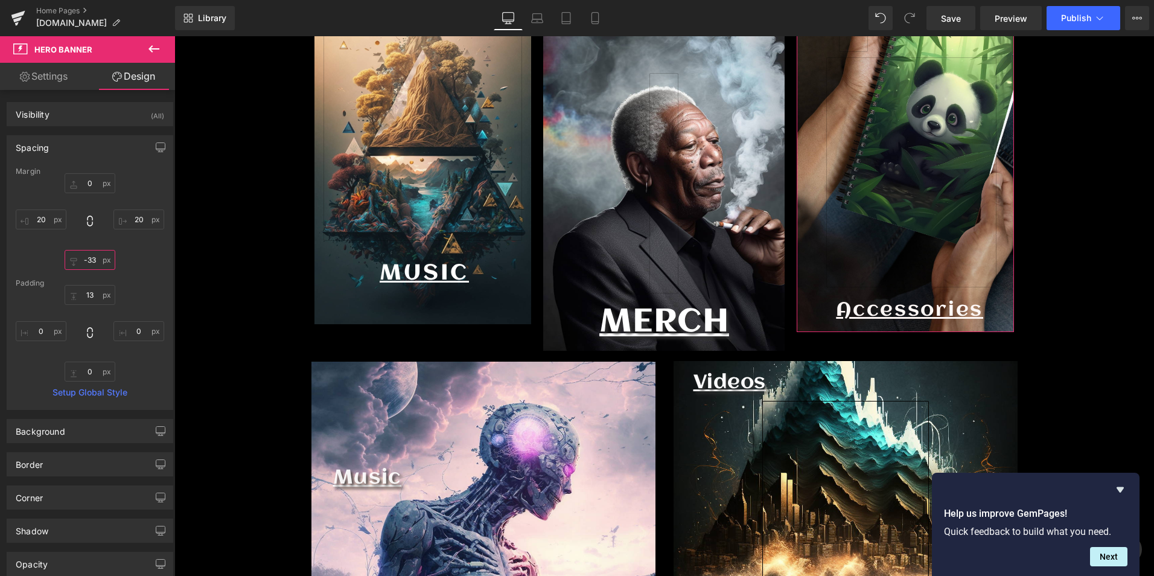
type input "14"
type input "-31"
type input "15"
type input "-30"
type input "16"
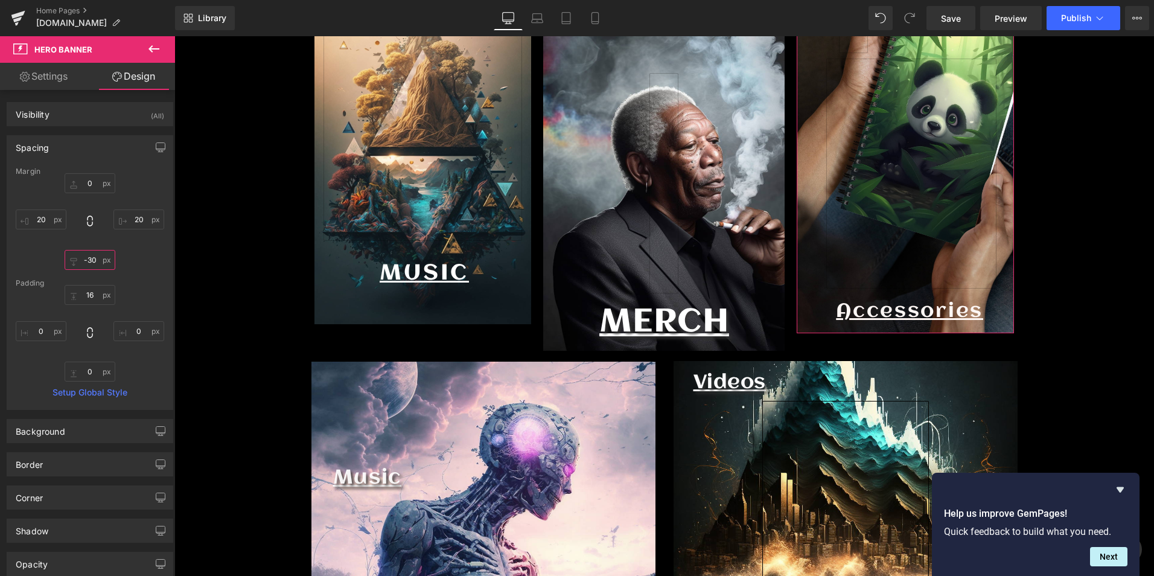
type input "-29"
type input "17"
type input "-28"
type input "18"
type input "-27"
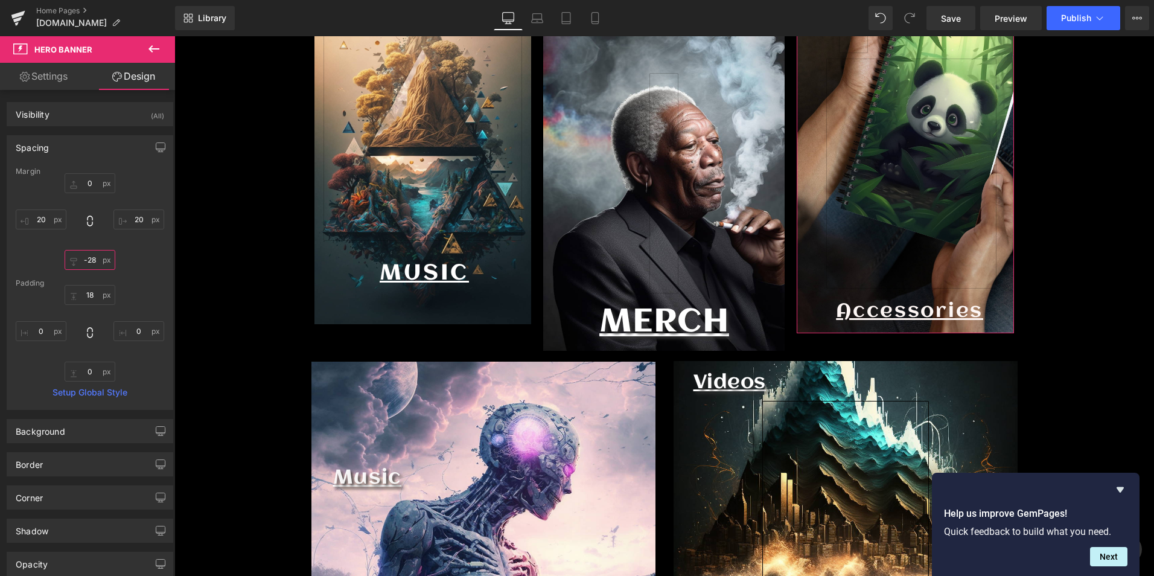
type input "19"
type input "-26"
type input "20"
type input "-25"
type input "21"
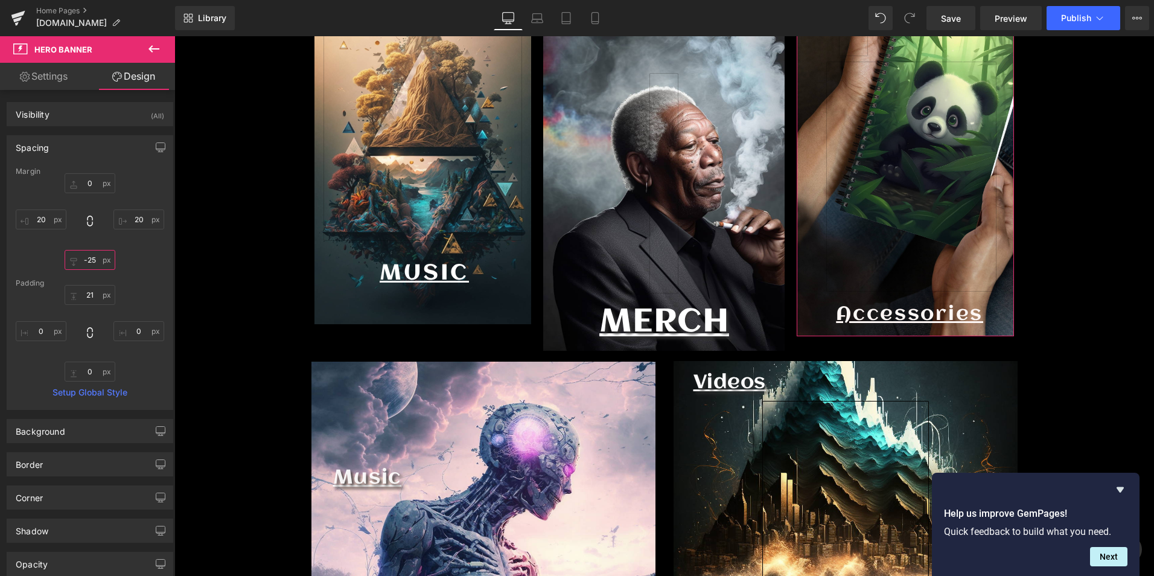
type input "-25"
type input "21"
type input "-24"
type input "22"
type input "-23"
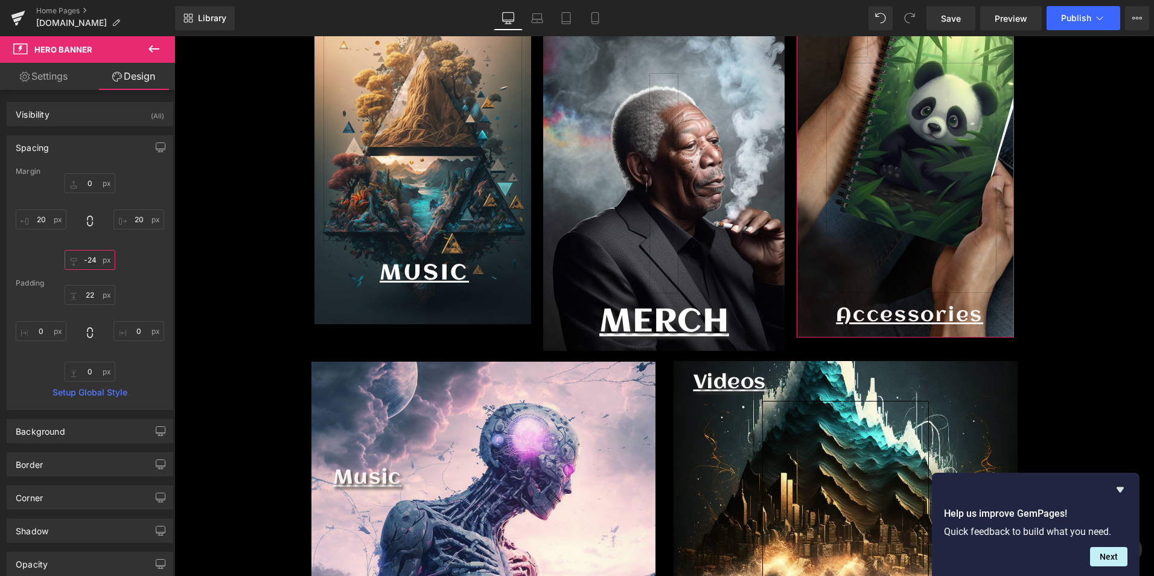
type input "23"
type input "-23"
click at [78, 323] on div "23px 23 0px 0 0px 0 0px 0" at bounding box center [90, 333] width 149 height 97
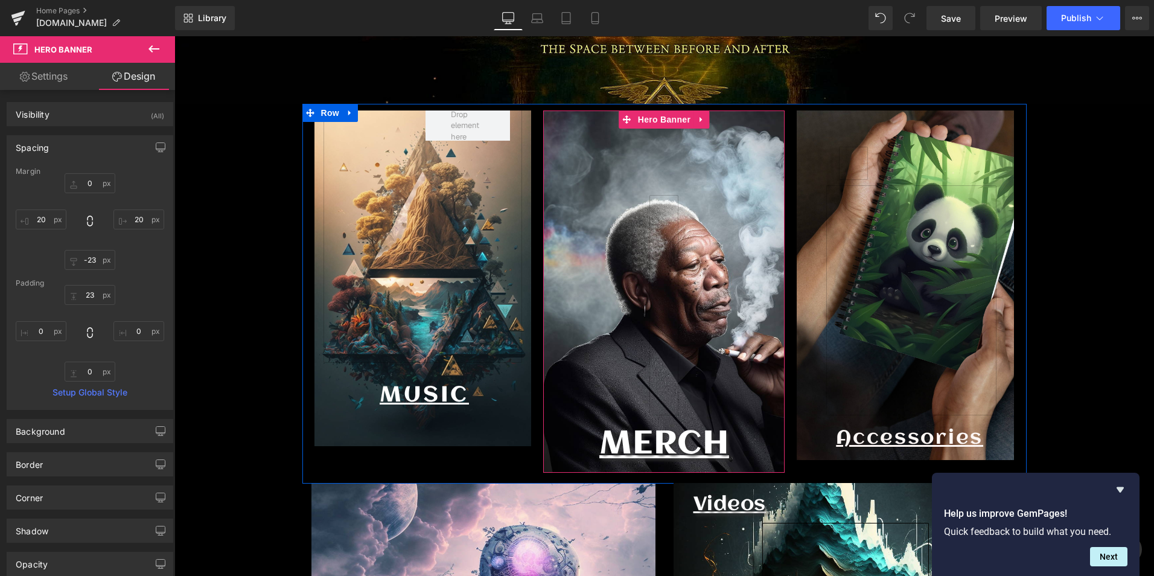
scroll to position [604, 0]
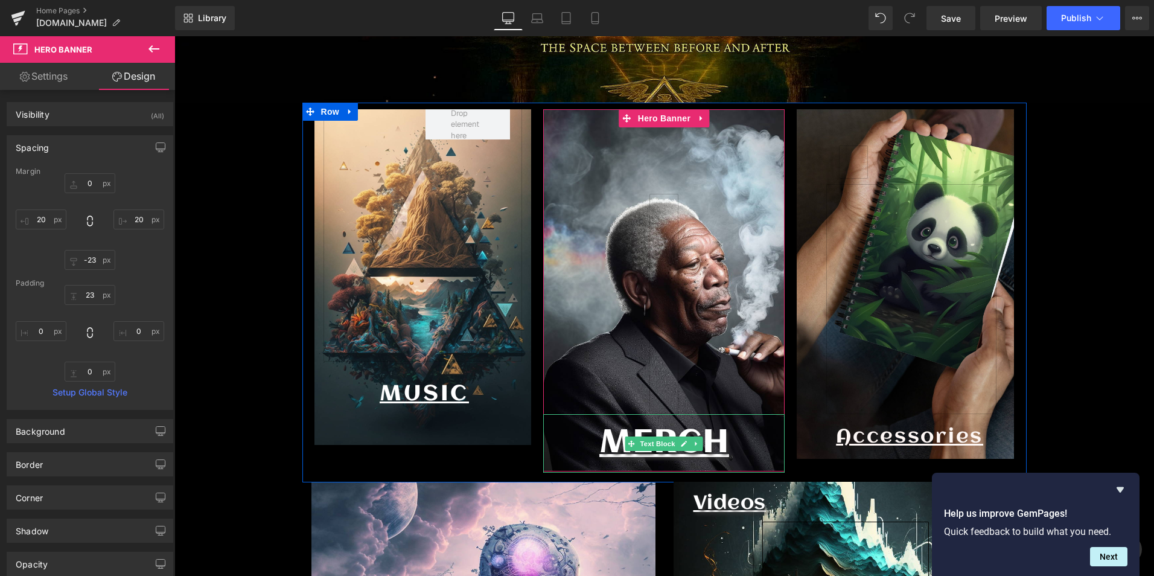
click at [766, 435] on p "MERCH" at bounding box center [663, 443] width 241 height 59
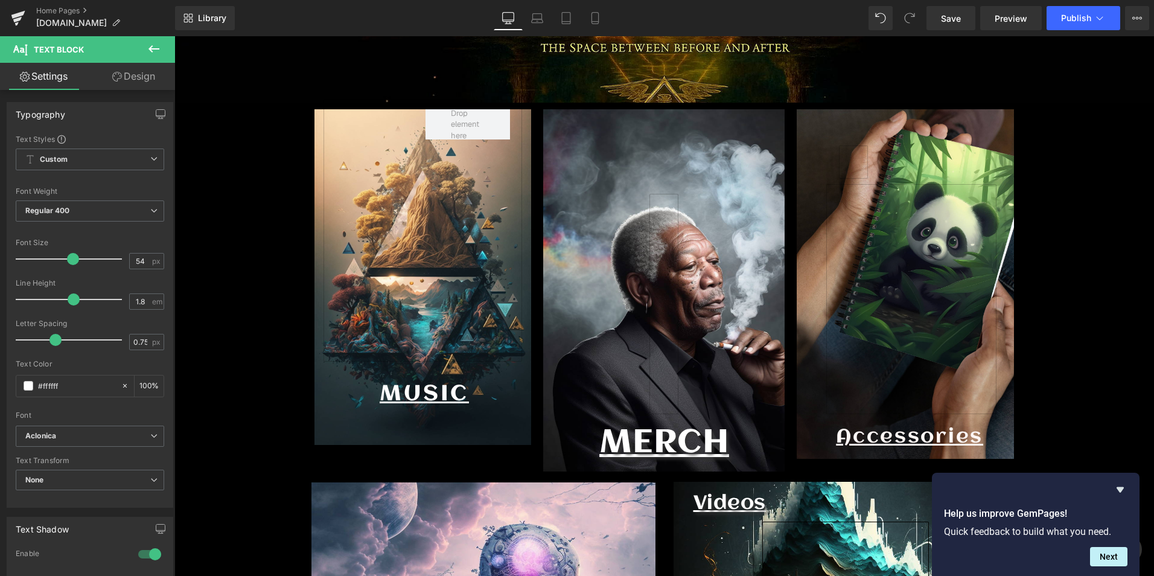
click at [124, 78] on link "Design" at bounding box center [134, 76] width 88 height 27
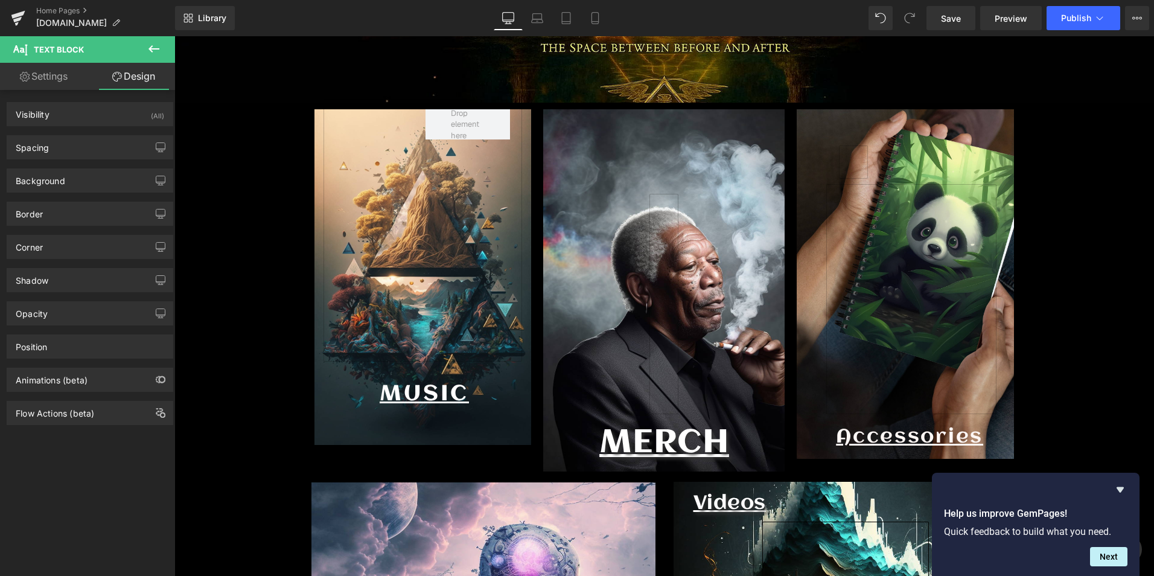
click at [63, 74] on link "Settings" at bounding box center [44, 76] width 88 height 27
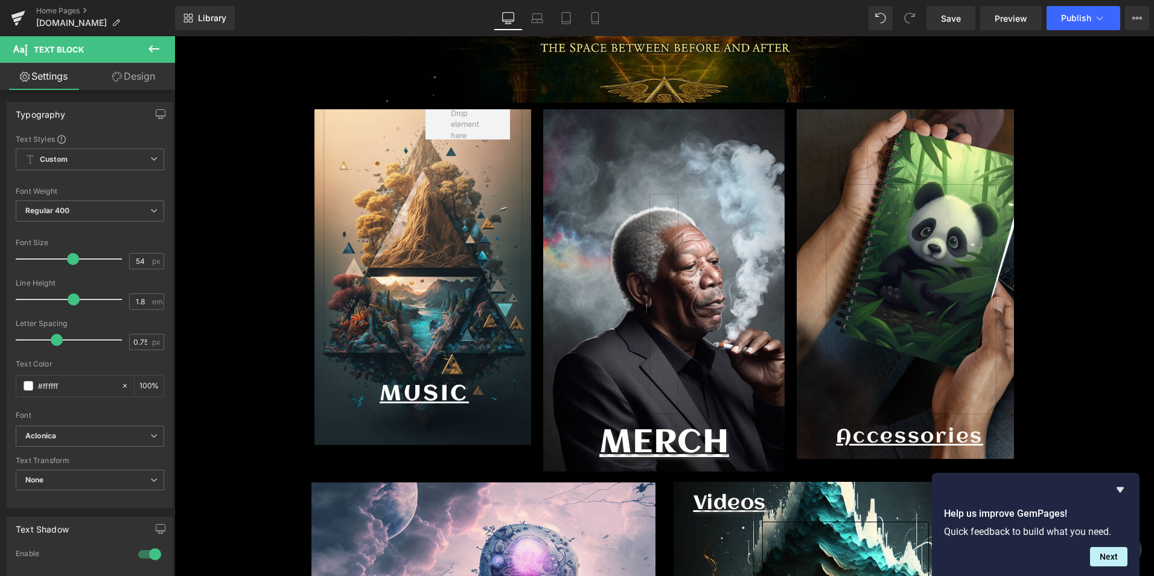
type input "100"
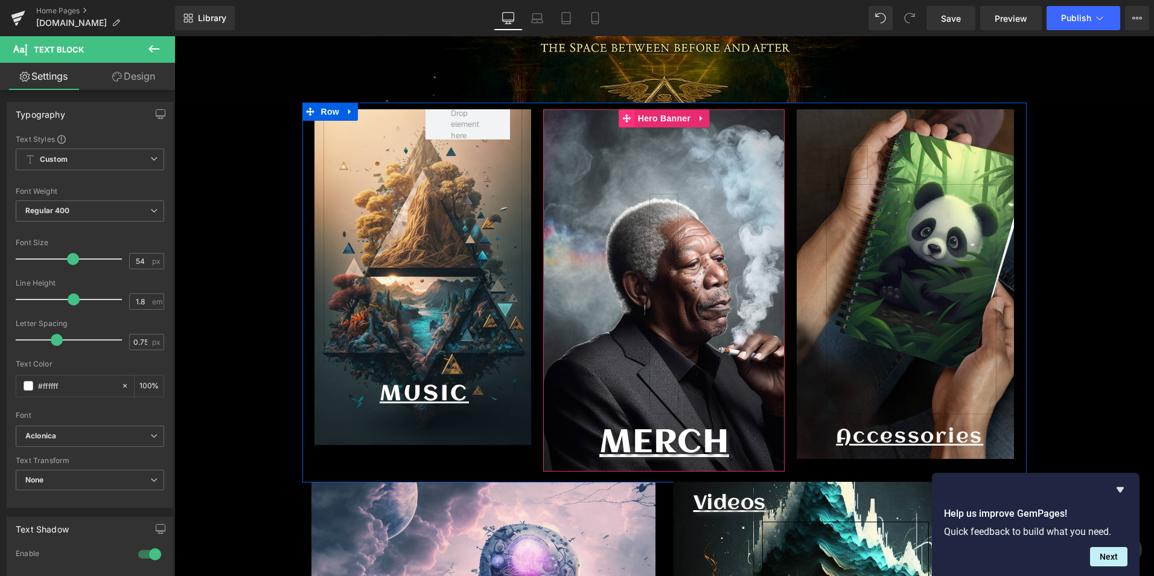
click at [632, 118] on span at bounding box center [627, 118] width 16 height 18
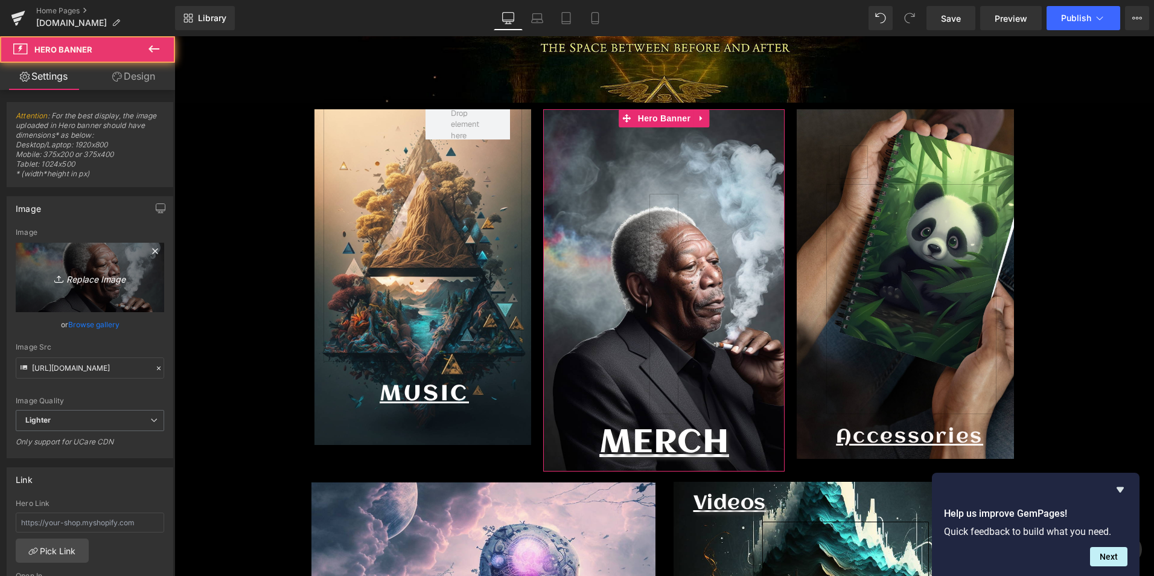
click at [90, 294] on link "Replace Image" at bounding box center [90, 277] width 149 height 69
type input "C:\fakepath\ca234e7e-a05b-4aef-a4f6-aa9113c435af.png"
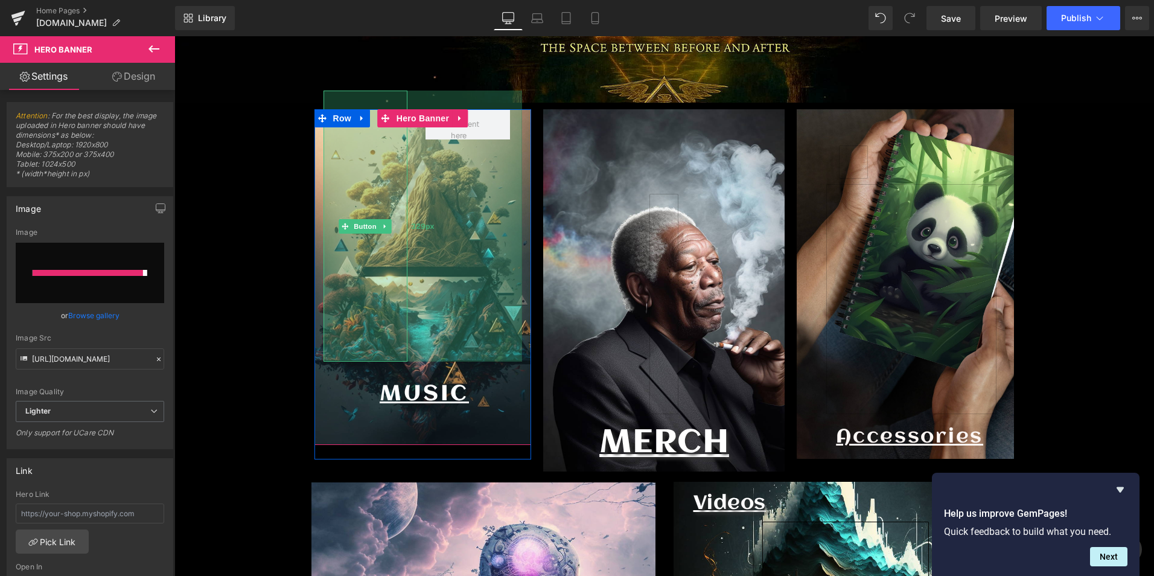
type input "[URL][DOMAIN_NAME]"
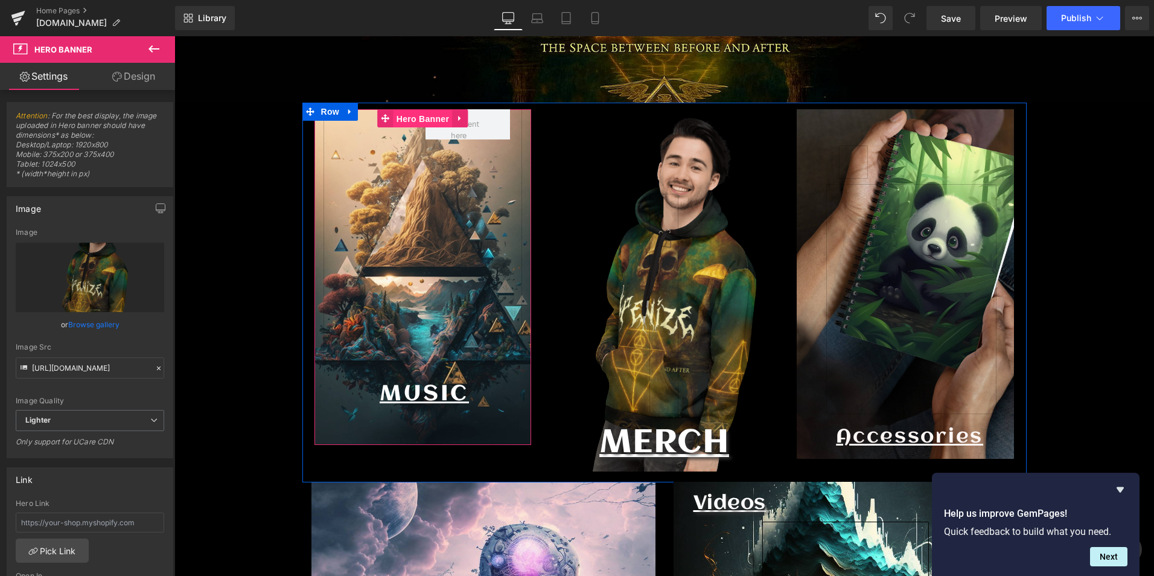
click at [425, 120] on span "Hero Banner" at bounding box center [423, 119] width 59 height 18
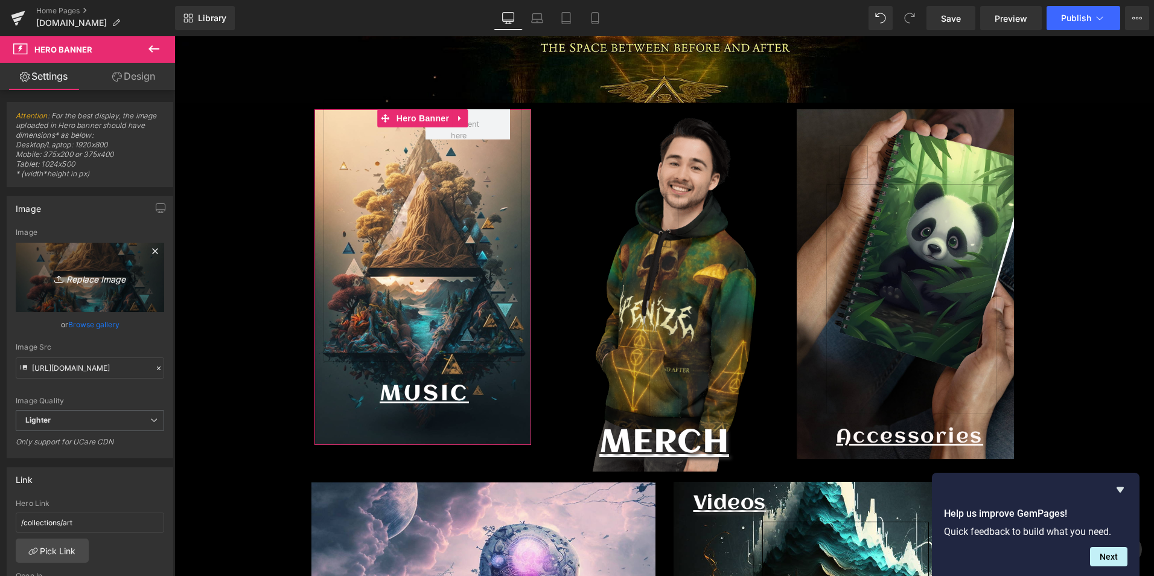
click at [112, 266] on link "Replace Image" at bounding box center [90, 277] width 149 height 69
type input "C:\fakepath\expander.png"
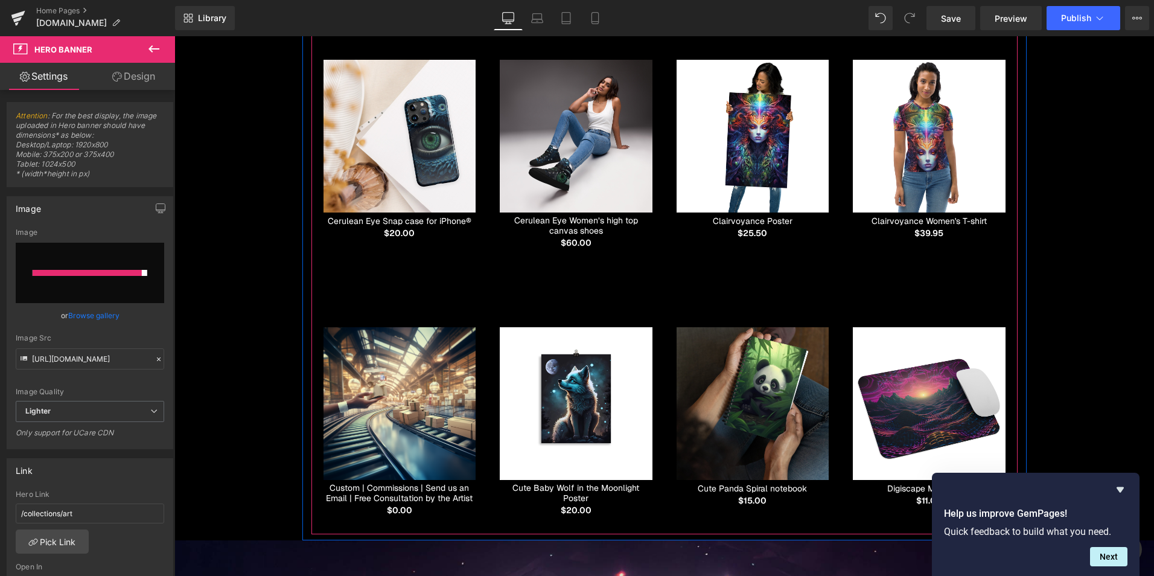
scroll to position [1690, 0]
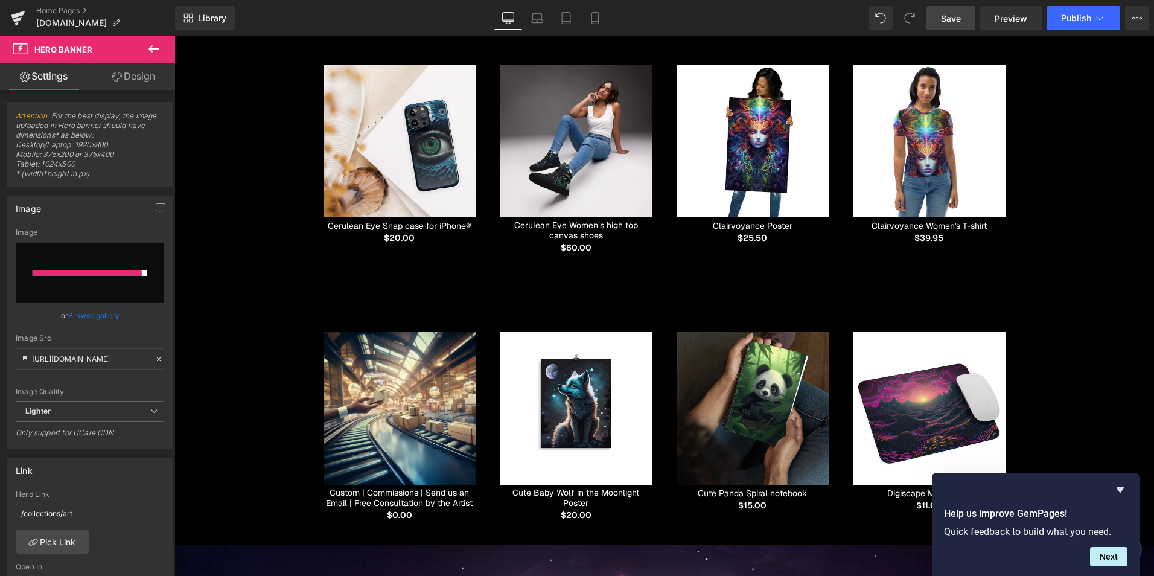
click at [949, 16] on span "Save" at bounding box center [951, 18] width 20 height 13
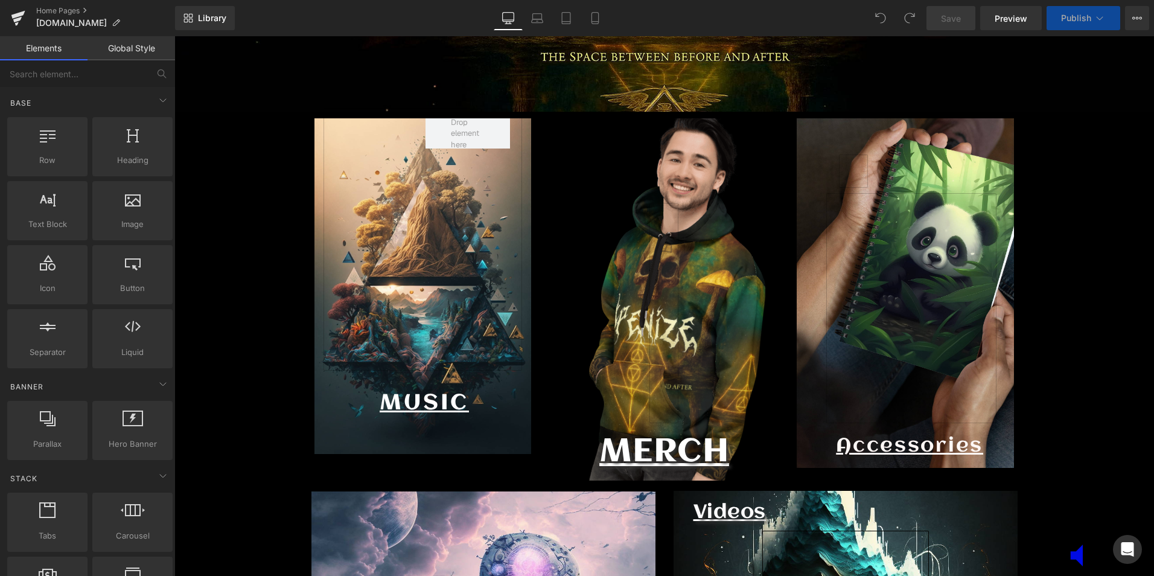
scroll to position [604, 0]
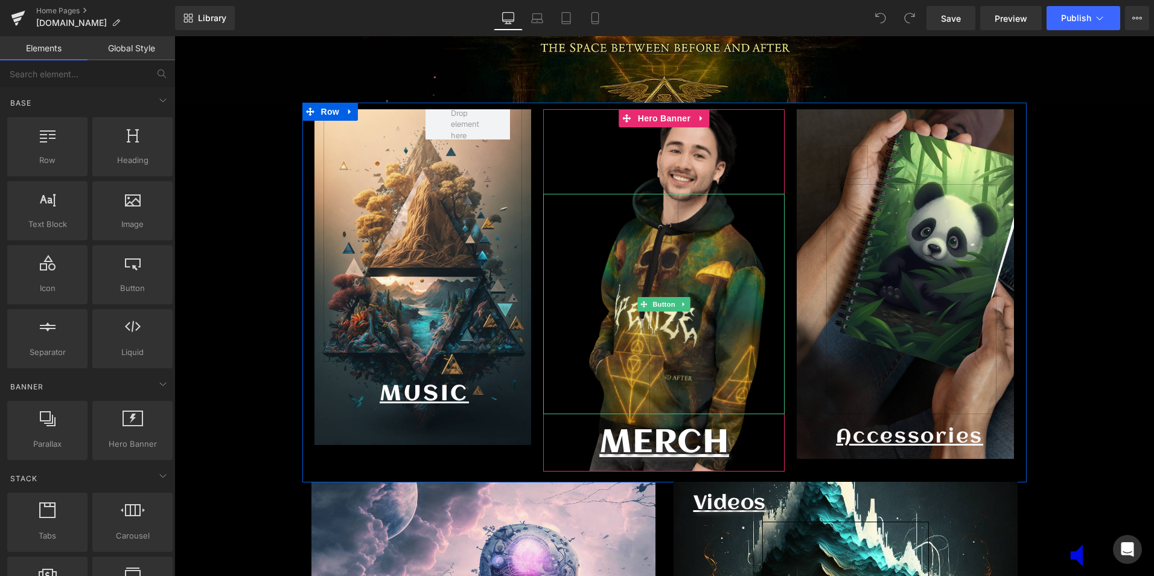
click at [703, 288] on div at bounding box center [663, 304] width 241 height 220
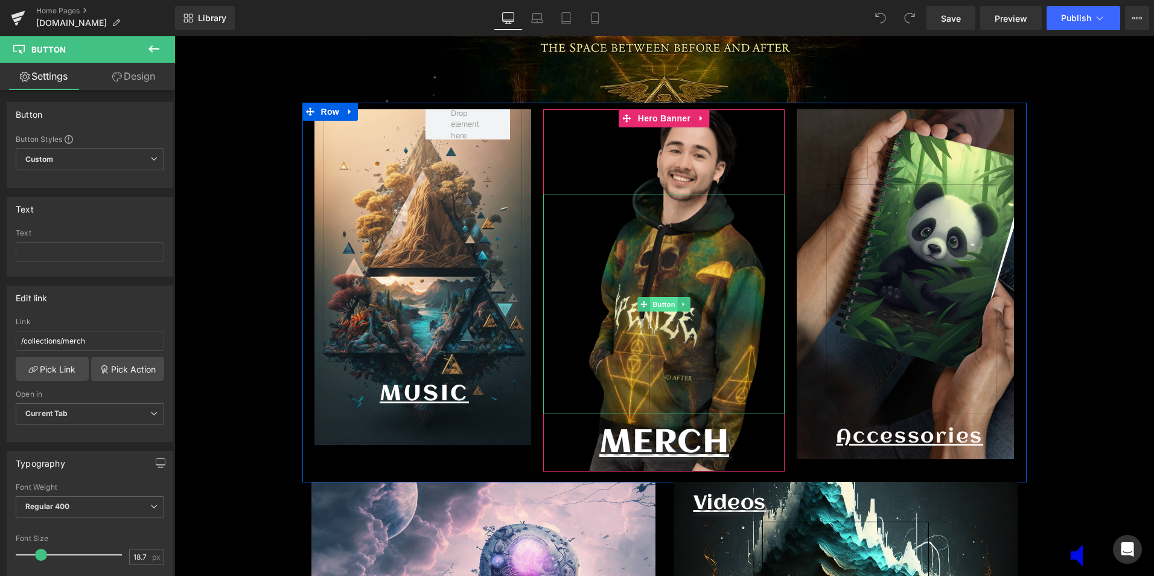
click at [665, 305] on span "Button" at bounding box center [665, 304] width 28 height 14
click at [622, 344] on div at bounding box center [663, 304] width 241 height 220
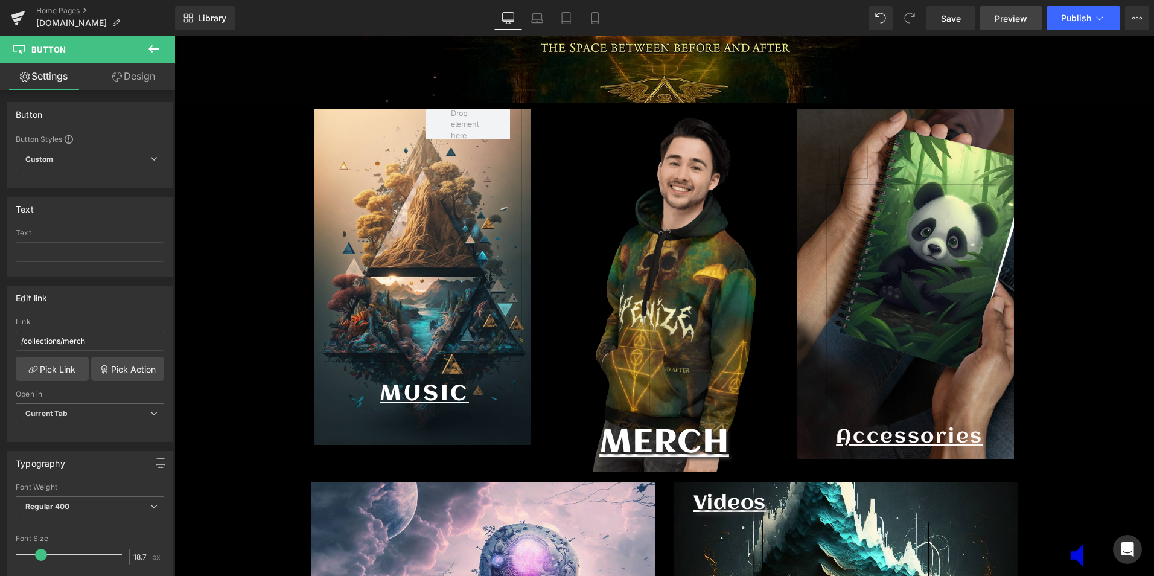
click at [996, 23] on span "Preview" at bounding box center [1011, 18] width 33 height 13
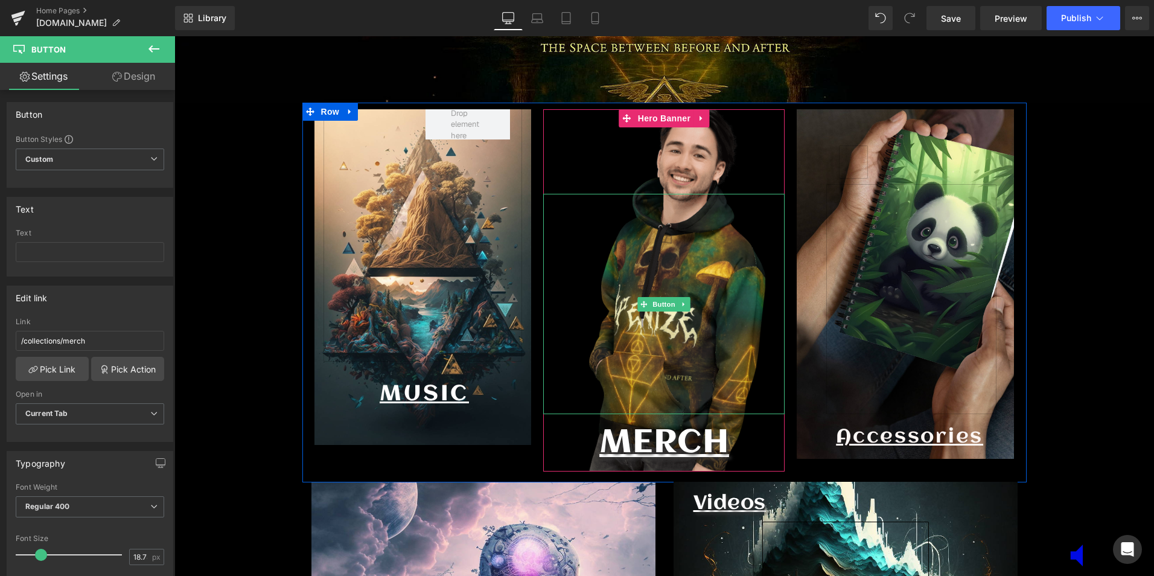
click at [658, 336] on link at bounding box center [664, 304] width 29 height 220
click at [645, 145] on div at bounding box center [663, 290] width 241 height 362
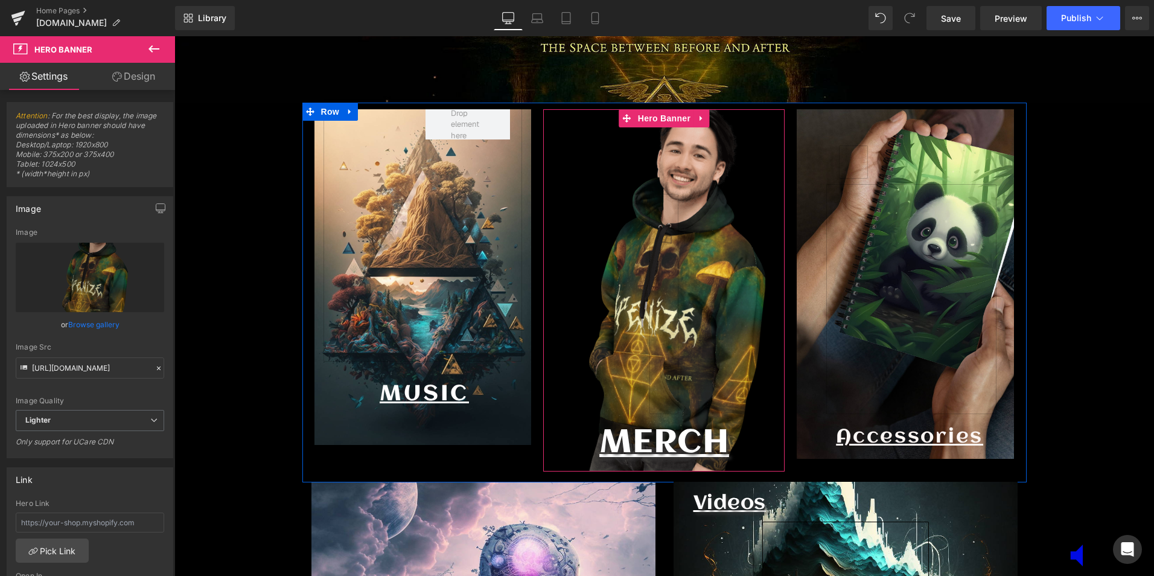
click at [659, 438] on span "Text Block" at bounding box center [658, 443] width 40 height 14
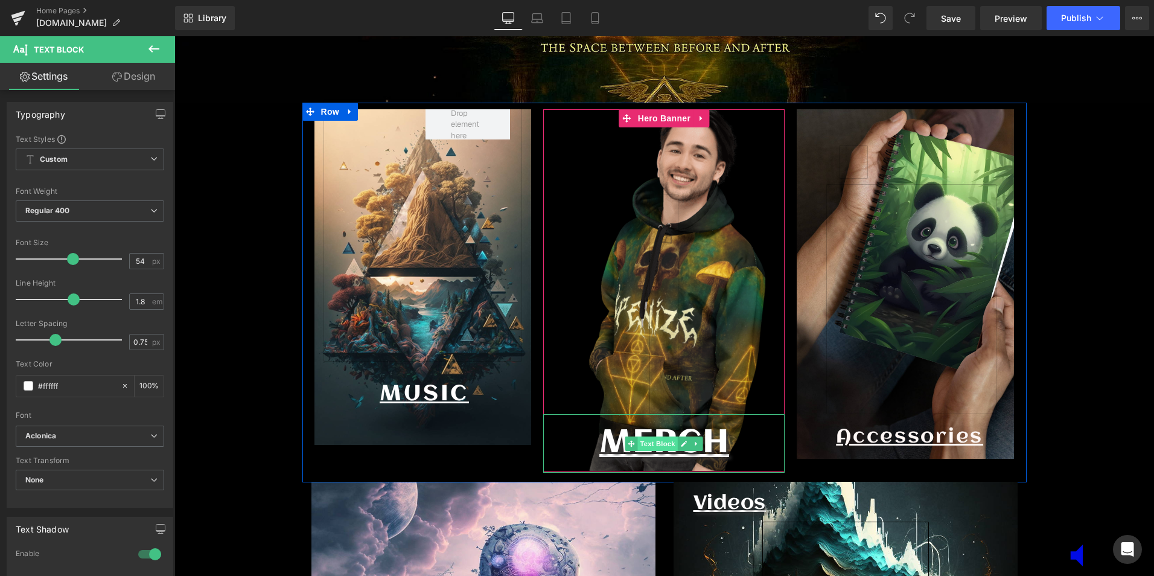
click at [658, 444] on span "Text Block" at bounding box center [658, 443] width 40 height 14
click at [662, 468] on p "MERCH" at bounding box center [663, 443] width 241 height 59
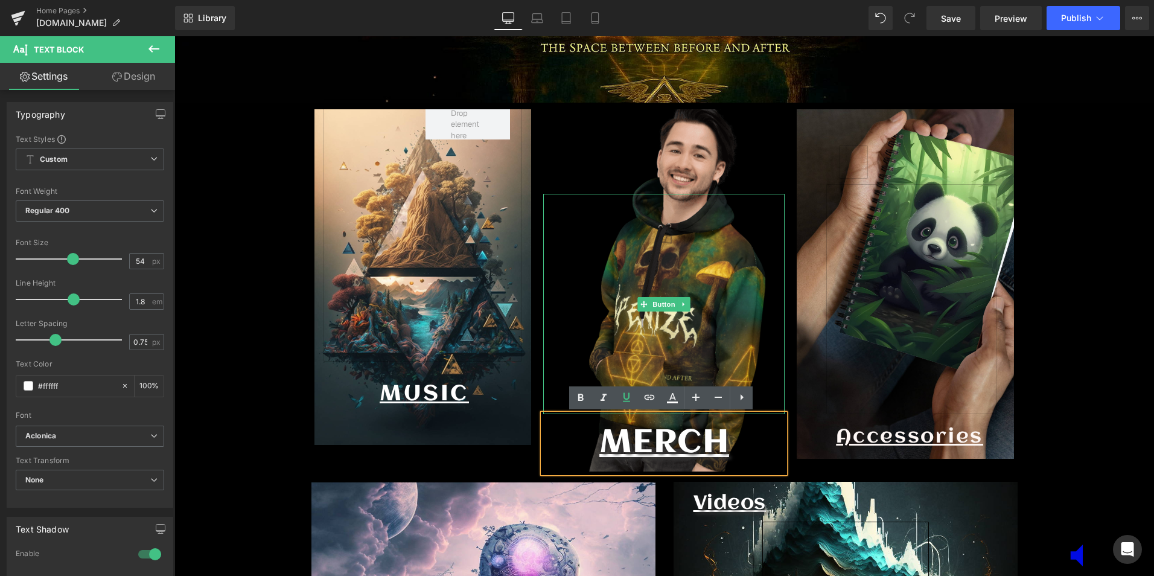
click at [661, 278] on link at bounding box center [664, 304] width 29 height 220
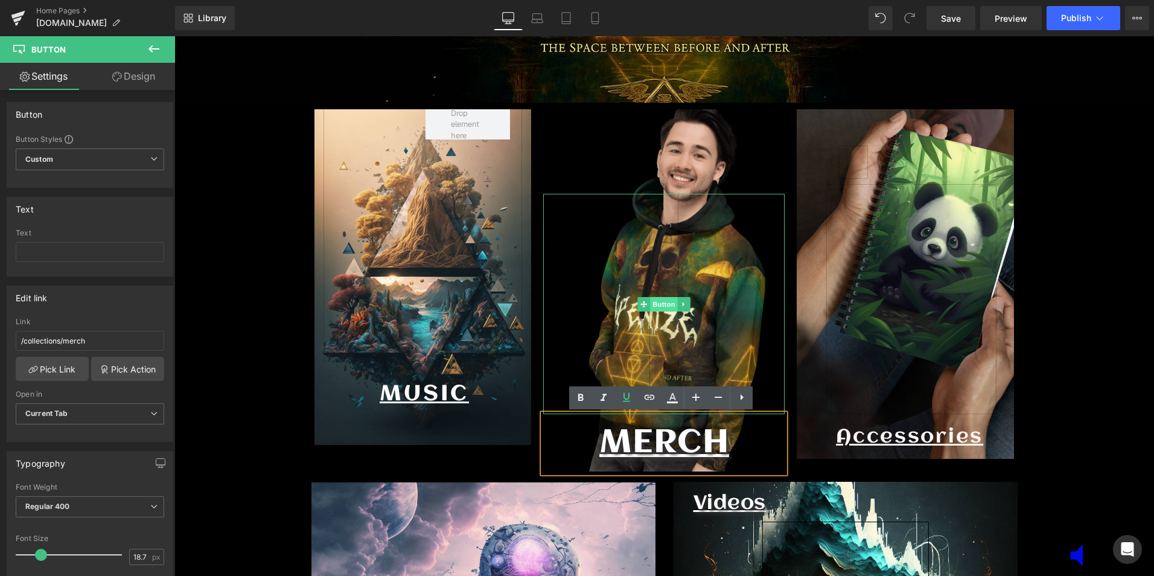
click at [657, 307] on span "Button" at bounding box center [665, 304] width 28 height 14
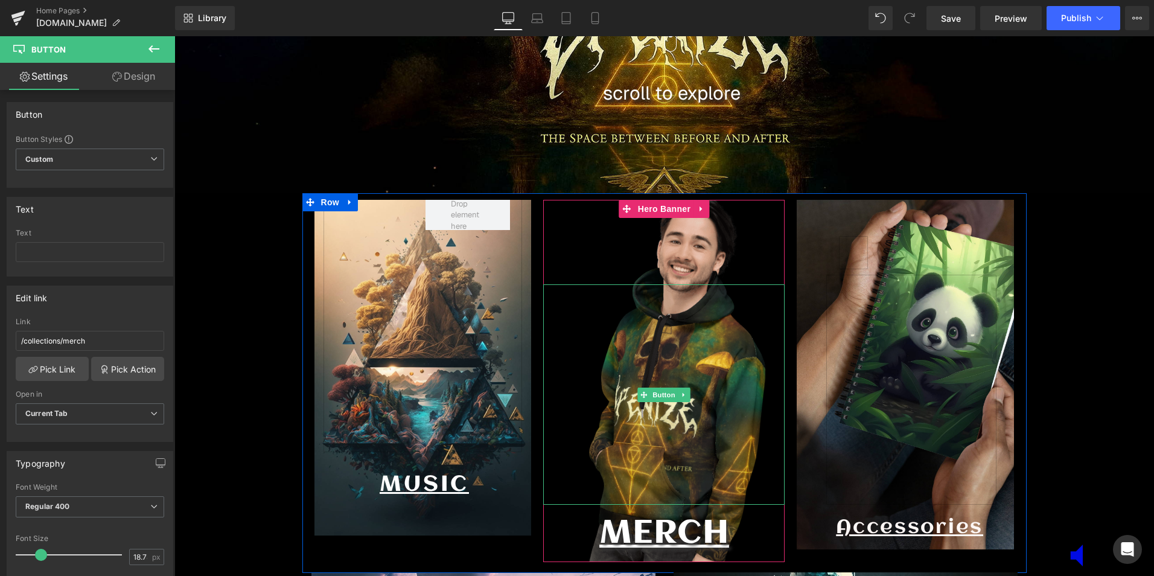
scroll to position [483, 0]
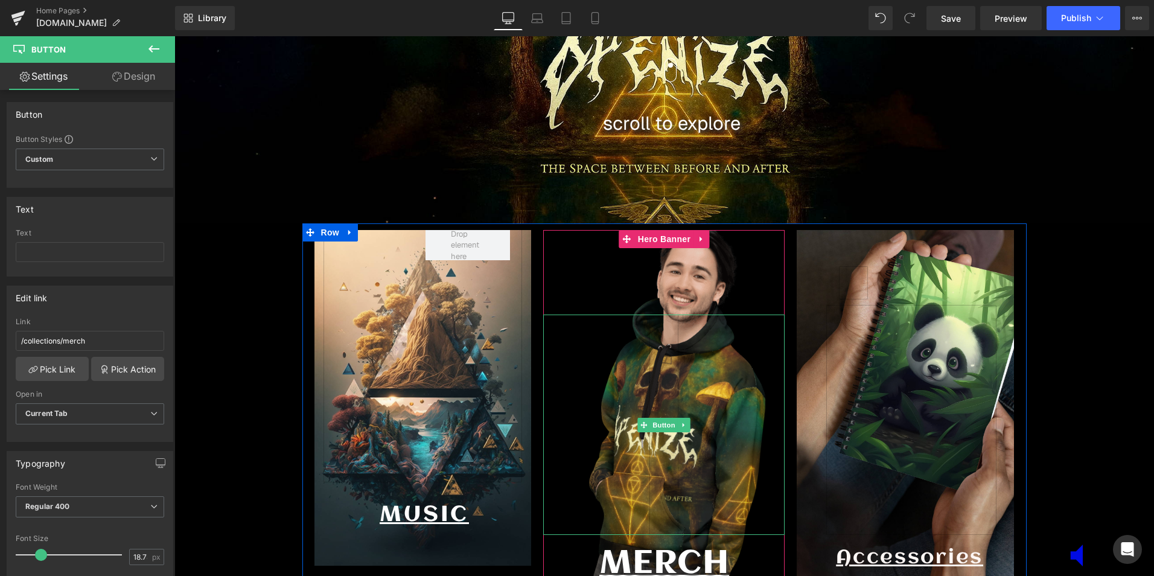
click at [702, 433] on div at bounding box center [663, 425] width 241 height 220
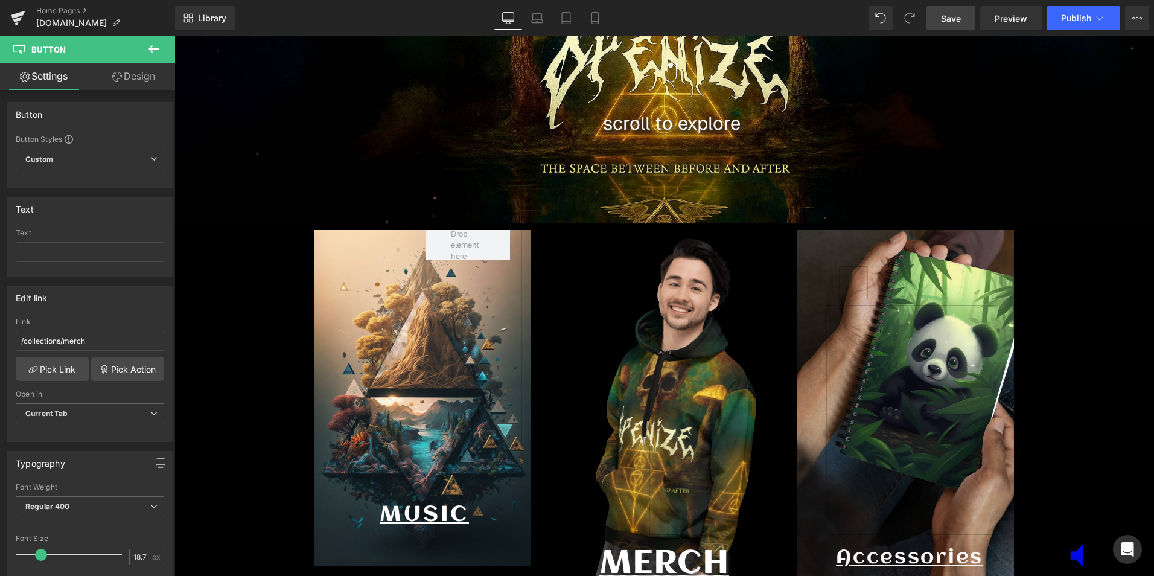
click at [959, 20] on span "Save" at bounding box center [951, 18] width 20 height 13
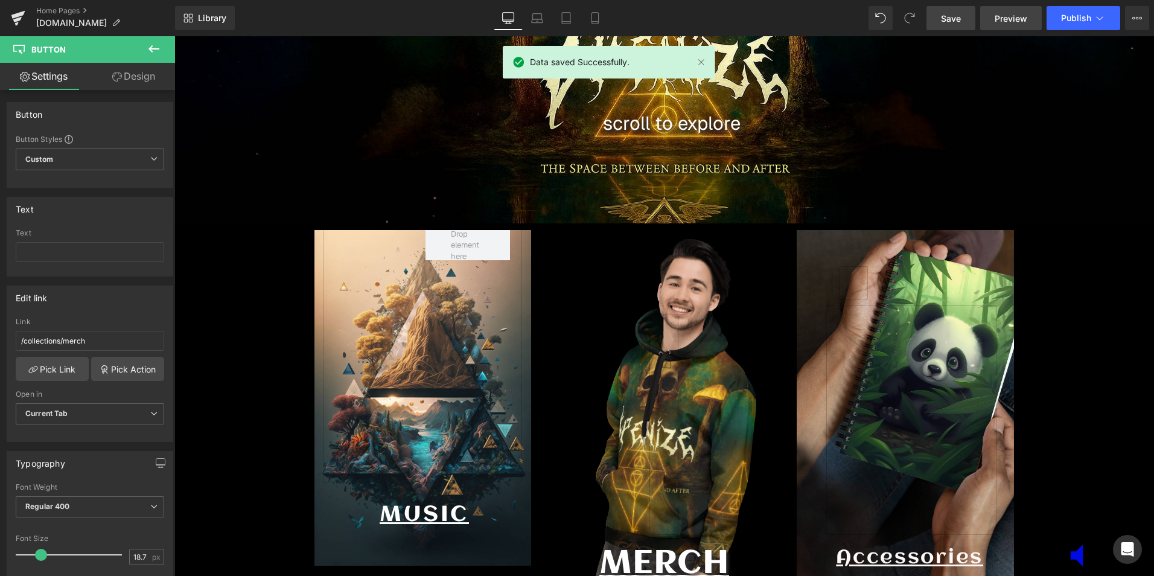
click at [1020, 13] on span "Preview" at bounding box center [1011, 18] width 33 height 13
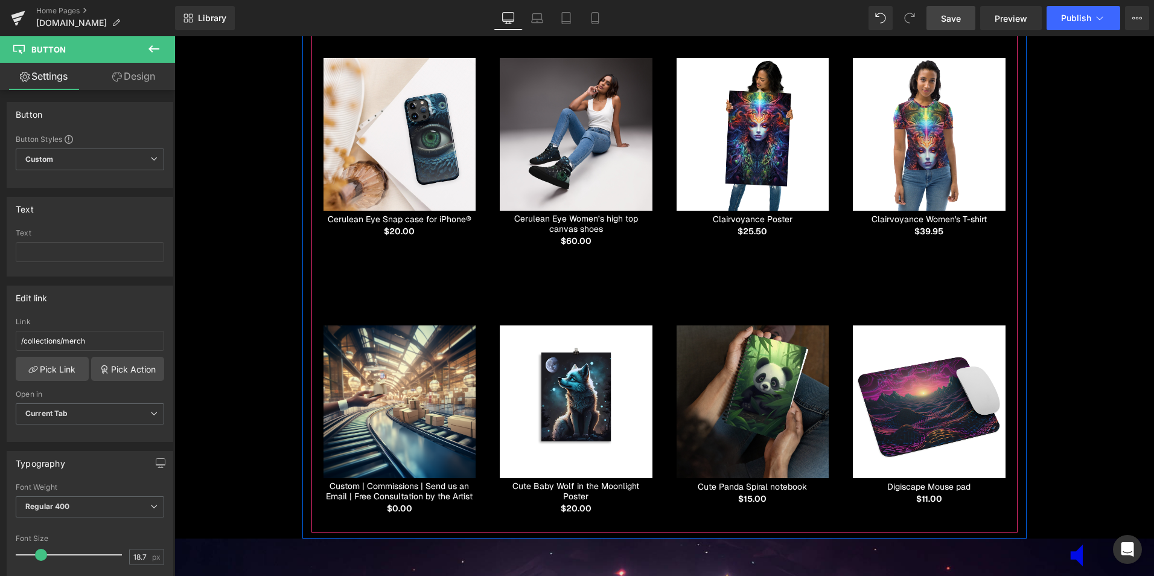
scroll to position [1751, 0]
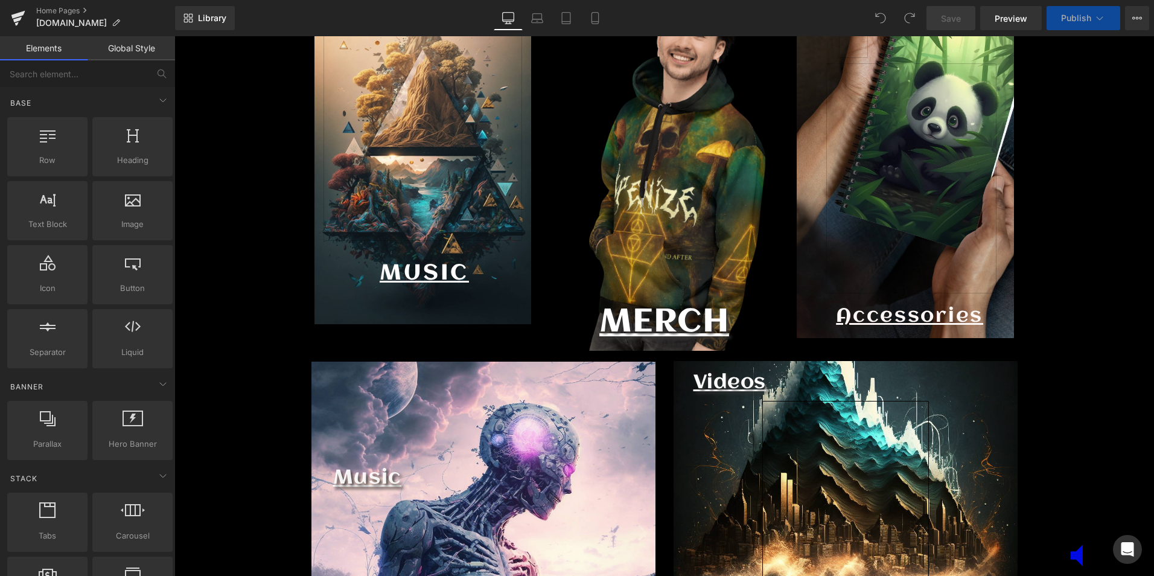
scroll to position [5054, 974]
click at [667, 225] on link at bounding box center [664, 183] width 29 height 220
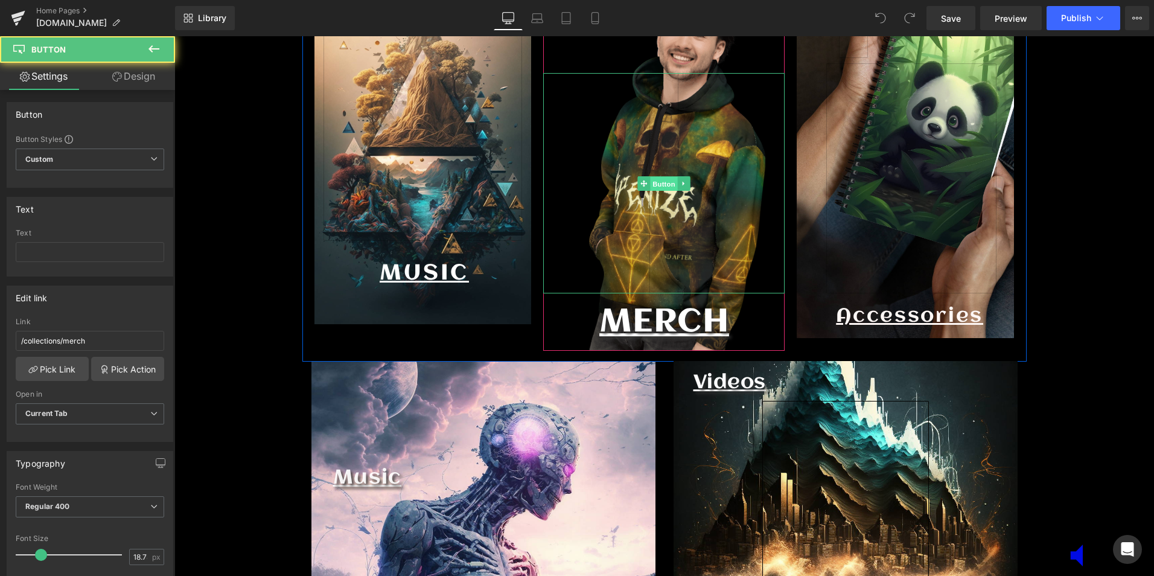
click at [662, 183] on span "Button" at bounding box center [665, 184] width 28 height 14
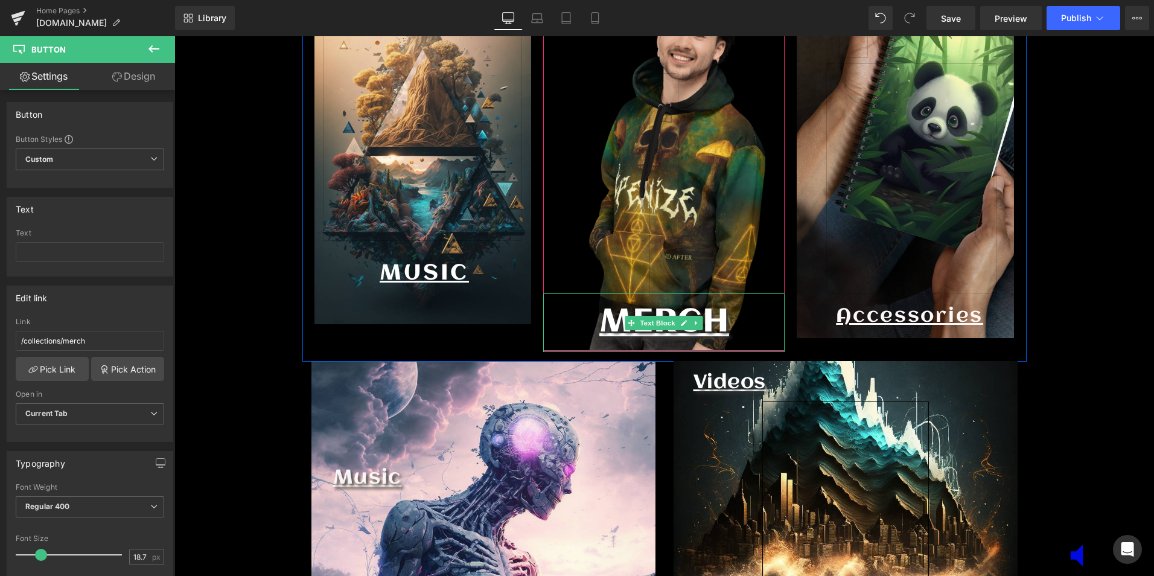
click at [644, 342] on p "MERCH" at bounding box center [663, 322] width 241 height 59
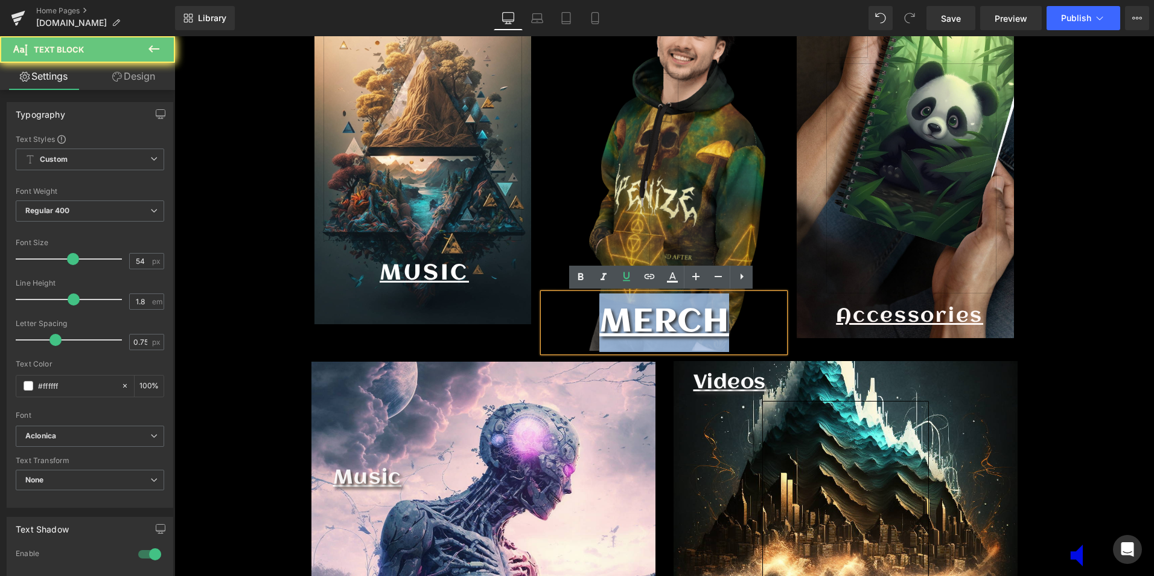
click at [644, 342] on p "MERCH" at bounding box center [663, 322] width 241 height 59
click at [618, 179] on div at bounding box center [663, 183] width 241 height 220
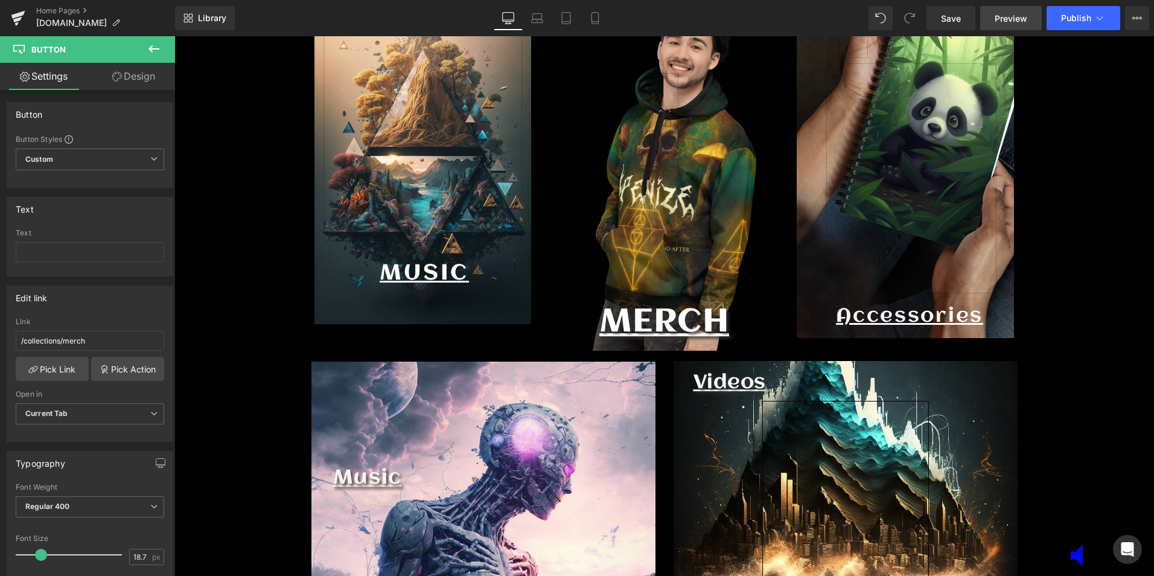
click at [1020, 20] on span "Preview" at bounding box center [1011, 18] width 33 height 13
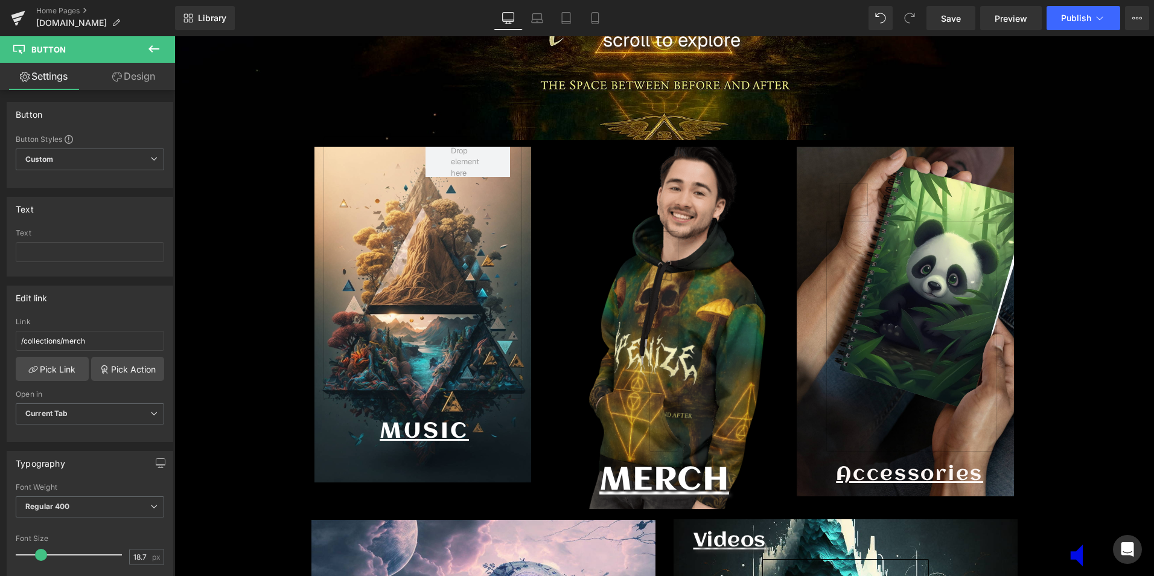
scroll to position [543, 0]
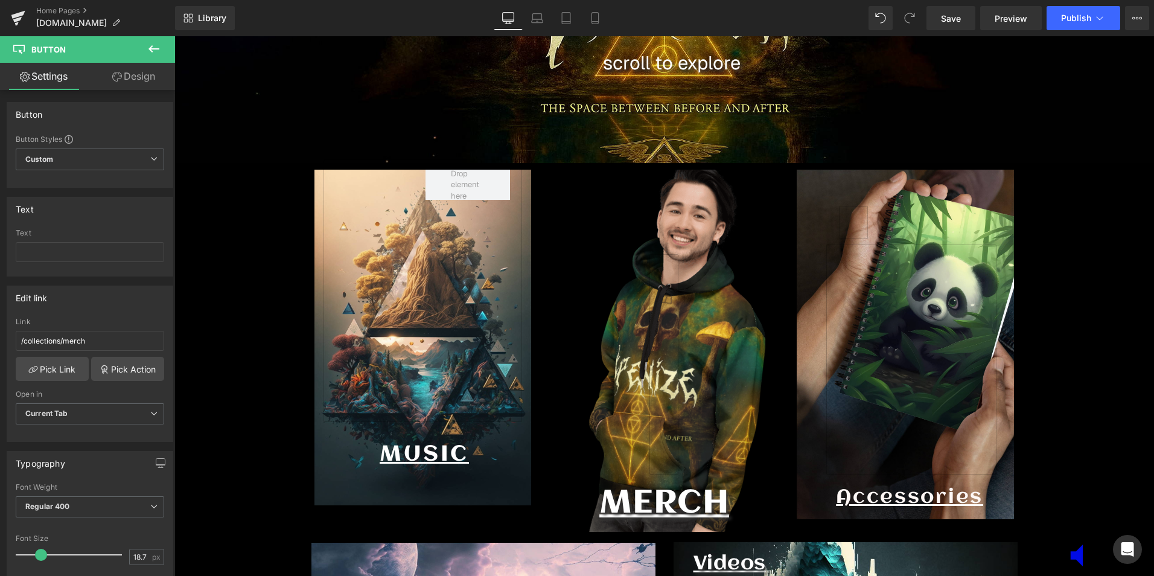
click at [699, 231] on div at bounding box center [663, 351] width 241 height 362
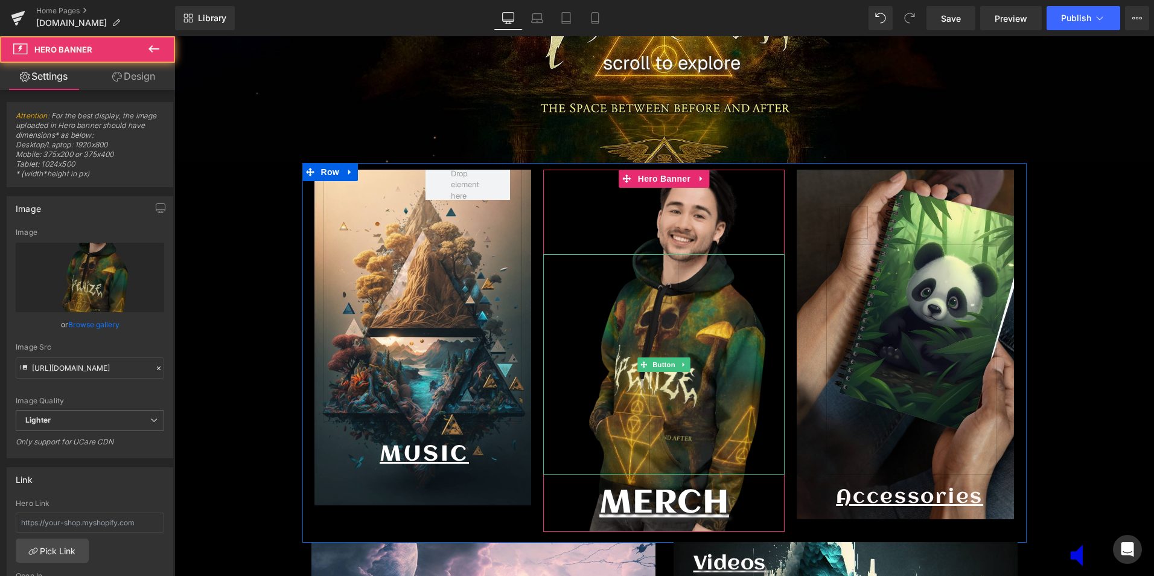
click at [696, 326] on div at bounding box center [663, 364] width 241 height 220
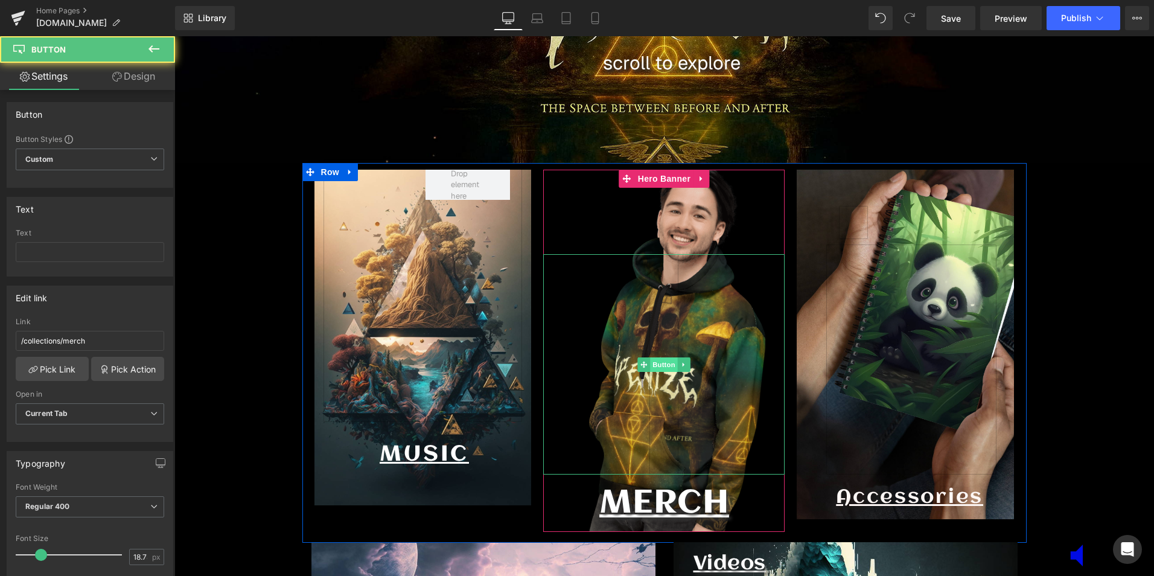
click at [667, 366] on span "Button" at bounding box center [665, 364] width 28 height 14
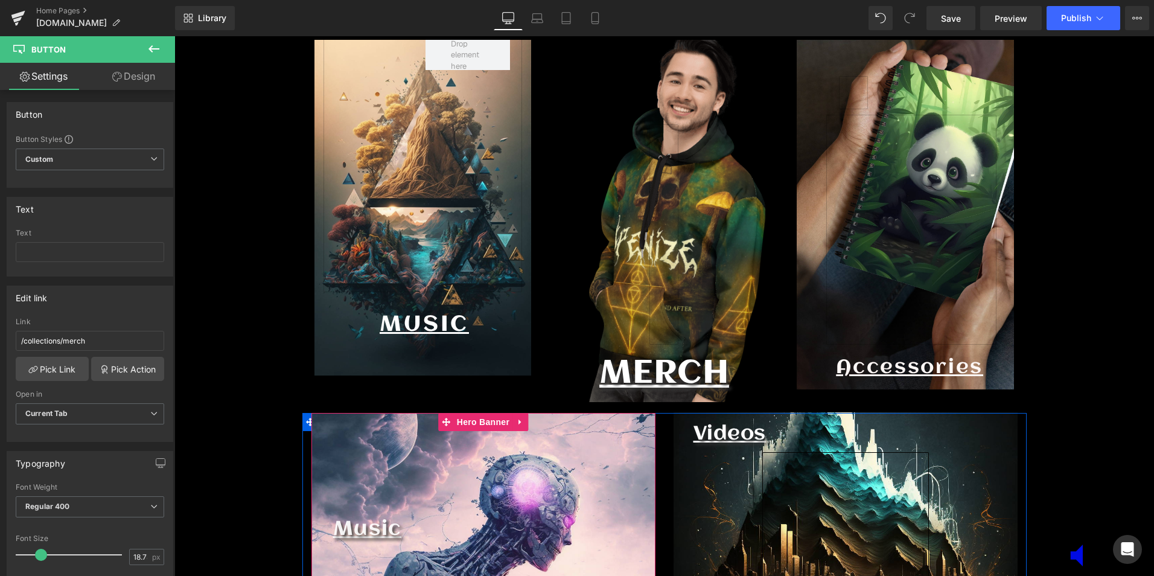
scroll to position [664, 0]
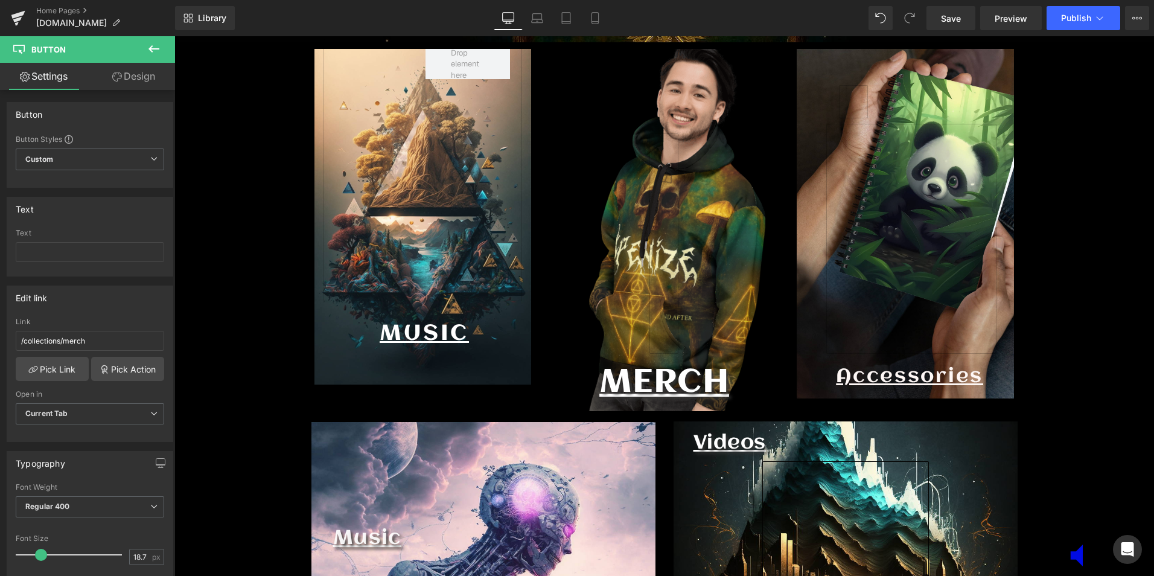
click at [644, 266] on div at bounding box center [663, 243] width 241 height 220
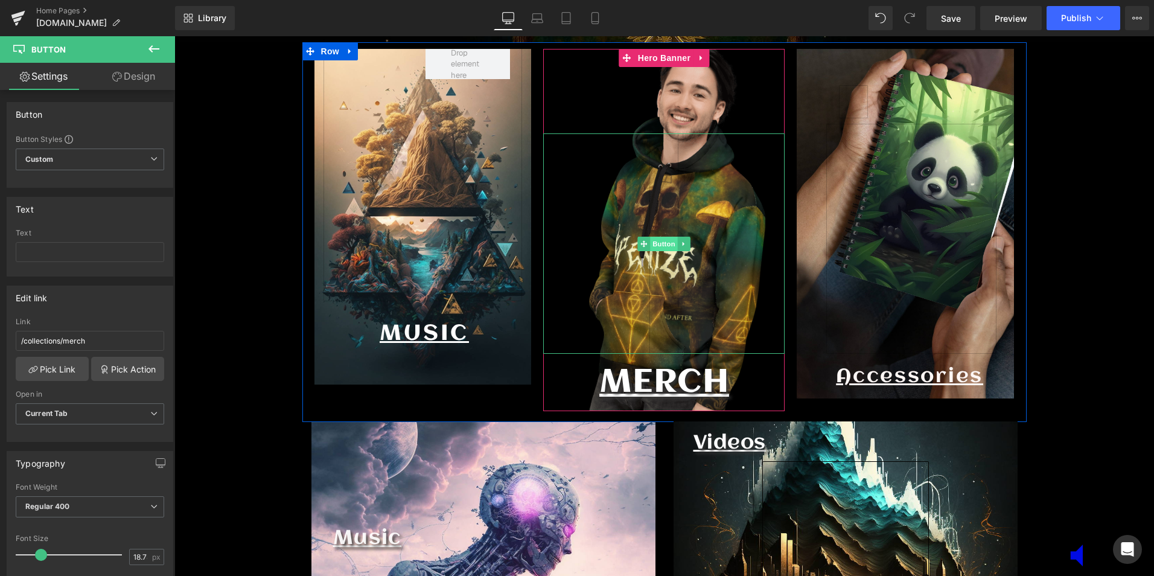
click at [659, 250] on span "Button" at bounding box center [665, 244] width 28 height 14
click at [669, 346] on link at bounding box center [664, 243] width 29 height 220
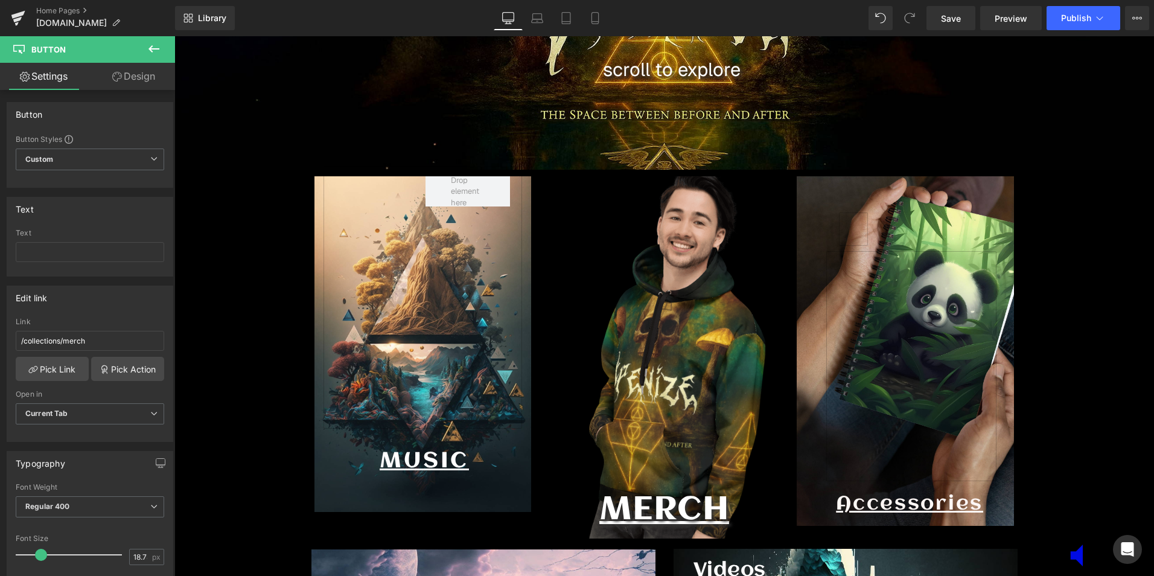
scroll to position [543, 0]
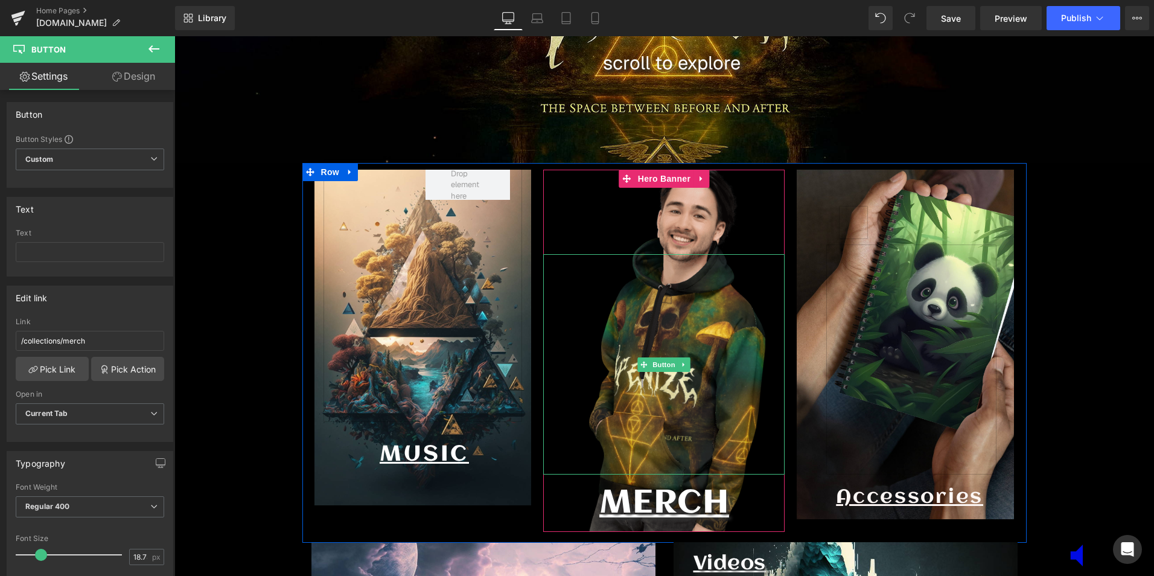
click at [647, 358] on div "Button" at bounding box center [663, 364] width 241 height 220
click at [642, 351] on div at bounding box center [663, 364] width 241 height 220
drag, startPoint x: 642, startPoint y: 351, endPoint x: 655, endPoint y: 372, distance: 24.6
click at [655, 372] on link at bounding box center [664, 364] width 29 height 220
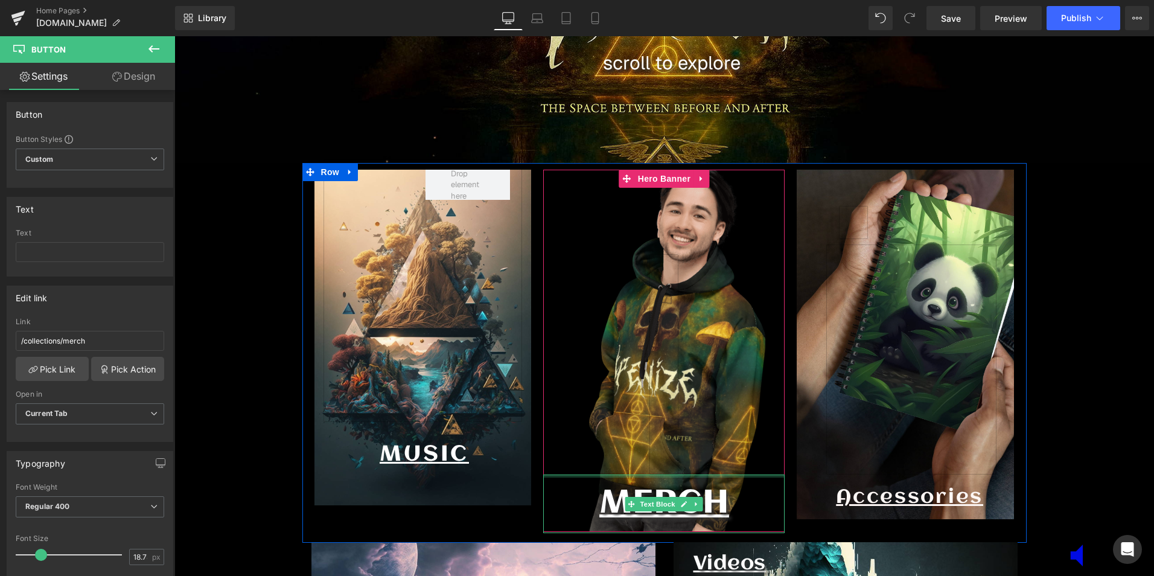
click at [677, 477] on div at bounding box center [663, 476] width 241 height 3
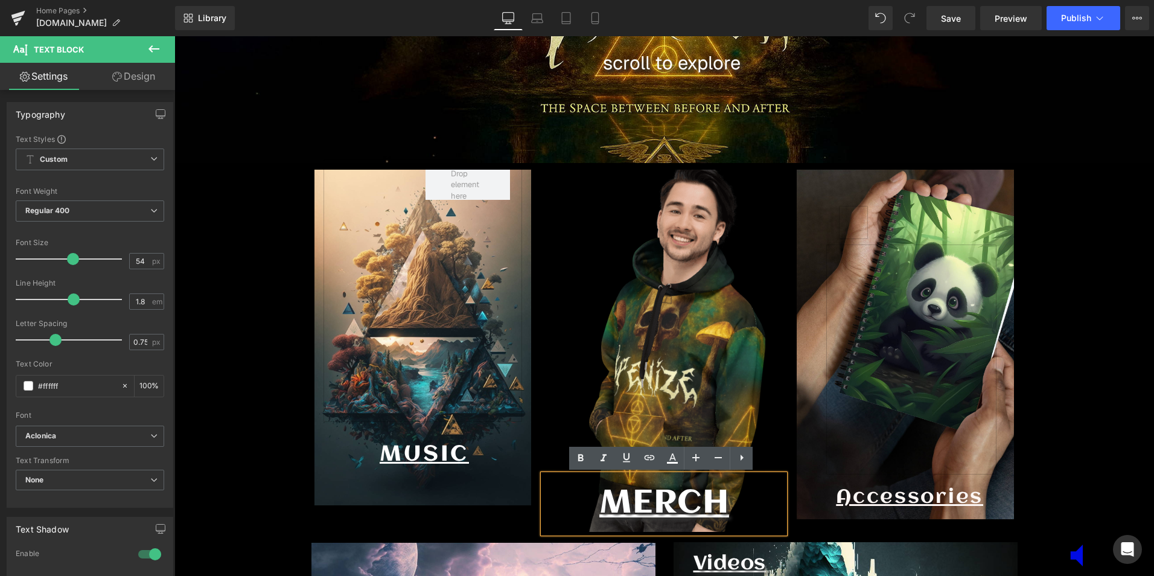
click at [671, 398] on link at bounding box center [664, 364] width 29 height 220
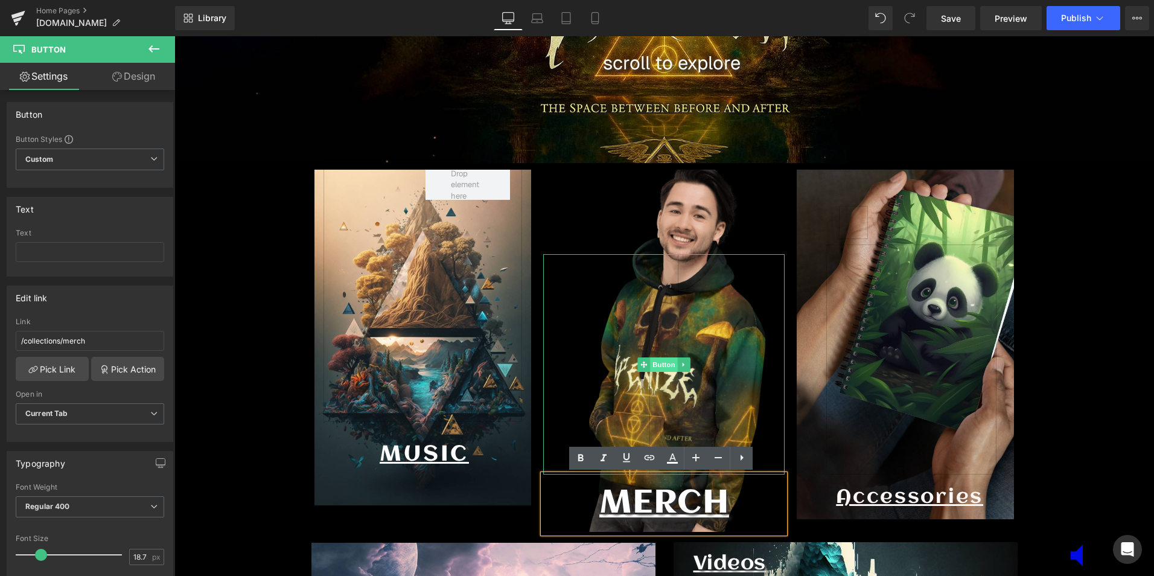
click at [656, 362] on span "Button" at bounding box center [665, 364] width 28 height 14
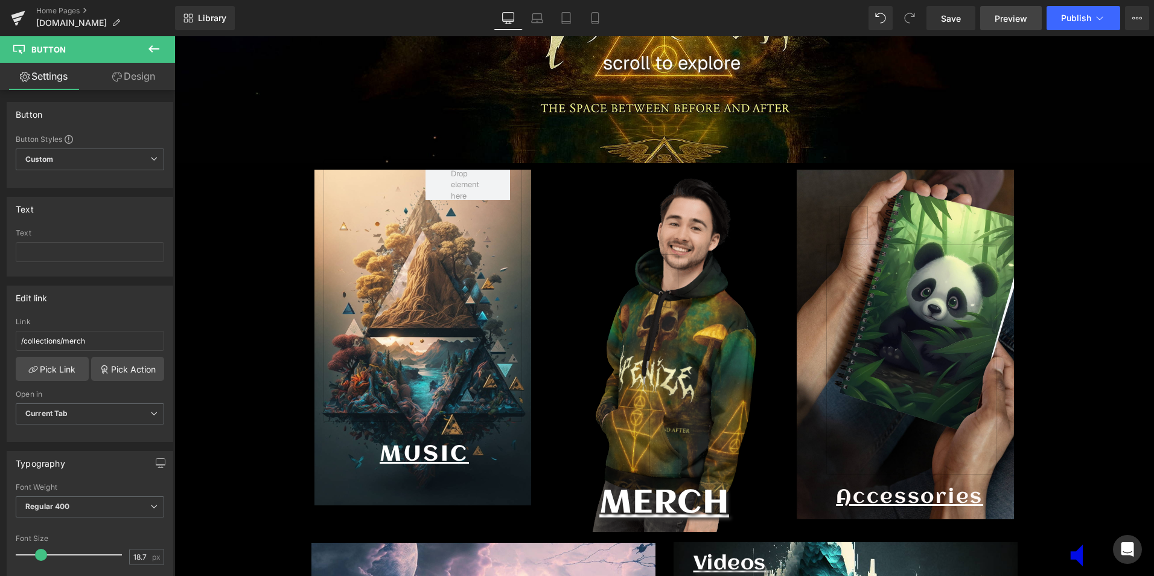
click at [1008, 11] on link "Preview" at bounding box center [1011, 18] width 62 height 24
click at [100, 366] on icon at bounding box center [105, 370] width 10 height 10
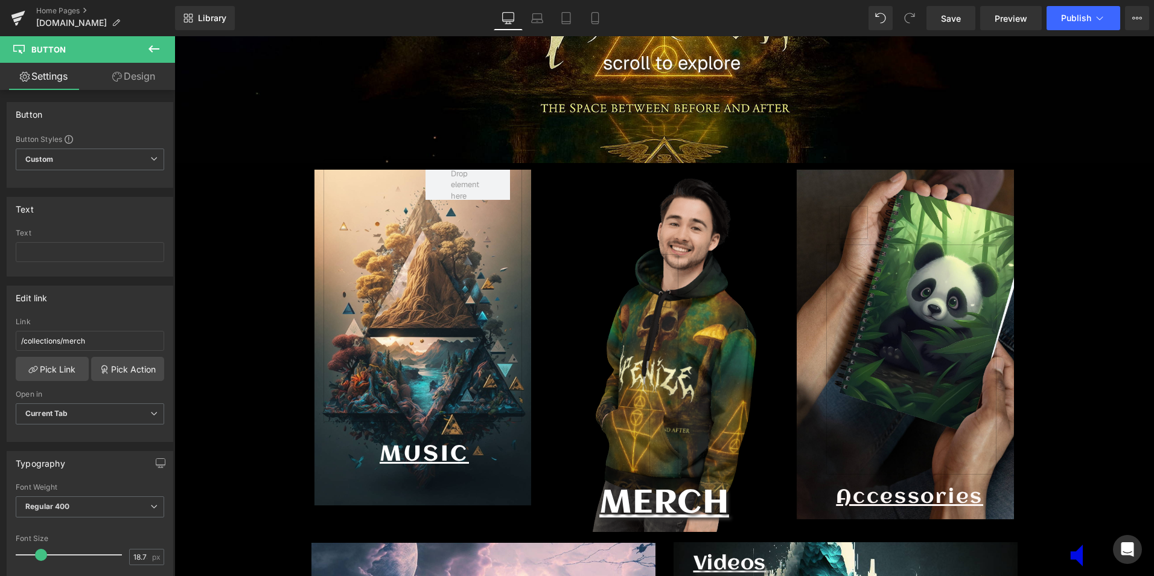
click at [149, 50] on icon at bounding box center [154, 48] width 11 height 7
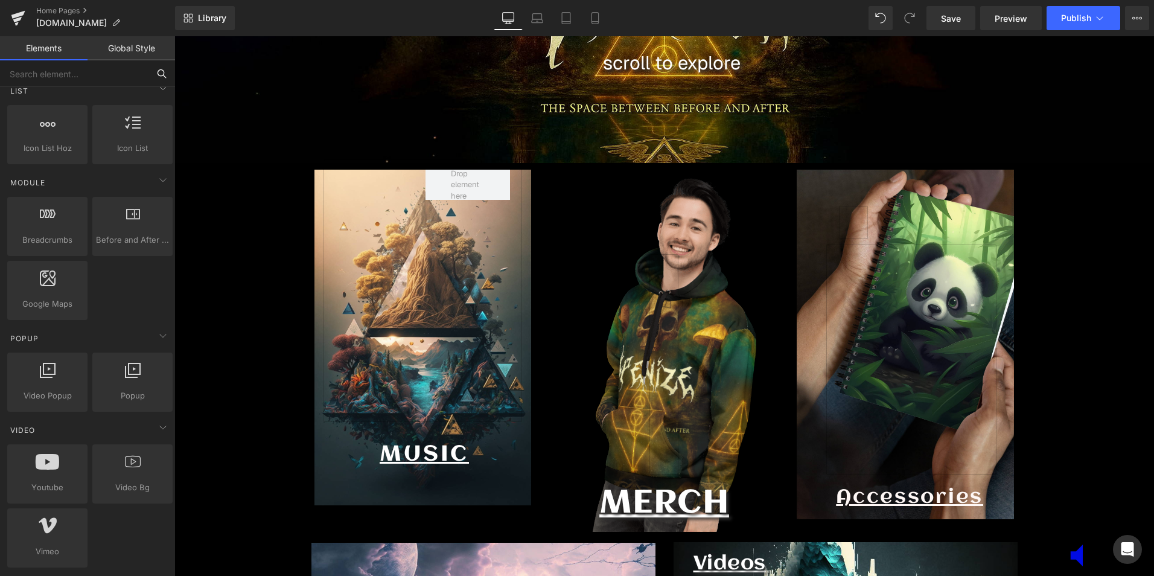
click at [83, 74] on input "text" at bounding box center [74, 73] width 149 height 27
type input "s"
type input "di"
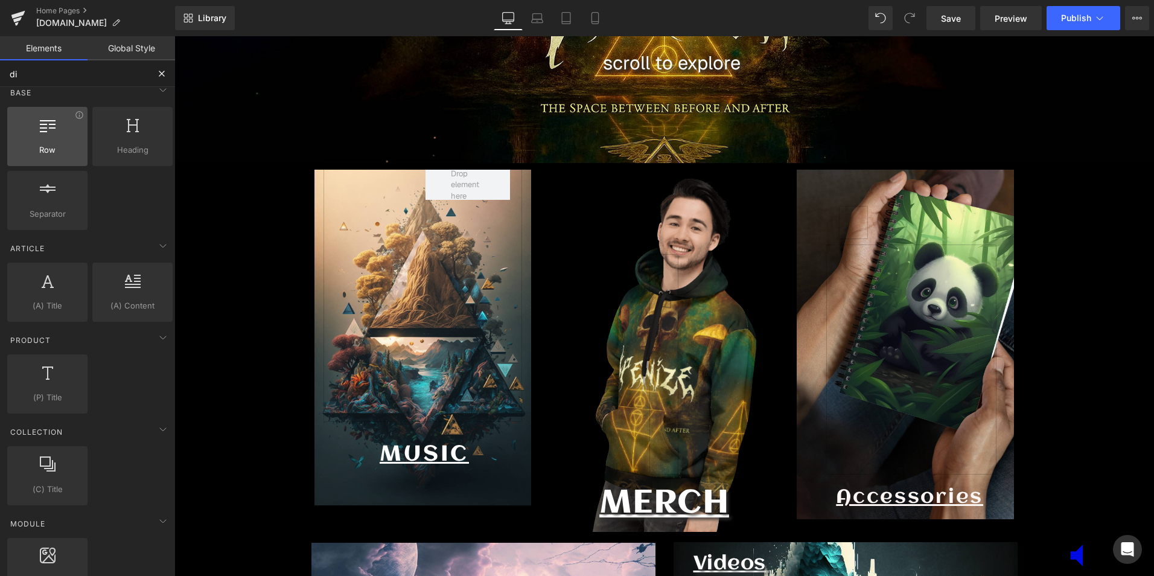
scroll to position [0, 0]
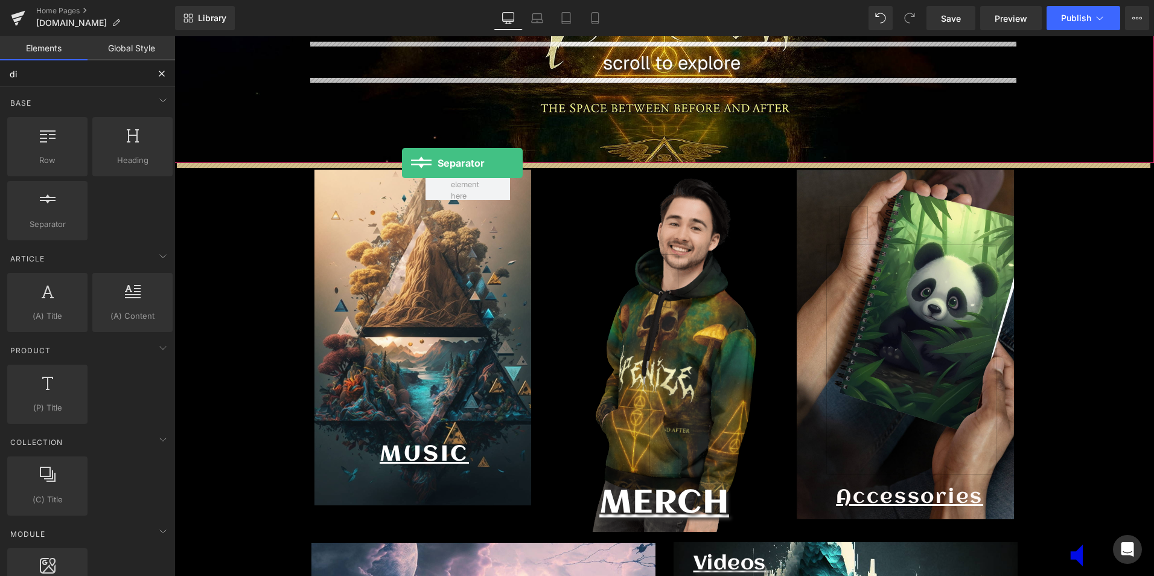
drag, startPoint x: 228, startPoint y: 258, endPoint x: 402, endPoint y: 163, distance: 198.0
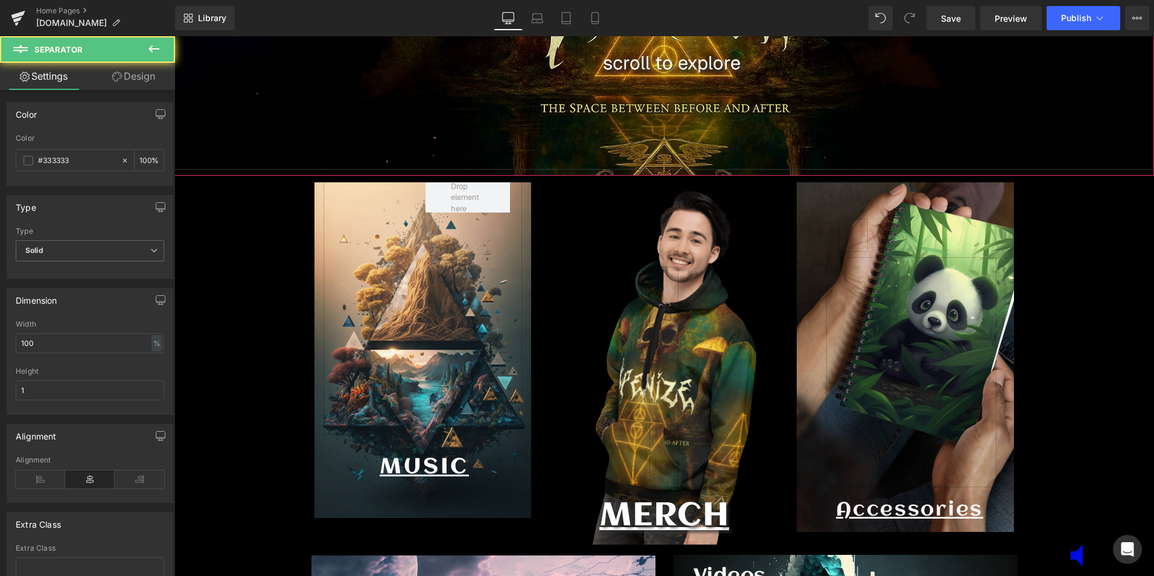
scroll to position [5066, 974]
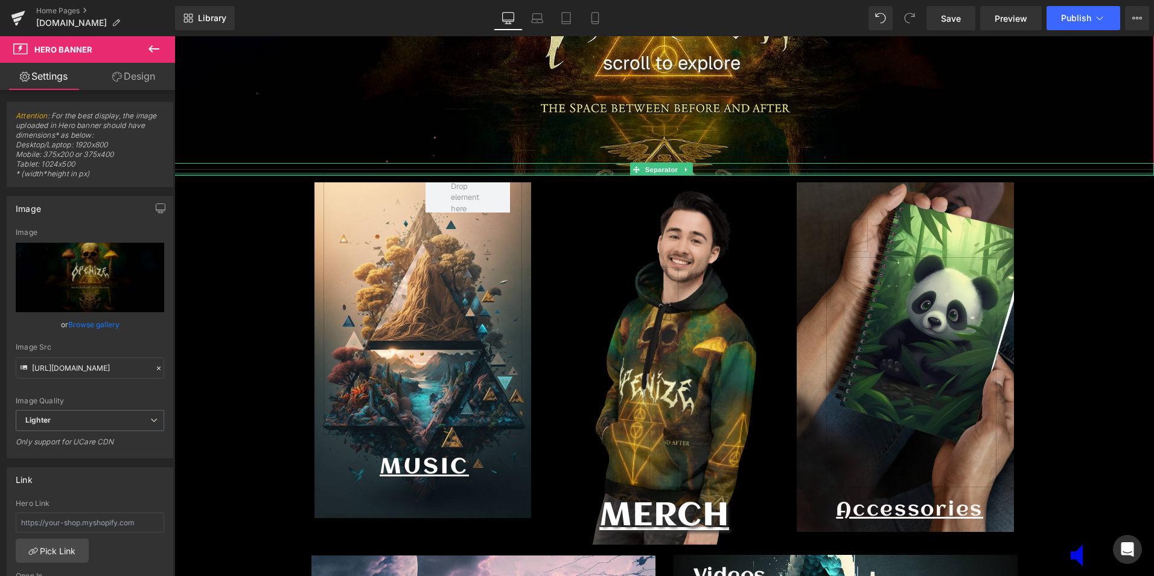
click at [231, 173] on div at bounding box center [664, 174] width 980 height 3
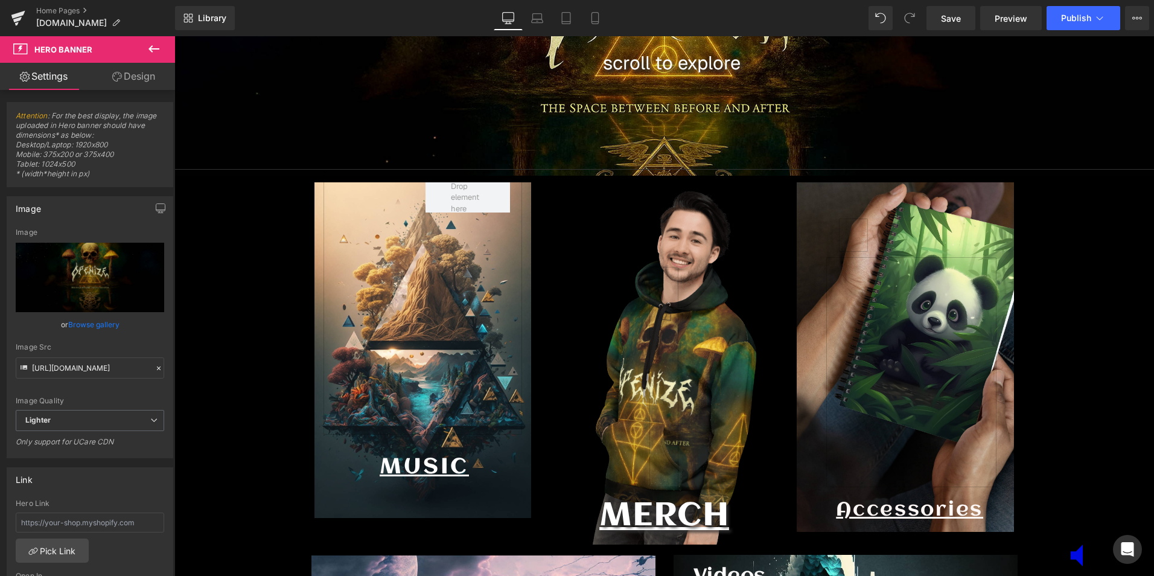
click at [156, 51] on icon at bounding box center [154, 49] width 14 height 14
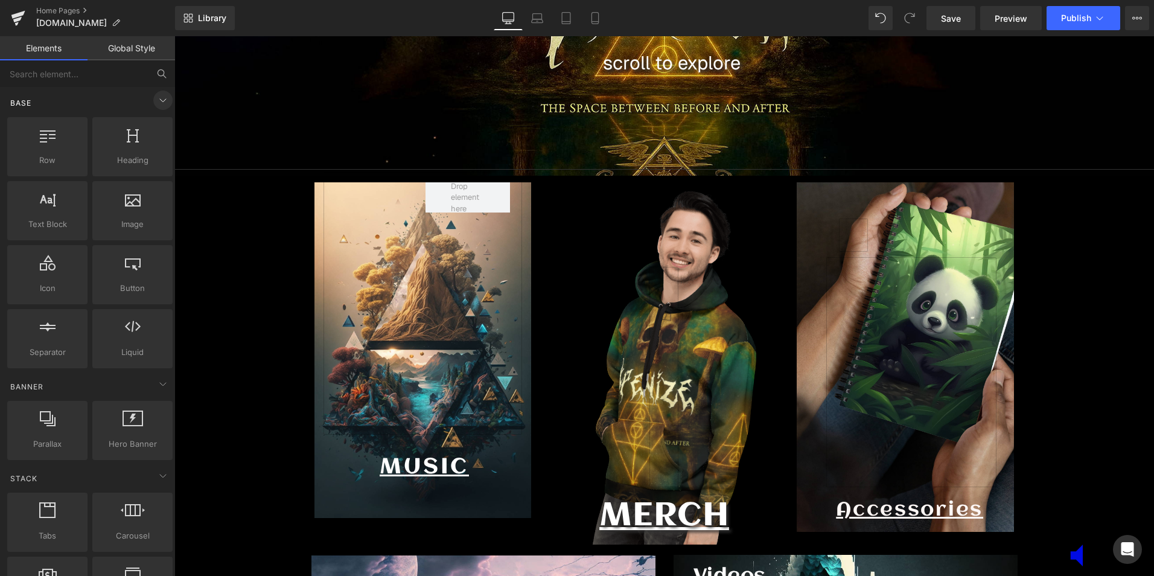
click at [156, 95] on icon at bounding box center [163, 100] width 14 height 14
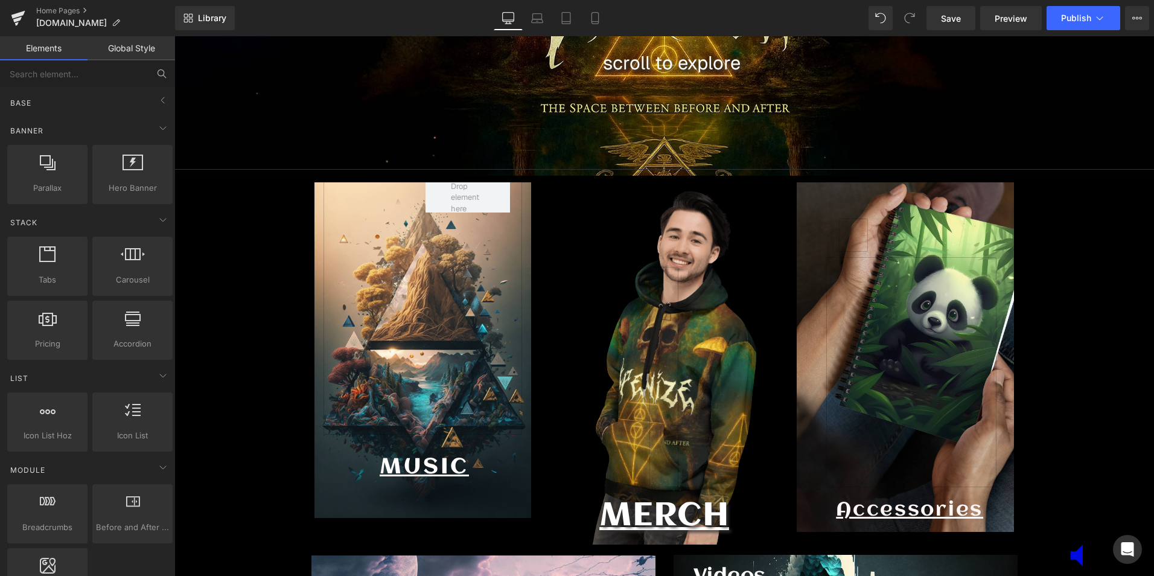
click at [142, 50] on link "Global Style" at bounding box center [132, 48] width 88 height 24
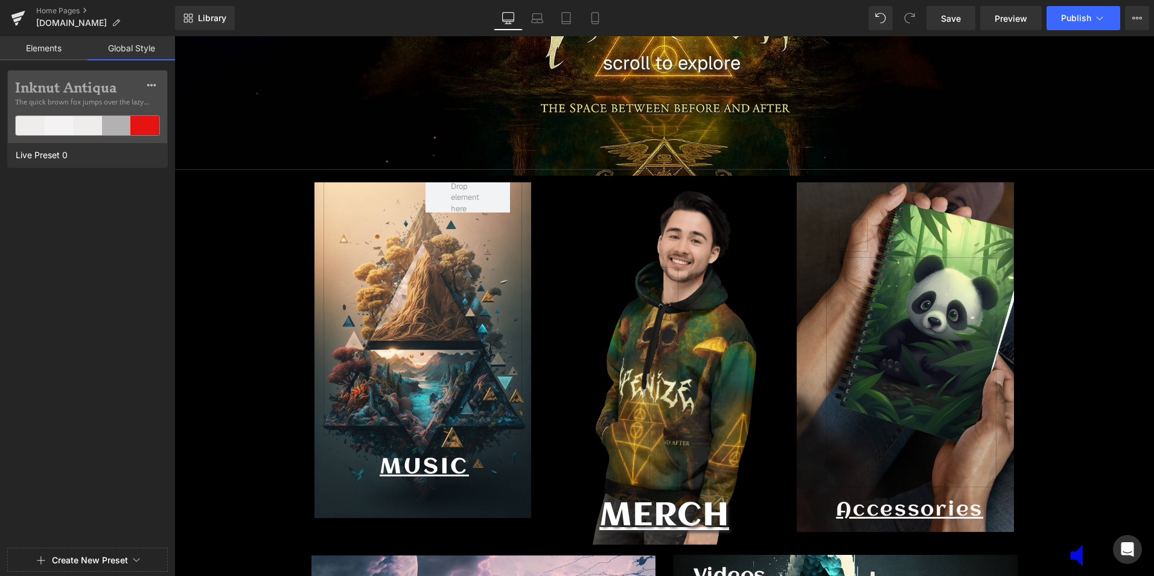
click at [45, 50] on link "Elements" at bounding box center [44, 48] width 88 height 24
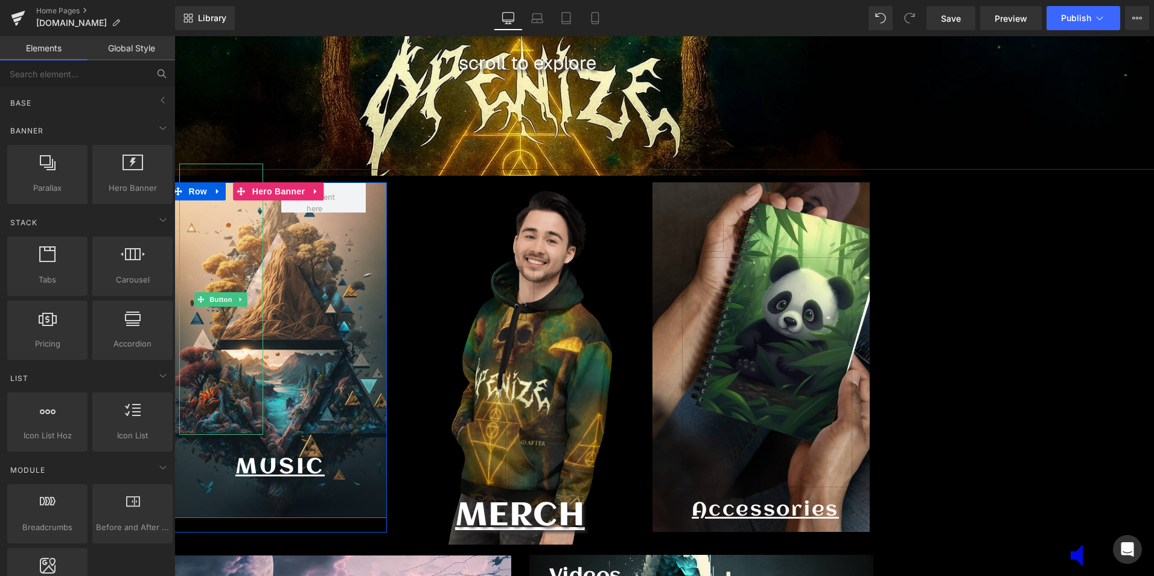
scroll to position [5066, 1261]
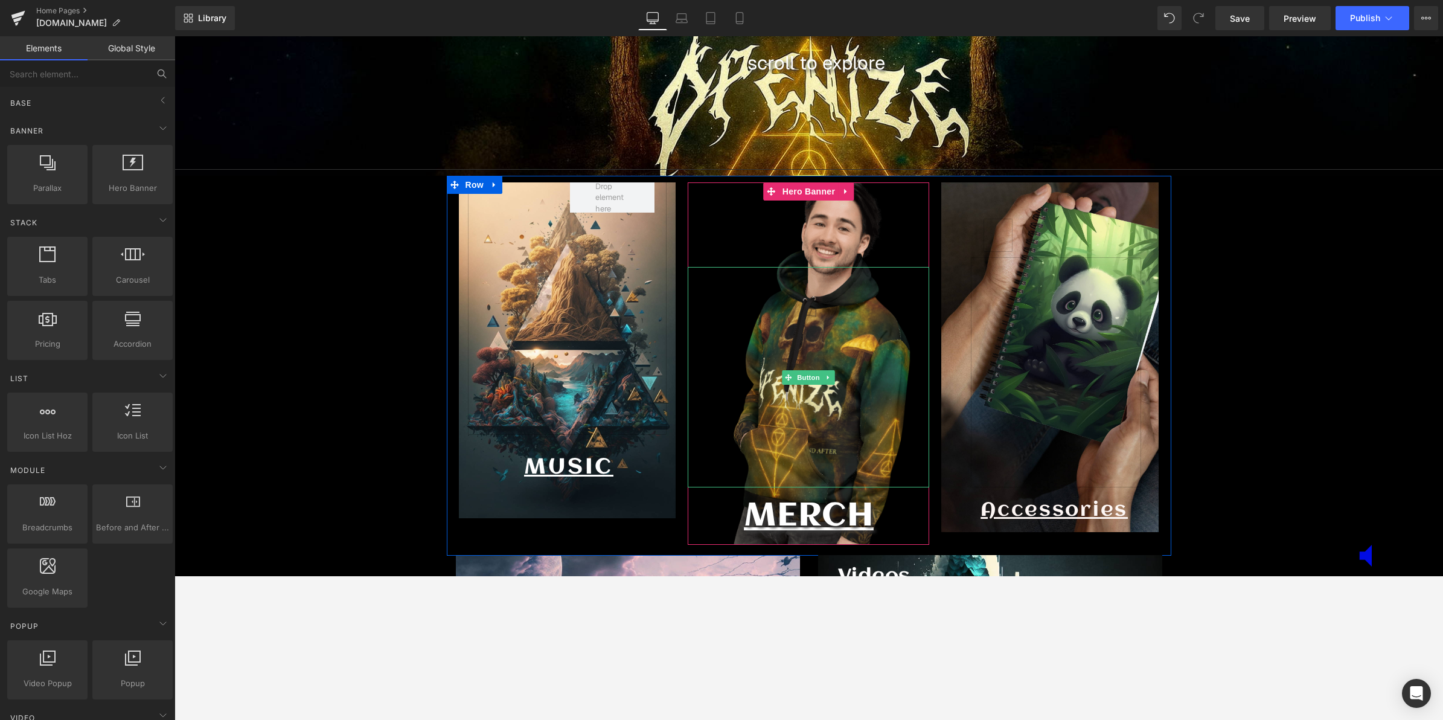
click at [816, 368] on link at bounding box center [808, 377] width 29 height 220
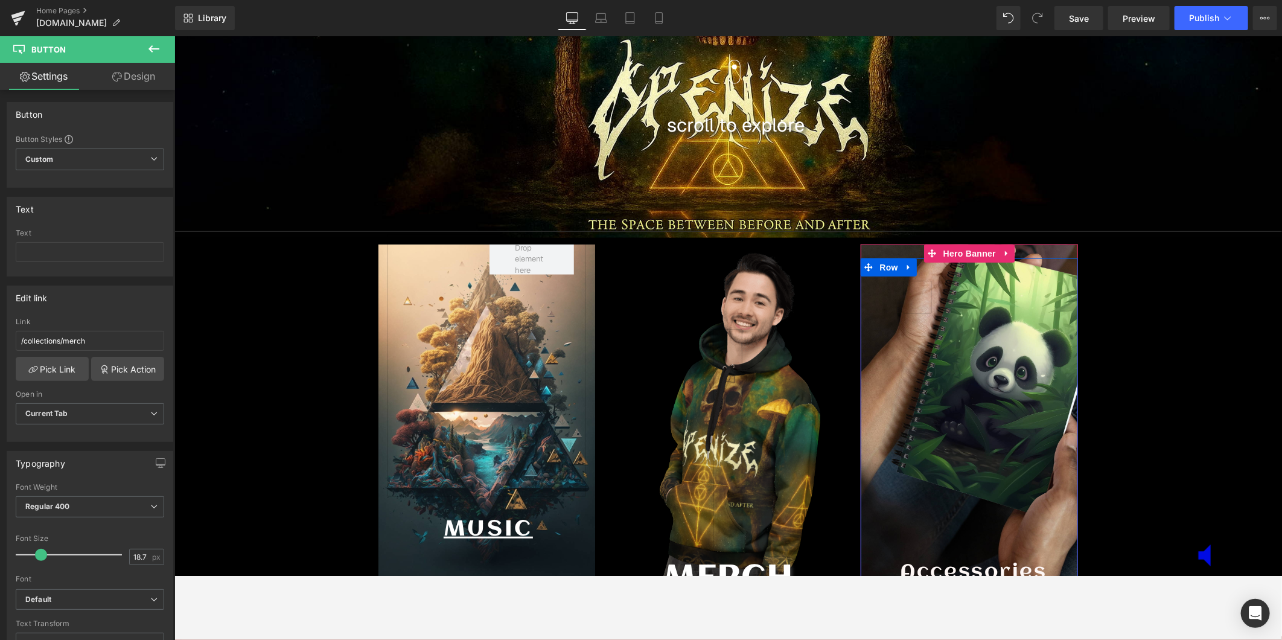
scroll to position [476, 0]
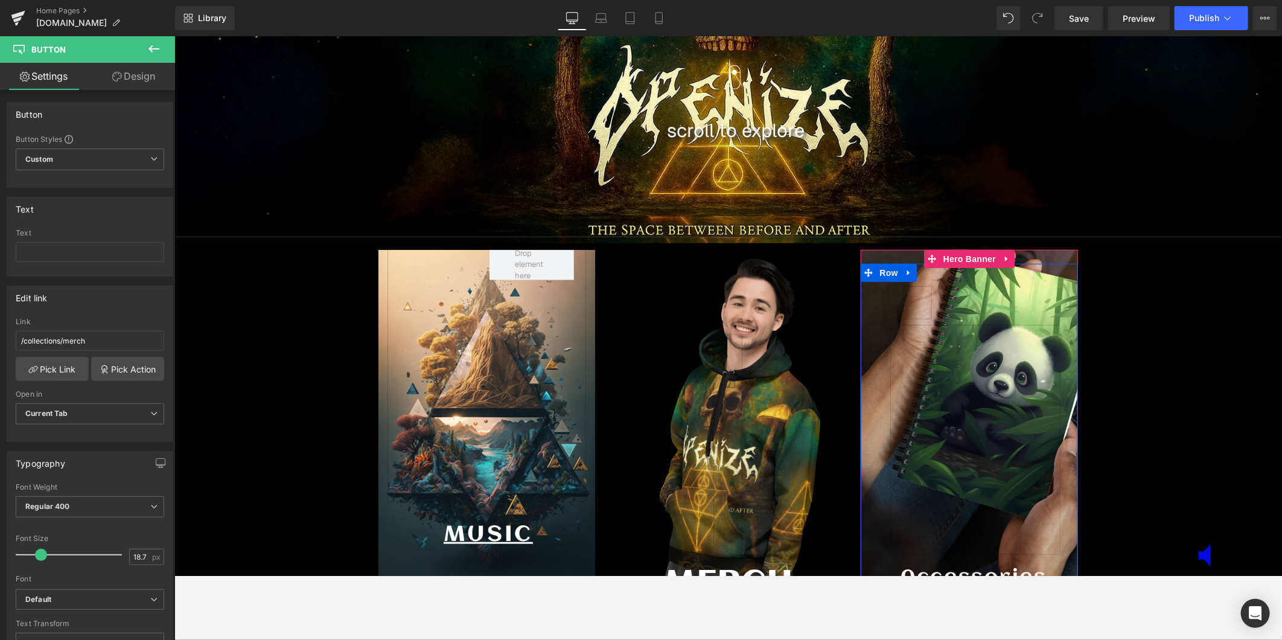
click at [994, 279] on div "Button Accessories Text Block Button Row" at bounding box center [968, 448] width 217 height 371
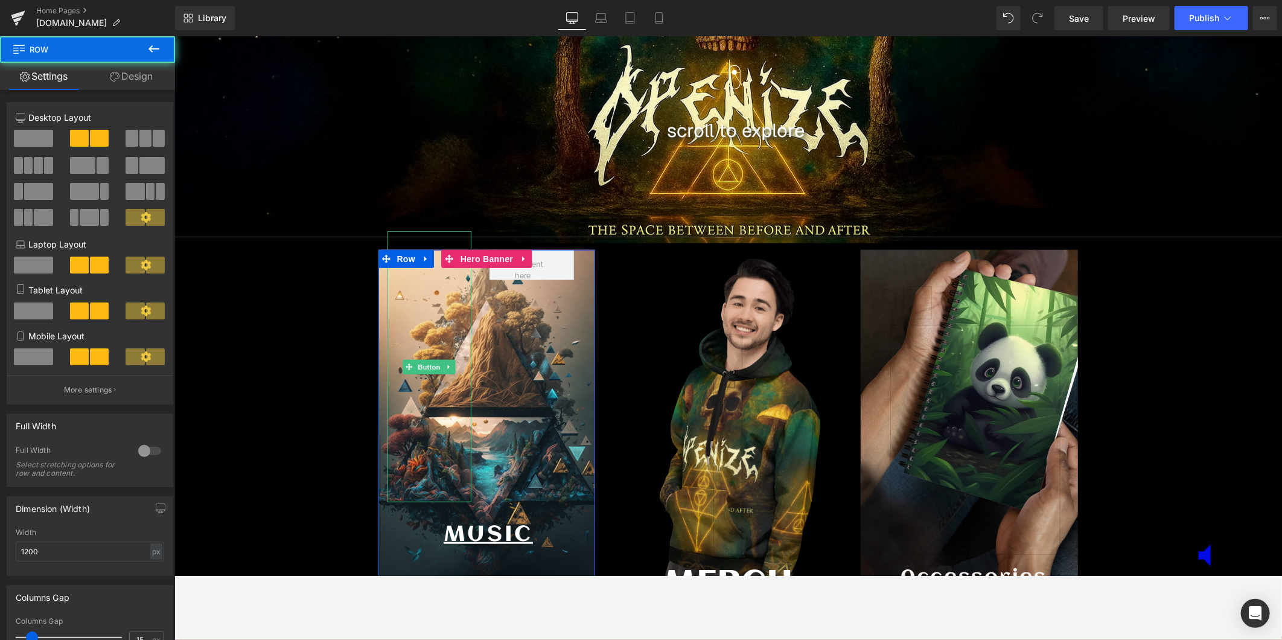
click at [499, 362] on link "Call To Action" at bounding box center [486, 370] width 199 height 263
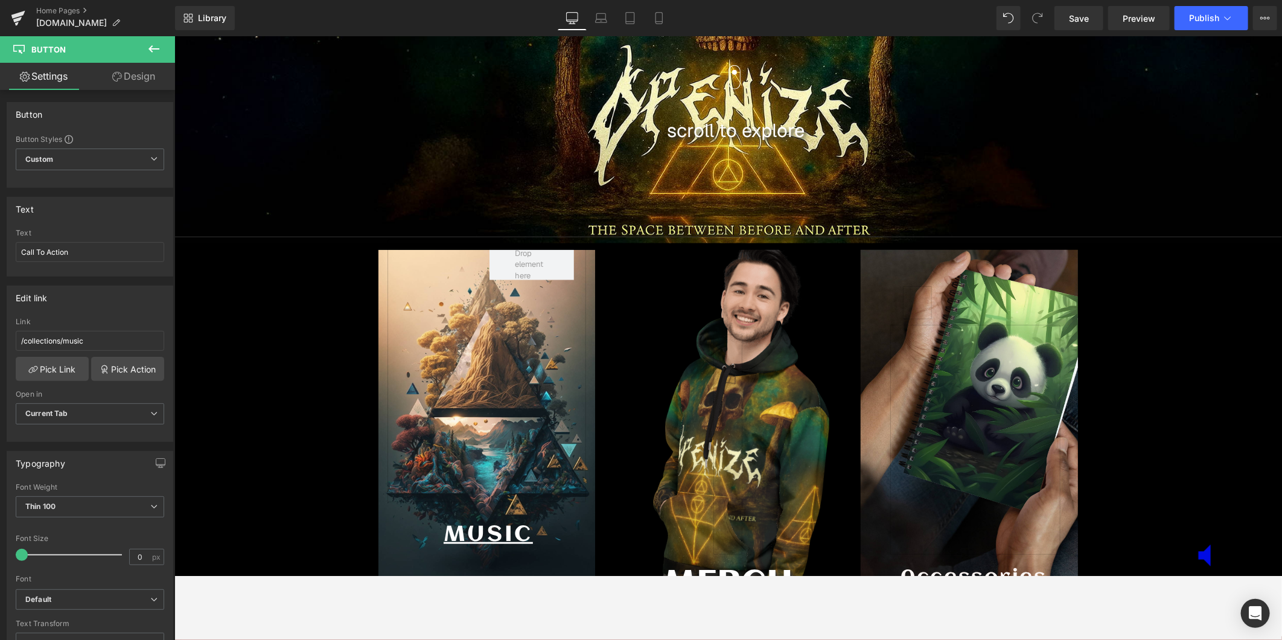
click at [775, 348] on div at bounding box center [727, 444] width 241 height 220
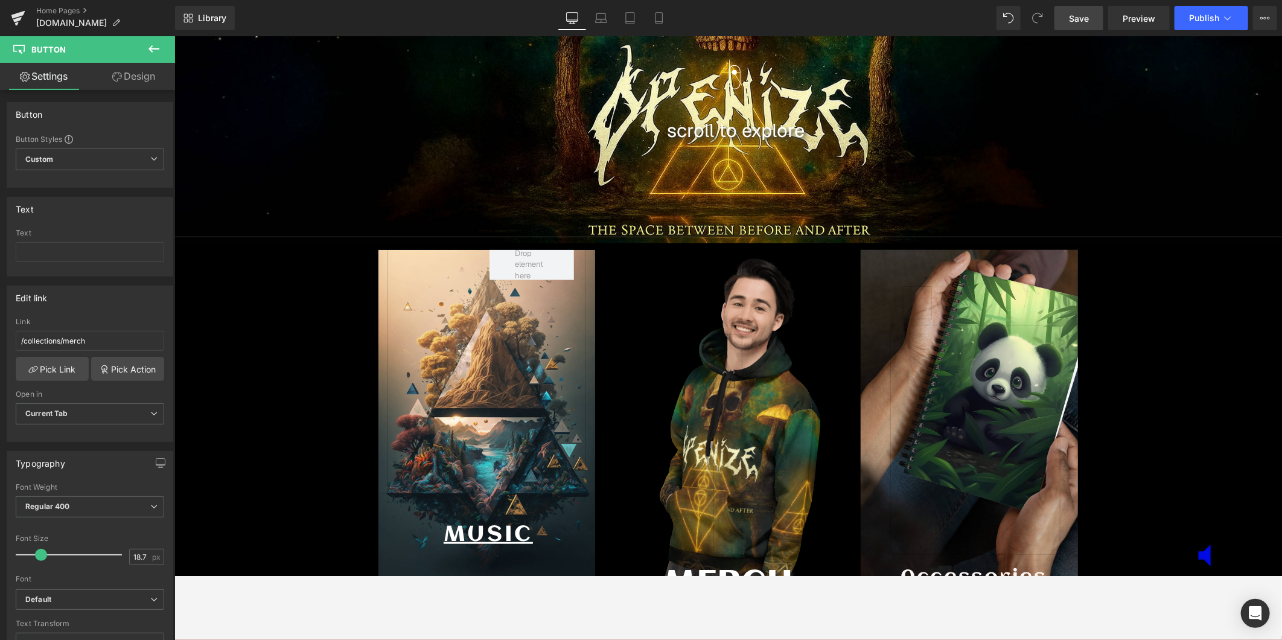
click at [1082, 16] on span "Save" at bounding box center [1079, 18] width 20 height 13
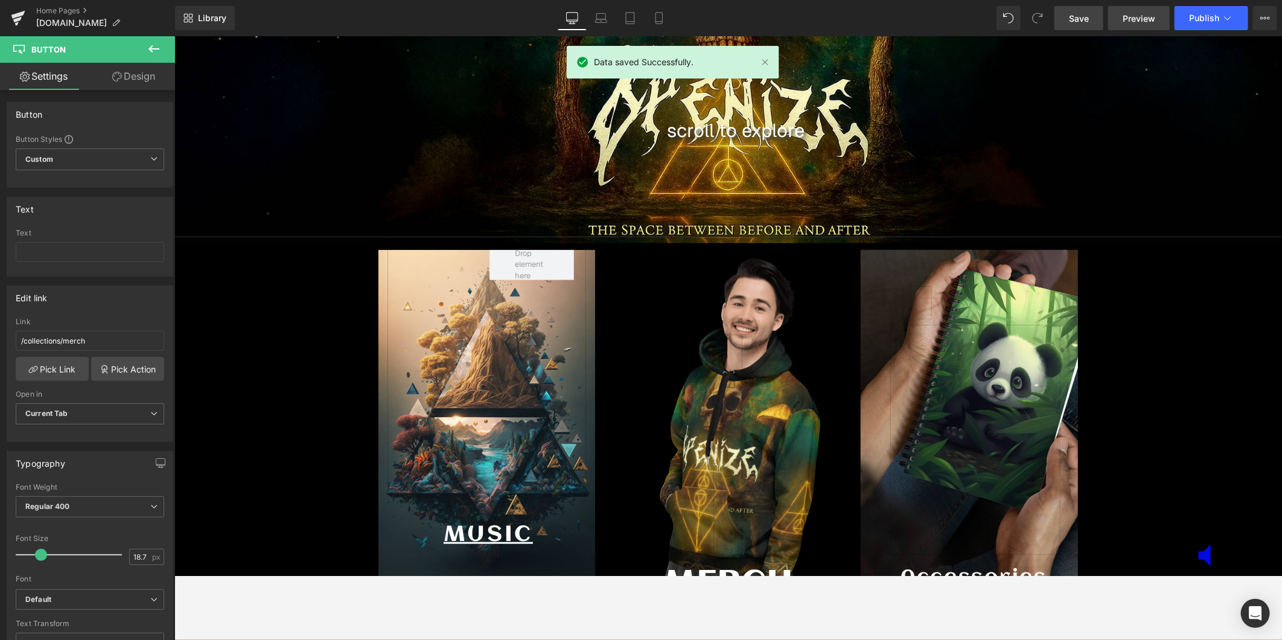
click at [1134, 14] on span "Preview" at bounding box center [1139, 18] width 33 height 13
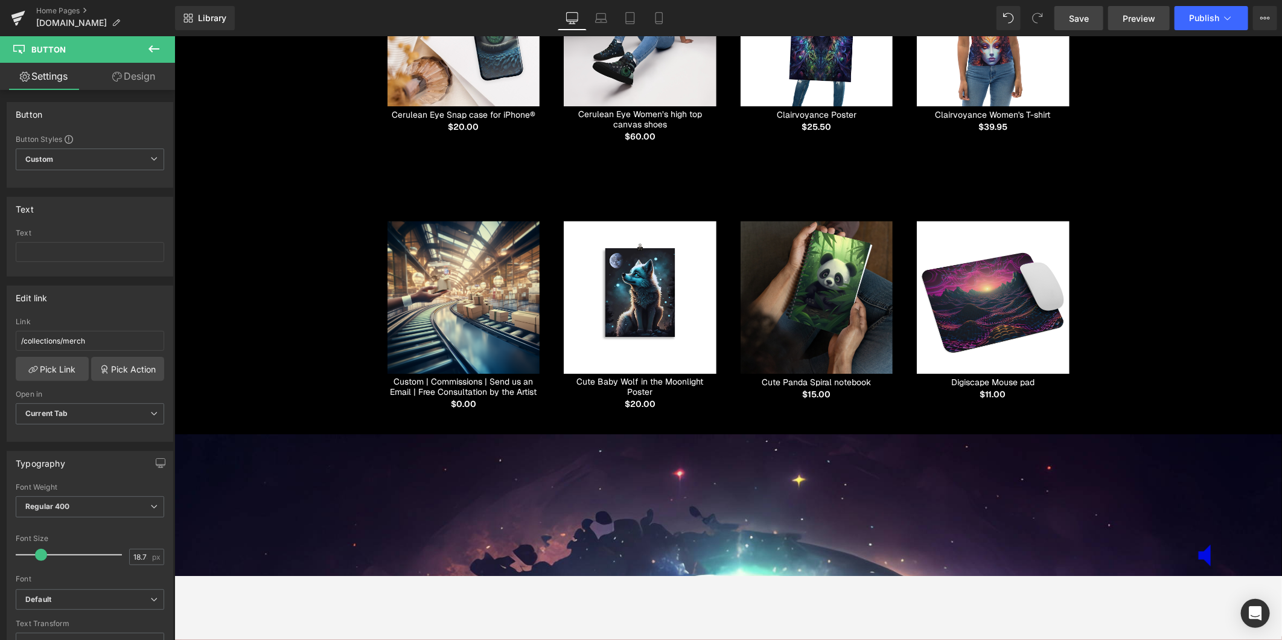
scroll to position [1616, 0]
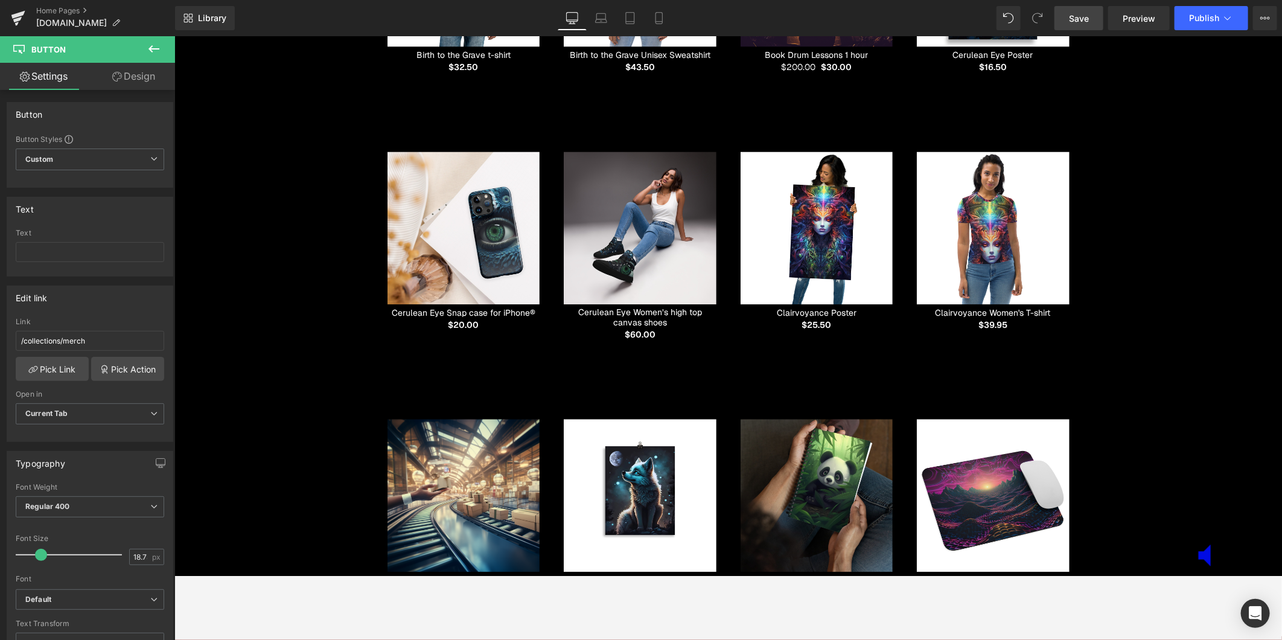
click at [1079, 15] on span "Save" at bounding box center [1079, 18] width 20 height 13
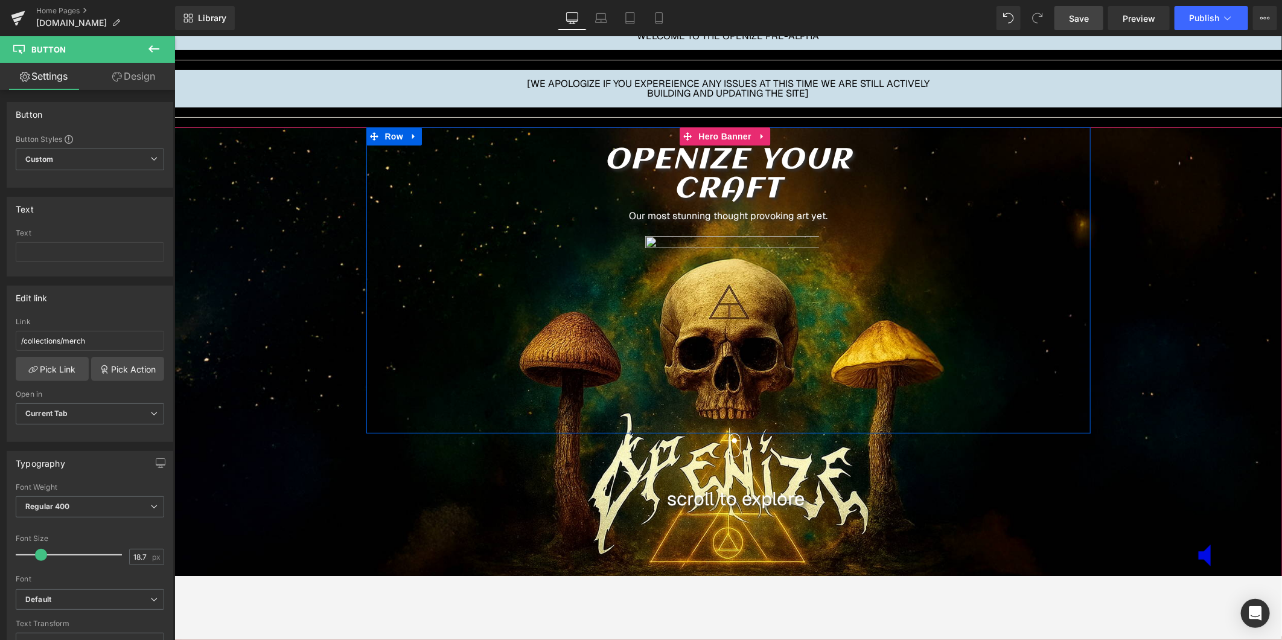
scroll to position [67, 0]
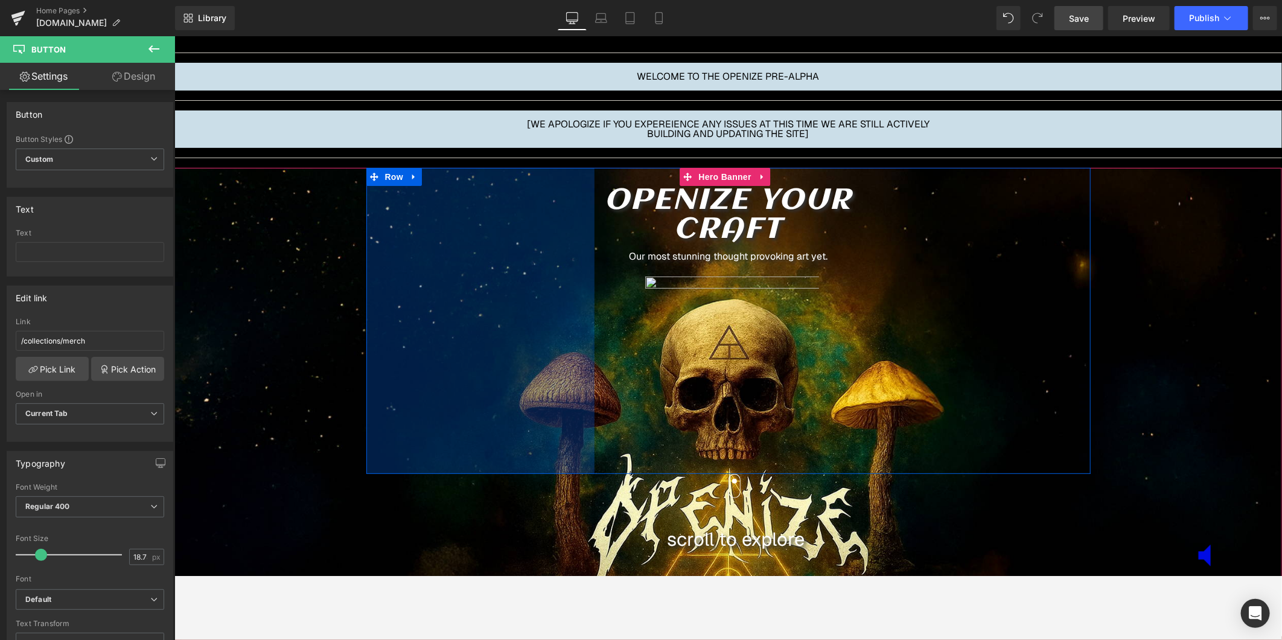
click at [278, 232] on span "openize your craft Heading Our most stunning thought provoking art yet. Text Bl…" at bounding box center [728, 409] width 1108 height 484
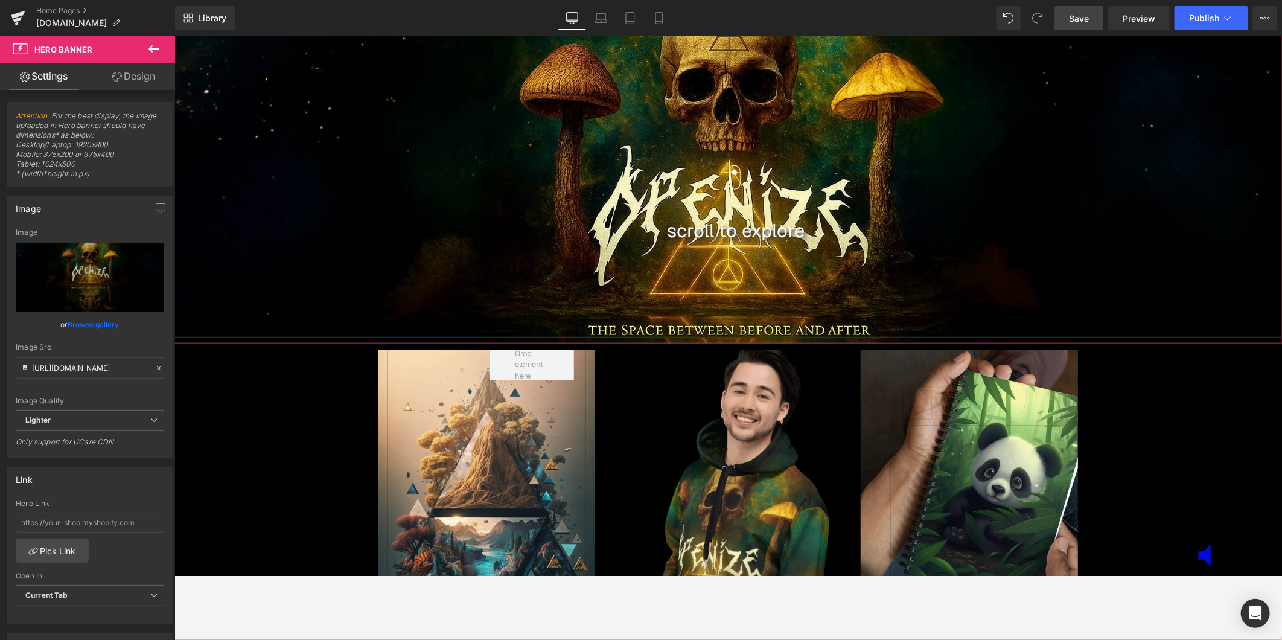
scroll to position [604, 0]
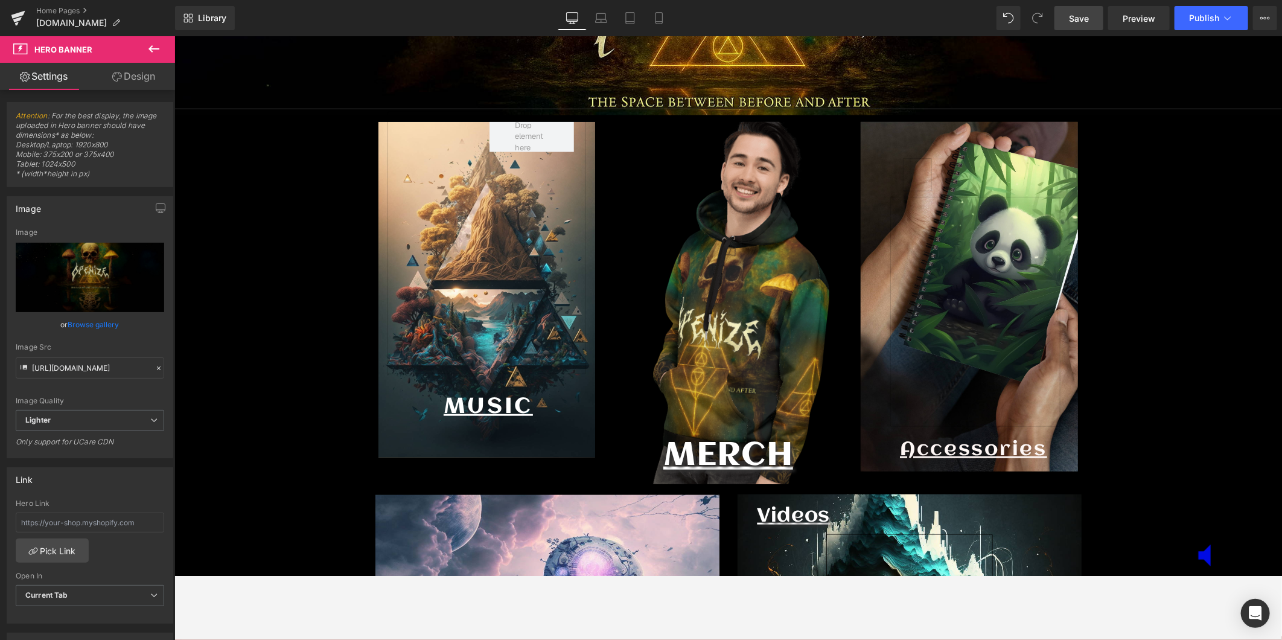
click at [735, 364] on link at bounding box center [727, 316] width 29 height 220
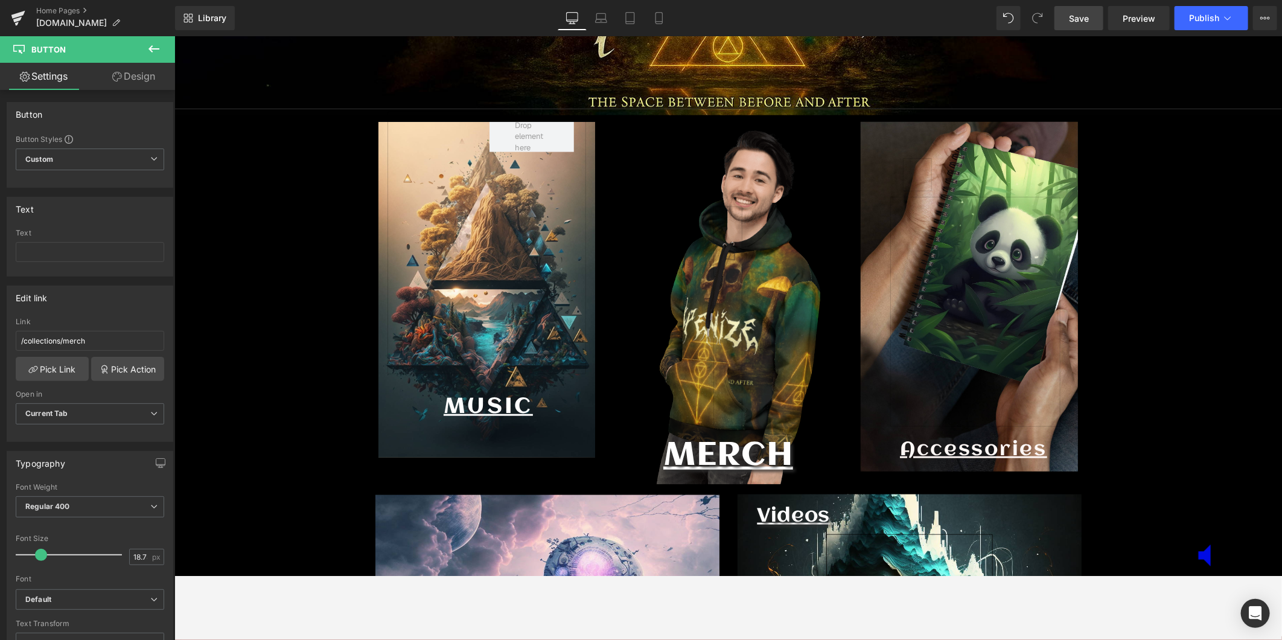
click at [1100, 21] on link "Save" at bounding box center [1079, 18] width 49 height 24
click at [161, 46] on button at bounding box center [154, 49] width 42 height 27
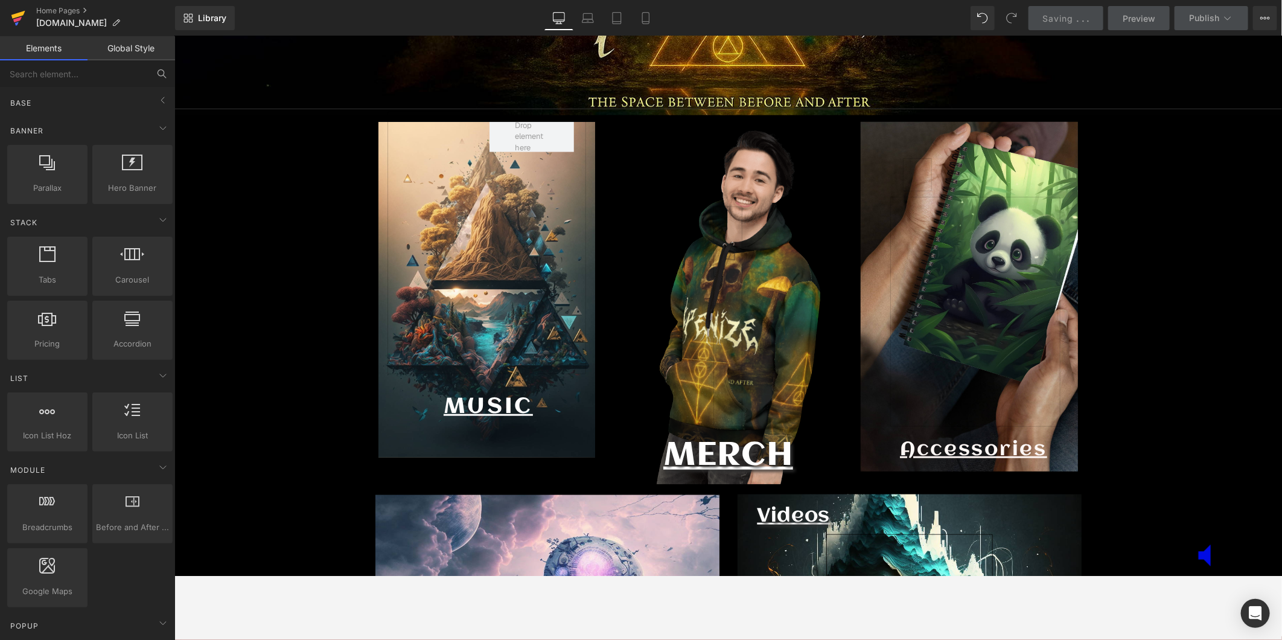
click at [18, 13] on icon at bounding box center [18, 15] width 14 height 8
